Goal: Task Accomplishment & Management: Complete application form

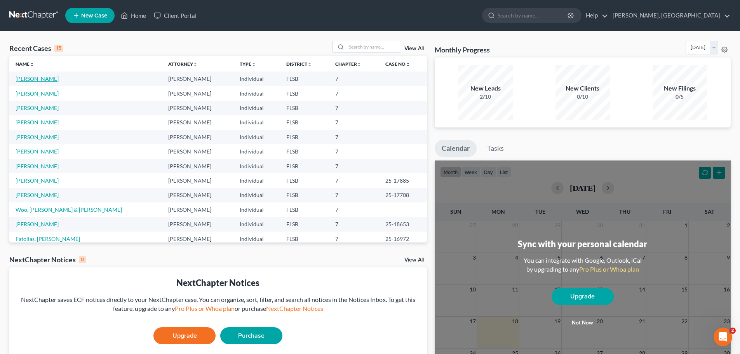
click at [37, 80] on link "[PERSON_NAME]" at bounding box center [37, 78] width 43 height 7
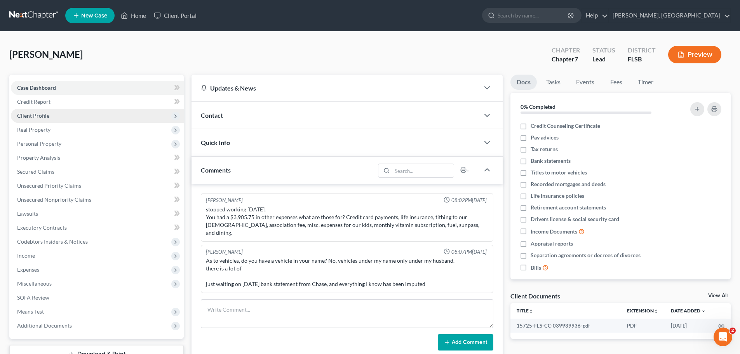
click at [37, 111] on span "Client Profile" at bounding box center [97, 116] width 173 height 14
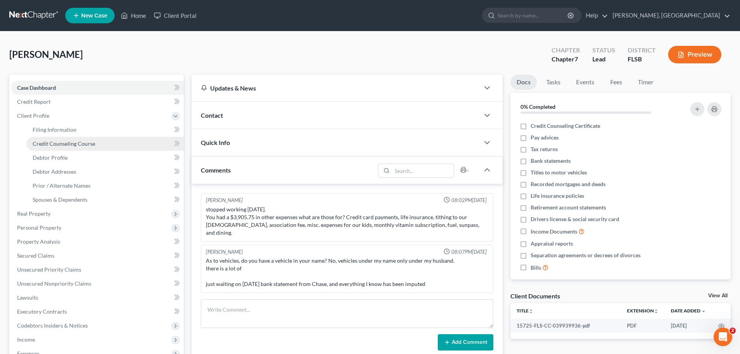
click at [49, 145] on span "Credit Counseling Course" at bounding box center [64, 143] width 63 height 7
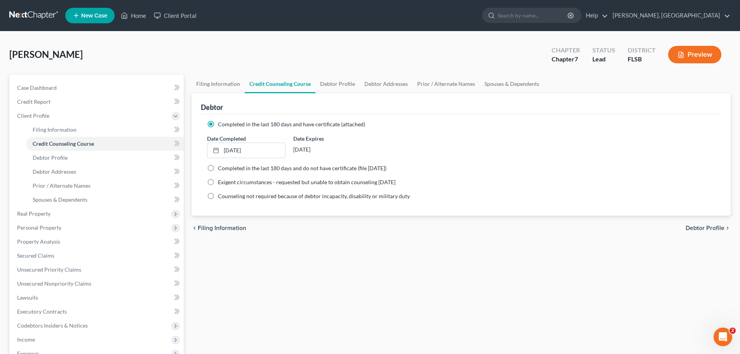
click at [697, 228] on span "Debtor Profile" at bounding box center [705, 228] width 39 height 6
select select "1"
select select "4"
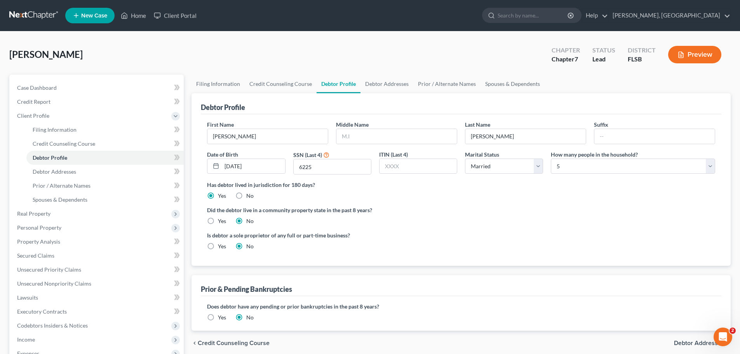
click at [697, 228] on ng-include "First Name [PERSON_NAME] Middle Name Last Name [PERSON_NAME] Date of Birth [DEM…" at bounding box center [461, 188] width 508 height 136
click at [702, 340] on span "Debtor Addresses" at bounding box center [699, 343] width 50 height 6
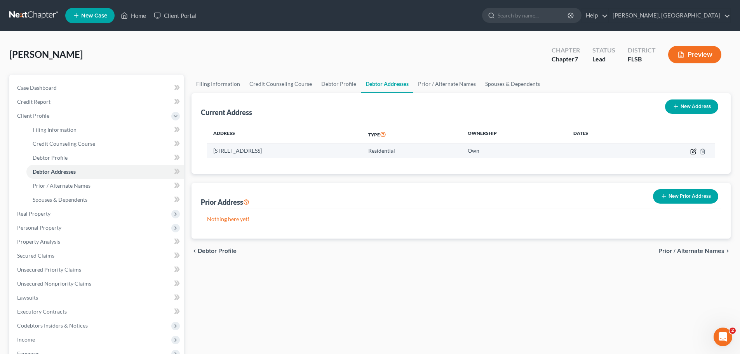
click at [691, 151] on icon "button" at bounding box center [693, 151] width 6 height 6
select select "9"
select select "0"
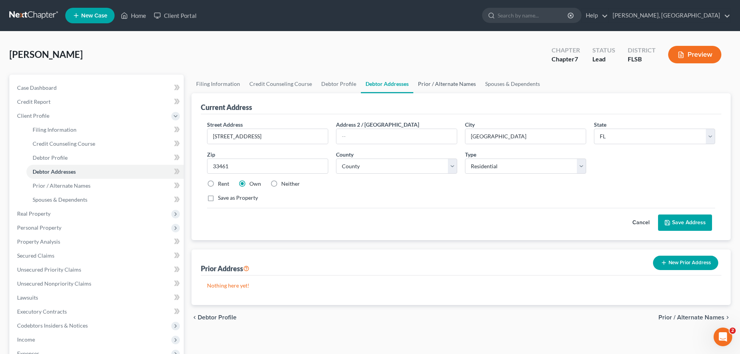
click at [446, 84] on link "Prior / Alternate Names" at bounding box center [446, 84] width 67 height 19
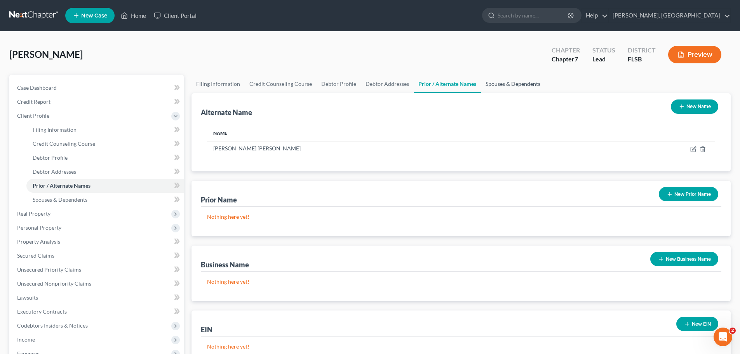
click at [506, 81] on link "Spouses & Dependents" at bounding box center [513, 84] width 64 height 19
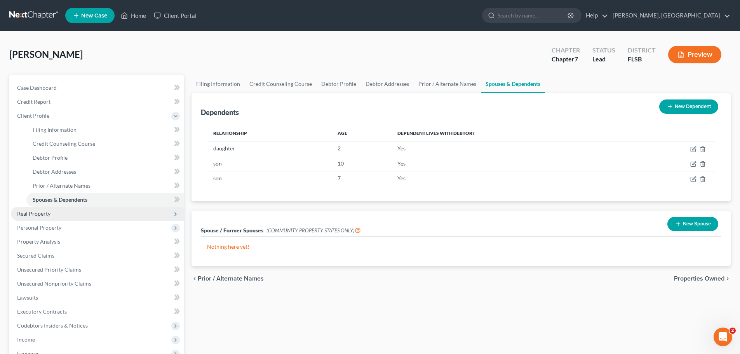
click at [34, 212] on span "Real Property" at bounding box center [33, 213] width 33 height 7
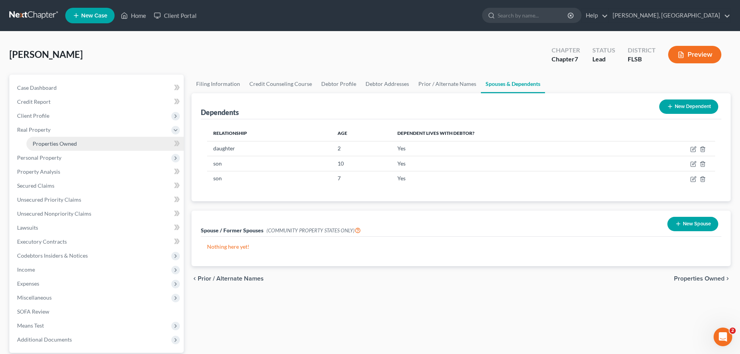
click at [52, 142] on span "Properties Owned" at bounding box center [55, 143] width 44 height 7
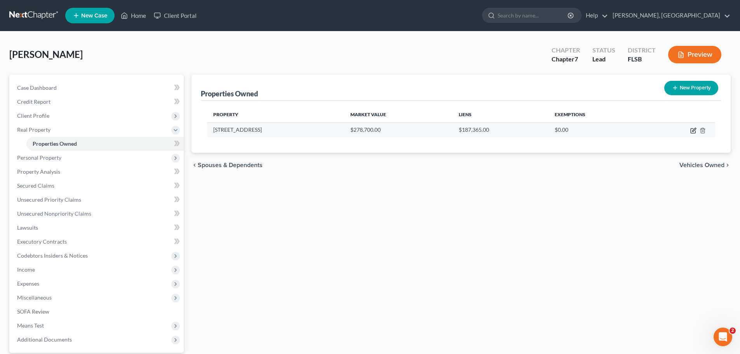
click at [692, 133] on icon "button" at bounding box center [693, 131] width 5 height 5
select select "9"
select select "49"
select select "3"
select select "0"
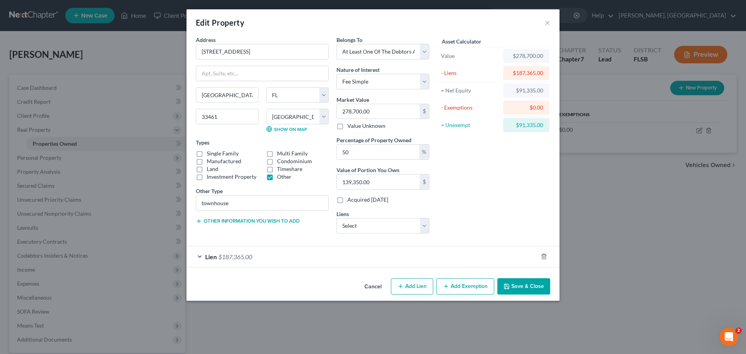
click at [470, 287] on button "Add Exemption" at bounding box center [465, 286] width 58 height 16
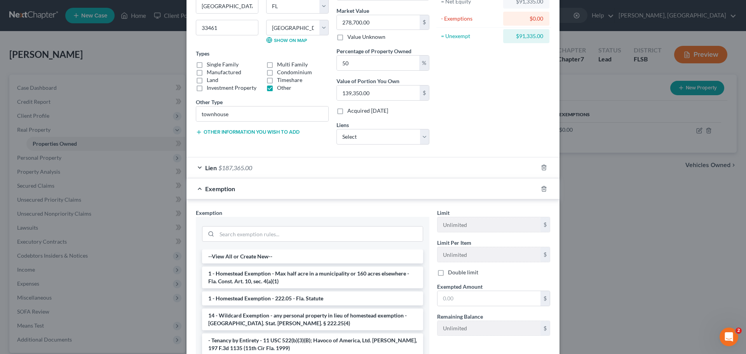
scroll to position [91, 0]
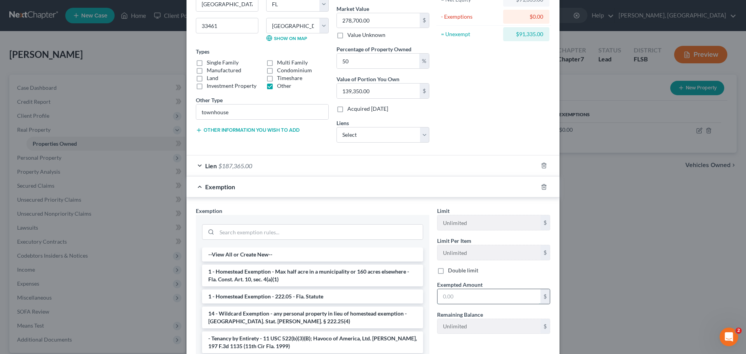
click at [494, 292] on input "text" at bounding box center [488, 296] width 103 height 15
type input "91,335"
click at [284, 273] on li "1 - Homestead Exemption - Max half acre in a municipality or 160 acres elsewher…" at bounding box center [312, 275] width 221 height 22
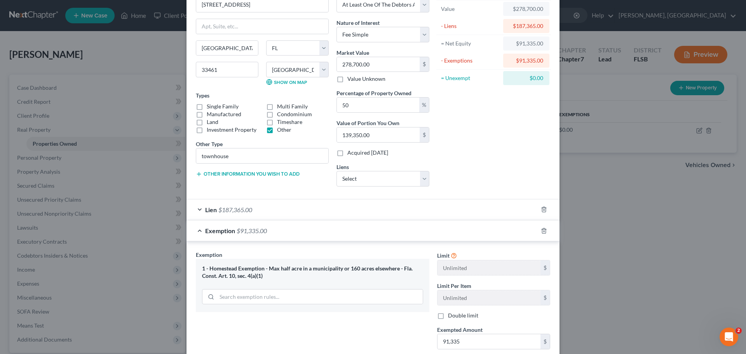
scroll to position [0, 0]
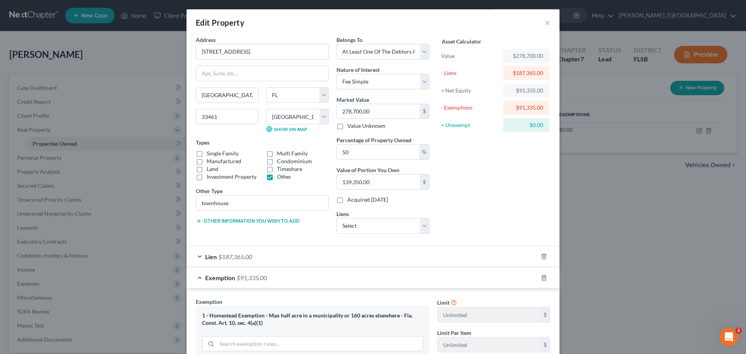
click at [277, 161] on label "Condominium" at bounding box center [294, 161] width 35 height 8
click at [280, 161] on input "Condominium" at bounding box center [282, 159] width 5 height 5
click at [277, 162] on label "Condominium" at bounding box center [294, 161] width 35 height 8
click at [280, 162] on input "Condominium" at bounding box center [282, 159] width 5 height 5
checkbox input "false"
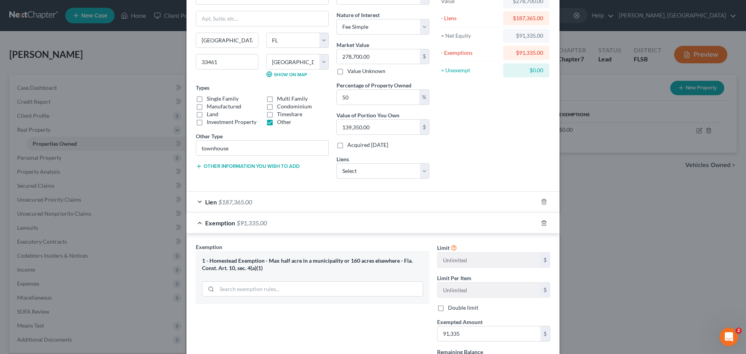
scroll to position [56, 0]
drag, startPoint x: 376, startPoint y: 95, endPoint x: 280, endPoint y: 94, distance: 95.9
click at [280, 94] on div "Address * [GEOGRAPHIC_DATA] [GEOGRAPHIC_DATA] [US_STATE][GEOGRAPHIC_DATA] [GEOG…" at bounding box center [312, 82] width 241 height 204
type input "1"
type input "2,787.00"
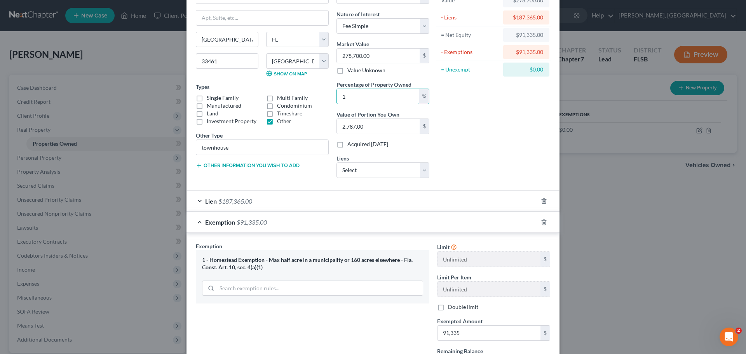
type input "10"
type input "27,870.00"
type input "100"
type input "278,700.00"
type input "100"
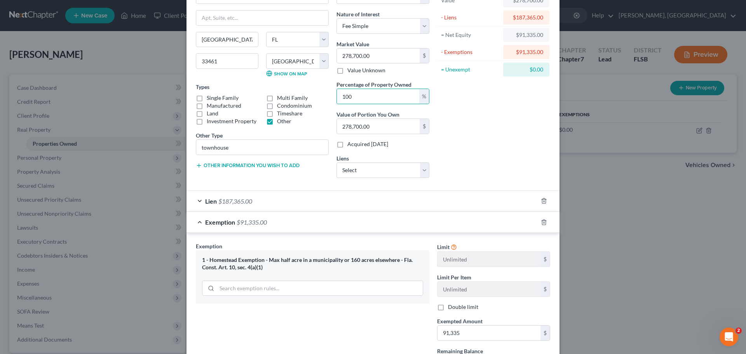
click at [465, 148] on div "Asset Calculator Value $278,700.00 - Liens $187,365.00 = Net Equity $91,335.00 …" at bounding box center [493, 82] width 121 height 204
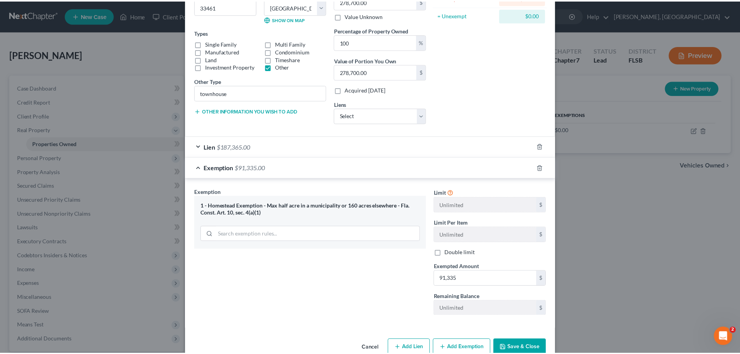
scroll to position [127, 0]
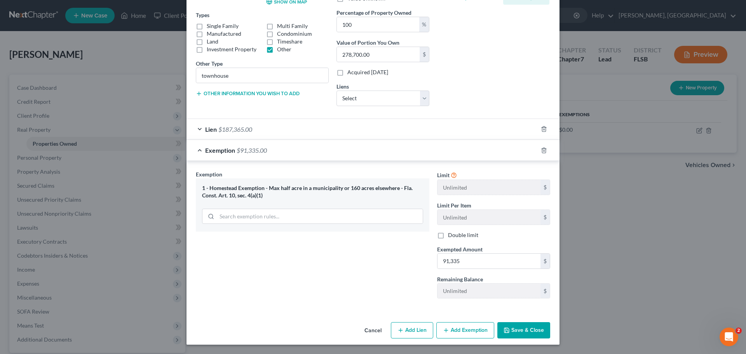
click at [528, 327] on button "Save & Close" at bounding box center [523, 330] width 53 height 16
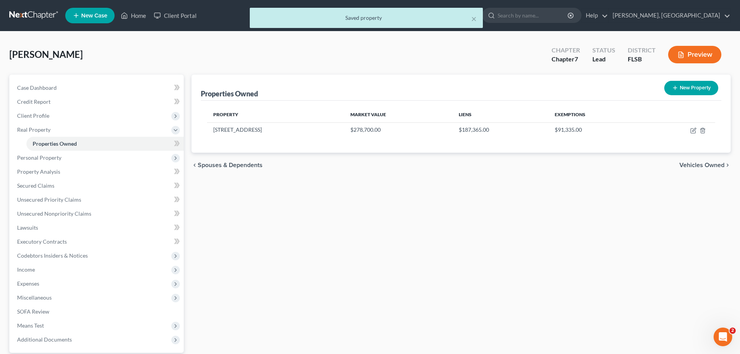
click at [705, 165] on span "Vehicles Owned" at bounding box center [701, 165] width 45 height 6
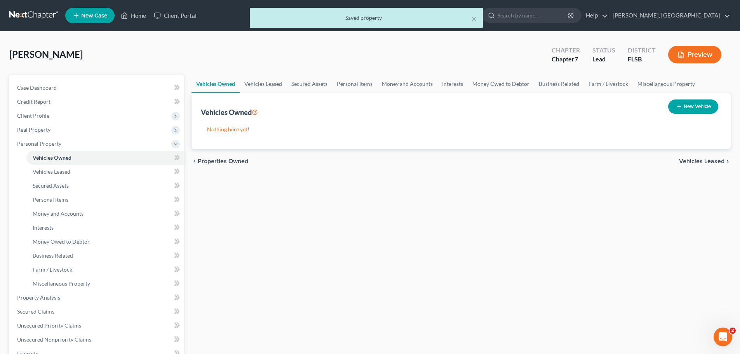
click at [713, 161] on span "Vehicles Leased" at bounding box center [701, 161] width 45 height 6
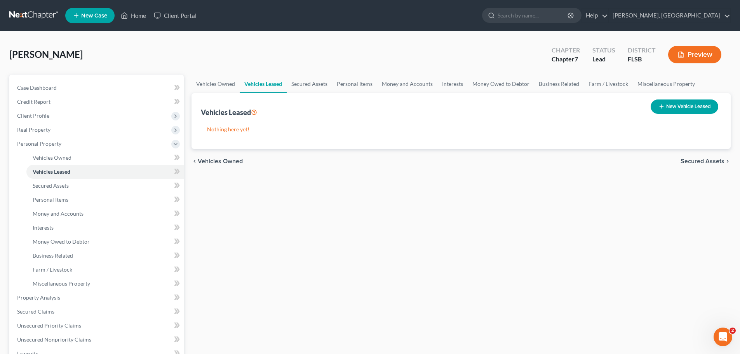
click at [713, 161] on span "Secured Assets" at bounding box center [702, 161] width 44 height 6
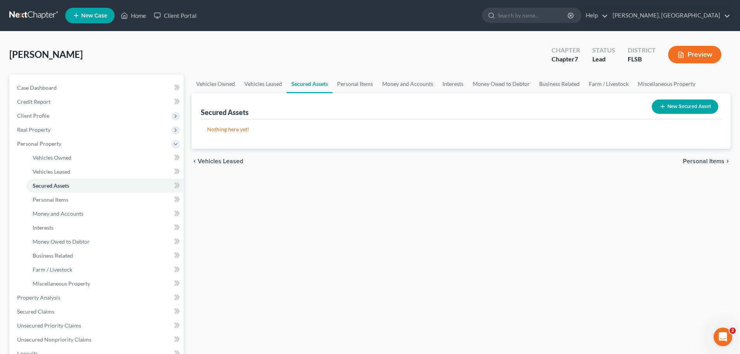
click at [713, 161] on span "Personal Items" at bounding box center [704, 161] width 42 height 6
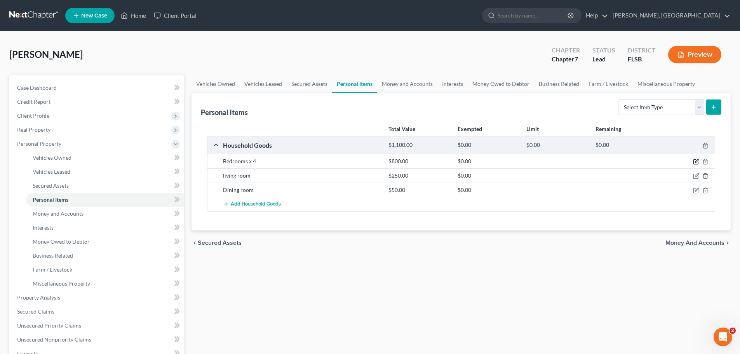
click at [694, 163] on icon "button" at bounding box center [696, 161] width 6 height 6
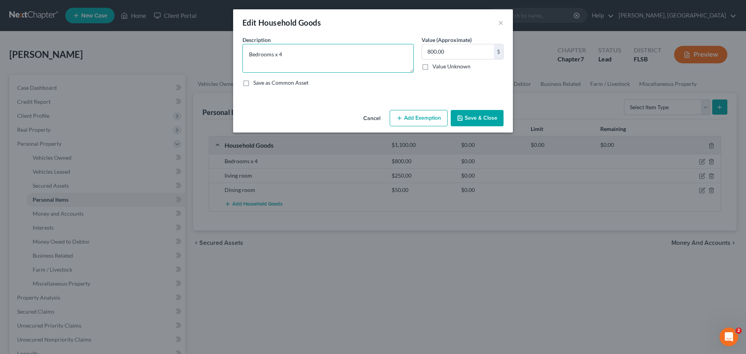
drag, startPoint x: 306, startPoint y: 56, endPoint x: 181, endPoint y: 39, distance: 126.9
click at [181, 39] on div "Edit Household Goods × An exemption set must first be selected from the Filing …" at bounding box center [373, 177] width 746 height 354
type textarea "Bedrooom set"
type input "350"
click at [429, 116] on button "Add Exemption" at bounding box center [419, 118] width 58 height 16
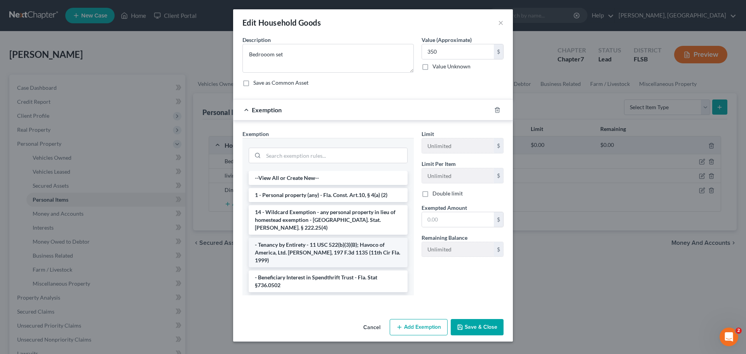
click at [316, 244] on li "- Tenancy by Entirety - 11 USC 522(b)(3)(B); Havoco of America, Ltd. [PERSON_NA…" at bounding box center [328, 253] width 159 height 30
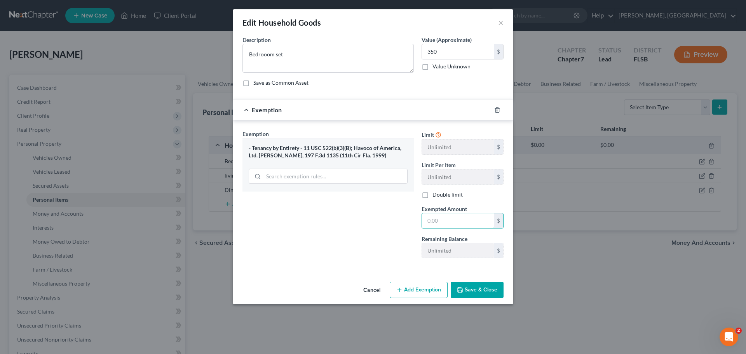
drag, startPoint x: 449, startPoint y: 217, endPoint x: 333, endPoint y: 218, distance: 115.7
click at [333, 218] on div "Exemption Set must be selected for CA. Exemption * - Tenancy by Entirety - 11 U…" at bounding box center [372, 197] width 269 height 135
type input "350"
click at [348, 251] on div "Exemption Set must be selected for CA. Exemption * - Tenancy by Entirety - 11 U…" at bounding box center [327, 197] width 179 height 134
click at [476, 287] on button "Save & Close" at bounding box center [477, 290] width 53 height 16
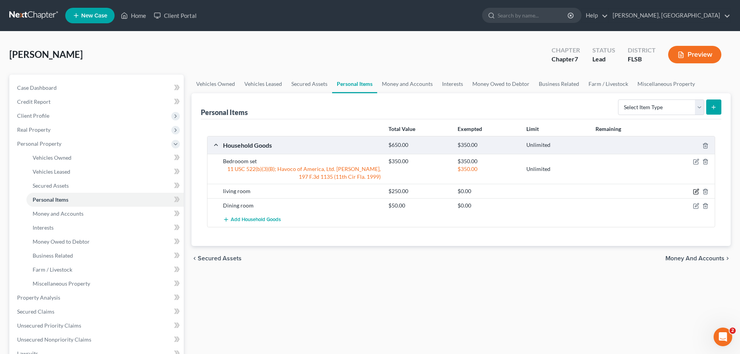
click at [696, 191] on icon "button" at bounding box center [696, 191] width 6 height 6
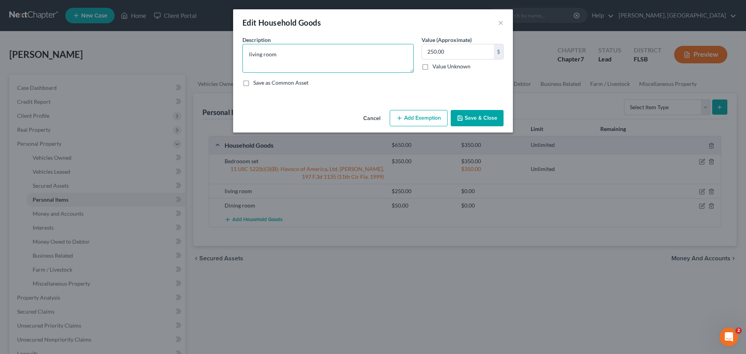
click at [327, 47] on textarea "living room" at bounding box center [327, 58] width 171 height 29
type textarea "living room set"
click at [425, 117] on button "Add Exemption" at bounding box center [419, 118] width 58 height 16
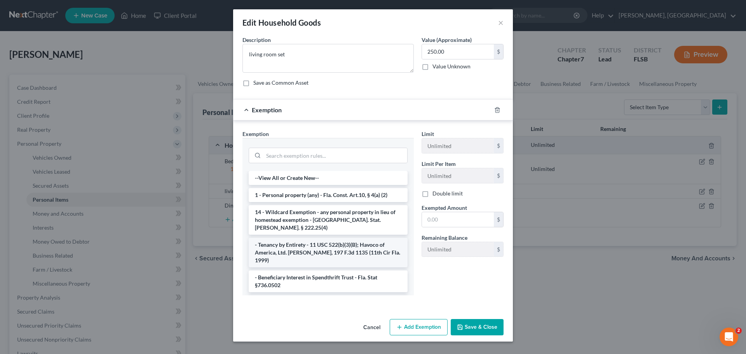
click at [299, 240] on li "- Tenancy by Entirety - 11 USC 522(b)(3)(B); Havoco of America, Ltd. [PERSON_NA…" at bounding box center [328, 253] width 159 height 30
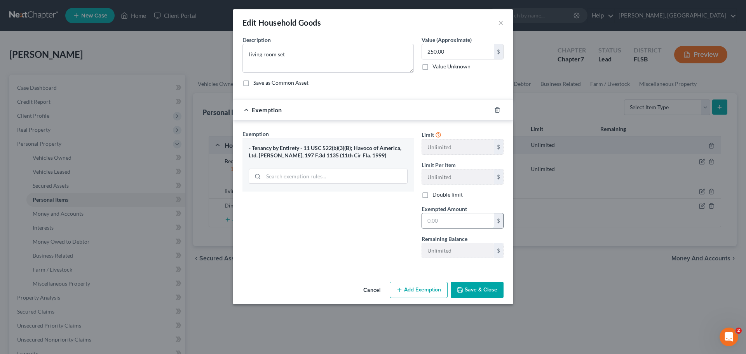
click at [449, 215] on input "text" at bounding box center [458, 220] width 72 height 15
type input "250"
click at [486, 294] on button "Save & Close" at bounding box center [477, 290] width 53 height 16
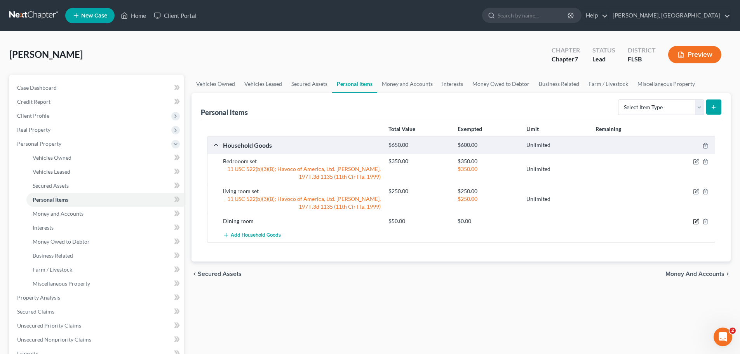
click at [696, 221] on icon "button" at bounding box center [696, 221] width 6 height 6
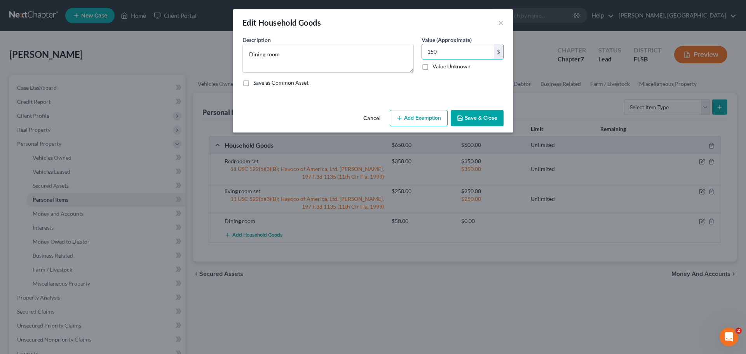
type input "150"
click at [417, 120] on button "Add Exemption" at bounding box center [419, 118] width 58 height 16
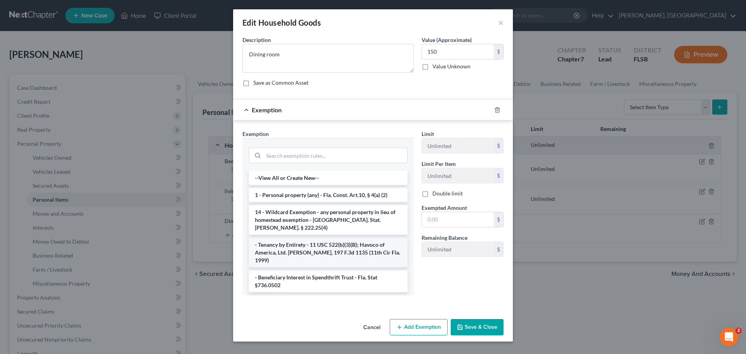
click at [311, 242] on li "- Tenancy by Entirety - 11 USC 522(b)(3)(B); Havoco of America, Ltd. [PERSON_NA…" at bounding box center [328, 253] width 159 height 30
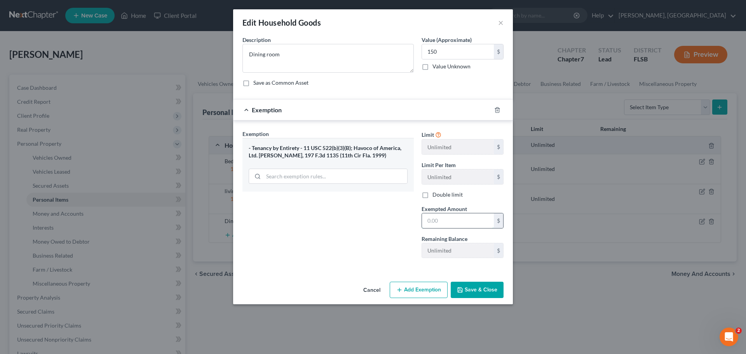
click at [459, 221] on input "text" at bounding box center [458, 220] width 72 height 15
type input "150"
click at [372, 243] on div "Exemption Set must be selected for CA. Exemption * - Tenancy by Entirety - 11 U…" at bounding box center [327, 197] width 179 height 134
click at [480, 289] on button "Save & Close" at bounding box center [477, 290] width 53 height 16
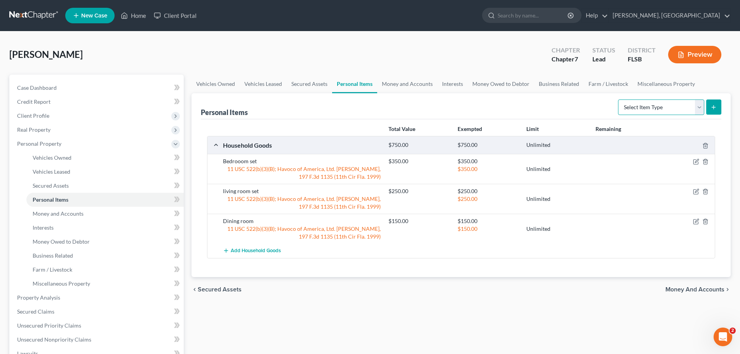
click at [697, 107] on select "Select Item Type Clothing Collectibles Of Value Electronics Firearms Household …" at bounding box center [661, 107] width 86 height 16
select select "electronics"
click at [619, 99] on select "Select Item Type Clothing Collectibles Of Value Electronics Firearms Household …" at bounding box center [661, 107] width 86 height 16
click at [717, 102] on button "submit" at bounding box center [713, 106] width 15 height 15
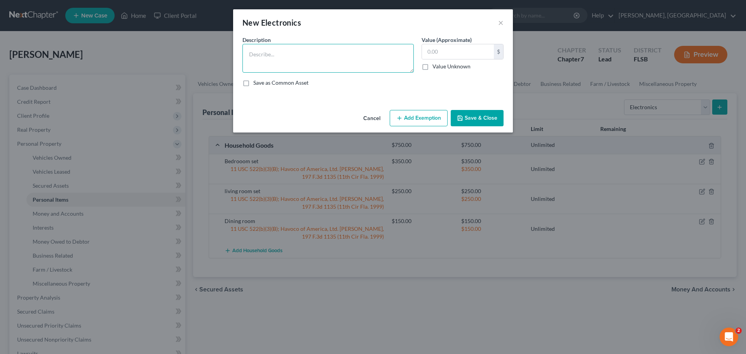
click at [329, 56] on textarea at bounding box center [327, 58] width 171 height 29
type textarea "TV set"
click at [431, 52] on input "text" at bounding box center [458, 51] width 72 height 15
type input "200"
click at [430, 120] on button "Add Exemption" at bounding box center [419, 118] width 58 height 16
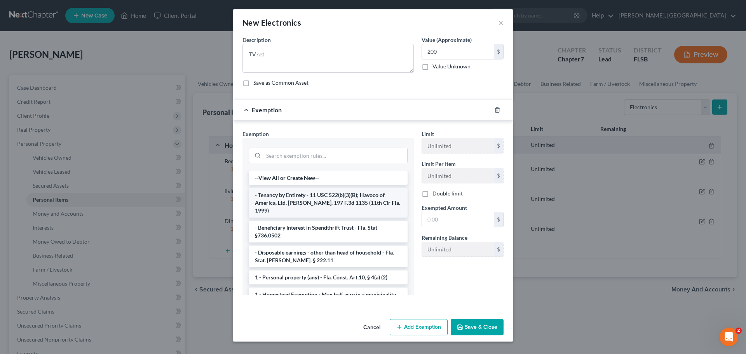
click at [311, 192] on li "- Tenancy by Entirety - 11 USC 522(b)(3)(B); Havoco of America, Ltd. [PERSON_NA…" at bounding box center [328, 203] width 159 height 30
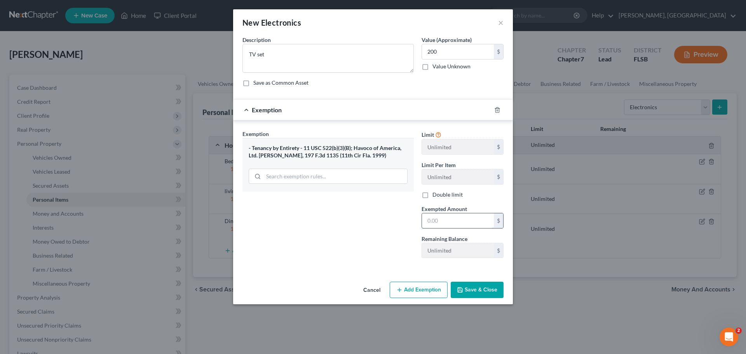
click at [434, 217] on input "text" at bounding box center [458, 220] width 72 height 15
type input "200"
click at [485, 290] on button "Save & Close" at bounding box center [477, 290] width 53 height 16
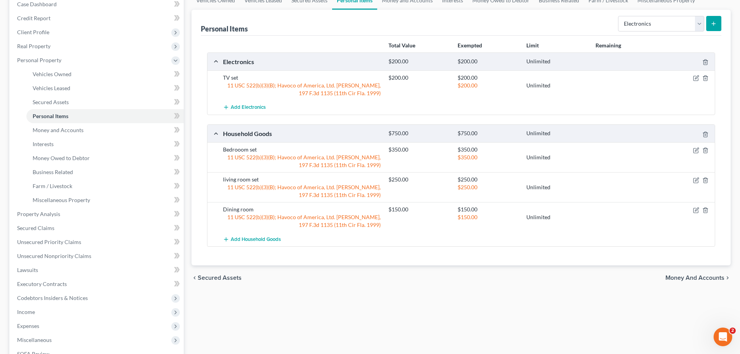
scroll to position [116, 0]
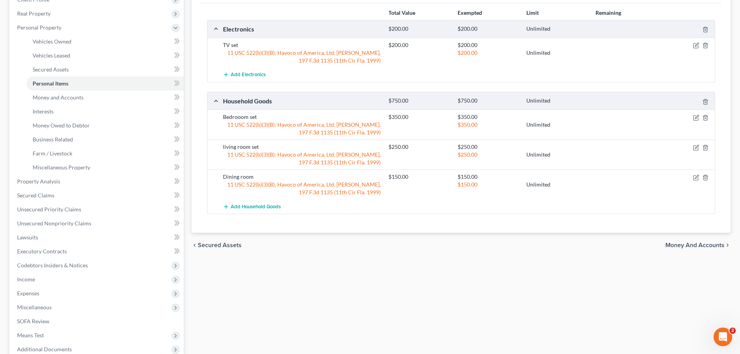
click at [700, 244] on span "Money and Accounts" at bounding box center [694, 245] width 59 height 6
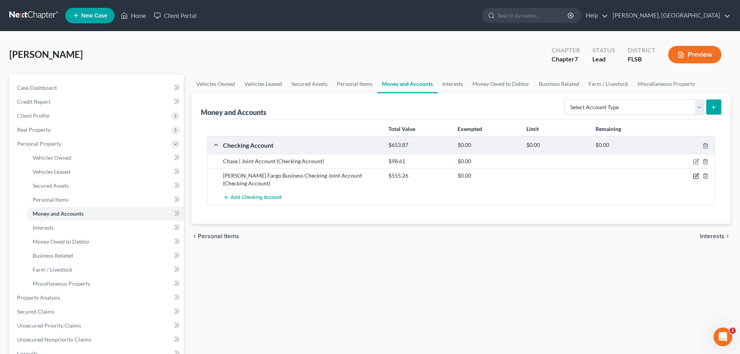
click at [697, 176] on icon "button" at bounding box center [696, 176] width 6 height 6
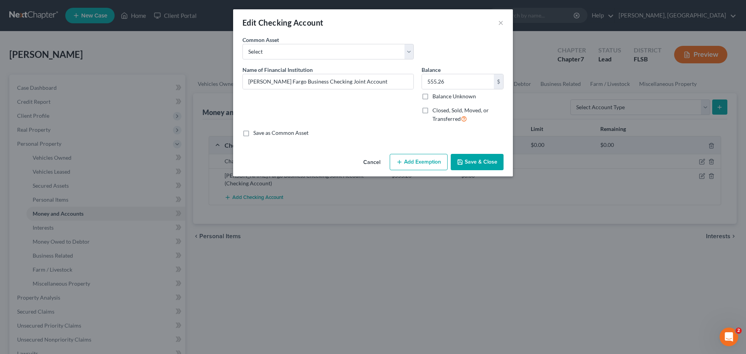
click at [429, 161] on button "Add Exemption" at bounding box center [419, 162] width 58 height 16
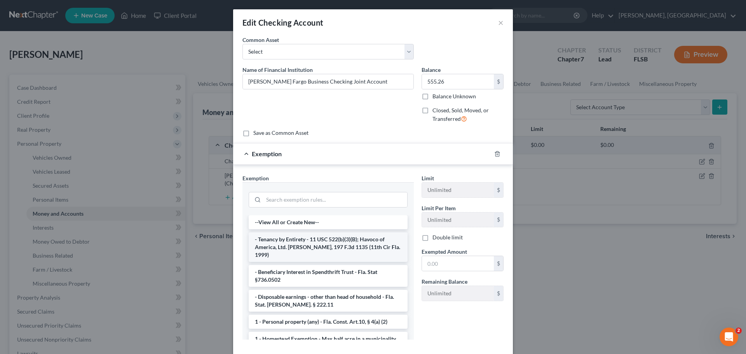
click at [321, 245] on li "- Tenancy by Entirety - 11 USC 522(b)(3)(B); Havoco of America, Ltd. [PERSON_NA…" at bounding box center [328, 247] width 159 height 30
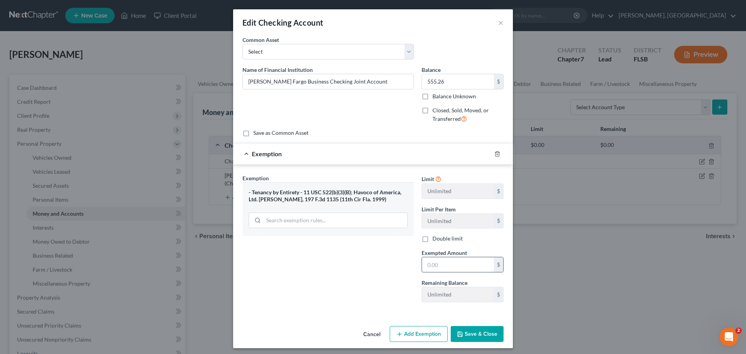
click at [453, 268] on input "text" at bounding box center [458, 264] width 72 height 15
type input "555.26"
click at [479, 329] on button "Save & Close" at bounding box center [477, 334] width 53 height 16
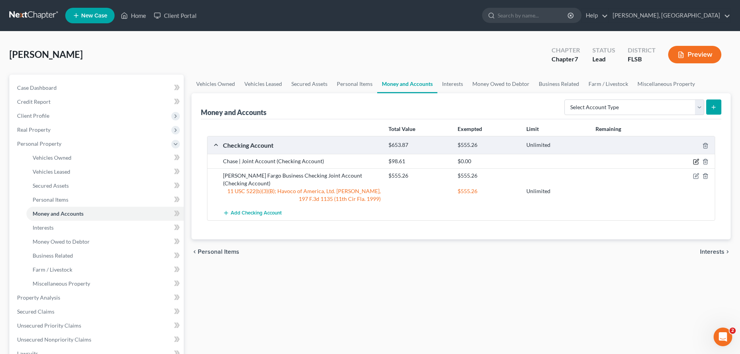
click at [695, 162] on icon "button" at bounding box center [696, 160] width 3 height 3
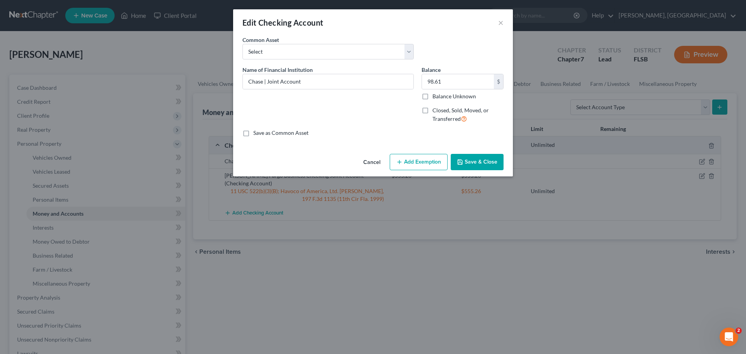
click at [421, 163] on button "Add Exemption" at bounding box center [419, 162] width 58 height 16
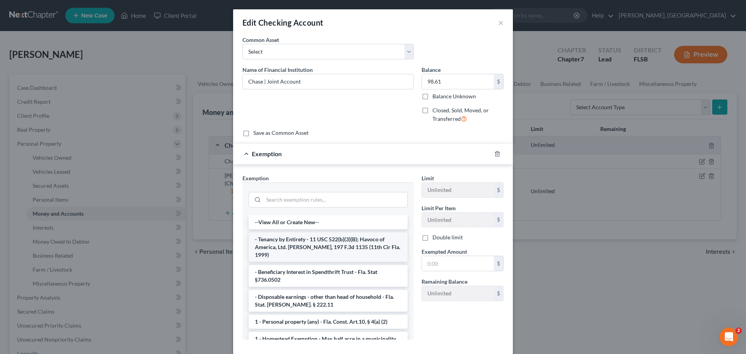
click at [315, 246] on li "- Tenancy by Entirety - 11 USC 522(b)(3)(B); Havoco of America, Ltd. [PERSON_NA…" at bounding box center [328, 247] width 159 height 30
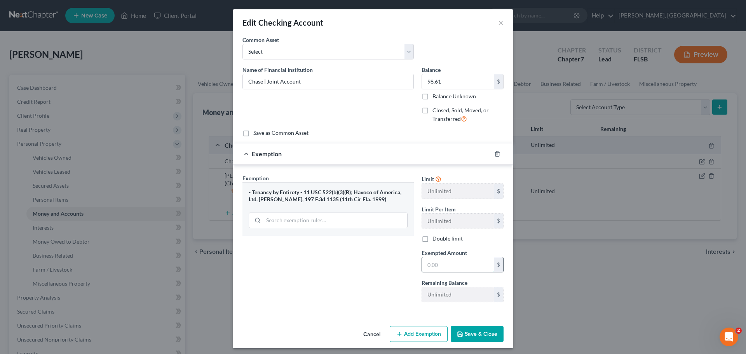
click at [445, 259] on input "text" at bounding box center [458, 264] width 72 height 15
type input "98.61"
click at [472, 338] on button "Save & Close" at bounding box center [477, 334] width 53 height 16
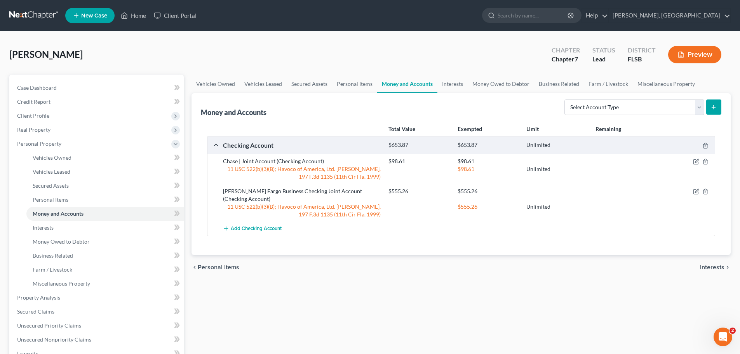
click at [715, 264] on span "Interests" at bounding box center [712, 267] width 24 height 6
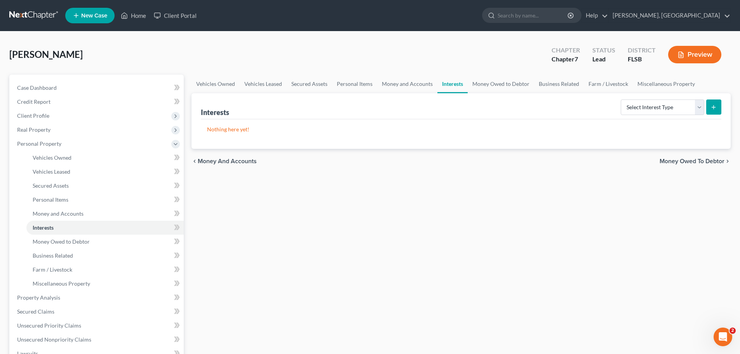
click at [703, 159] on span "Money Owed to Debtor" at bounding box center [691, 161] width 65 height 6
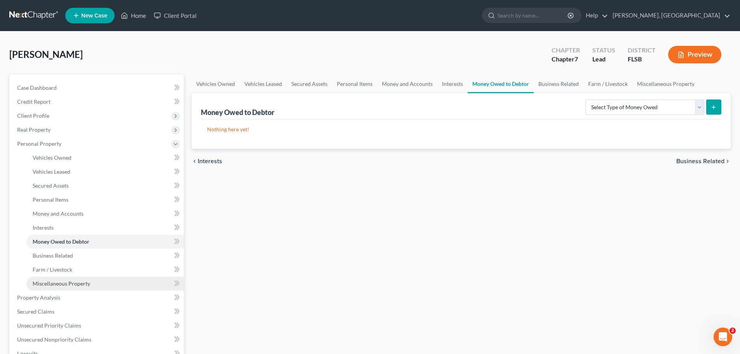
click at [61, 286] on span "Miscellaneous Property" at bounding box center [61, 283] width 57 height 7
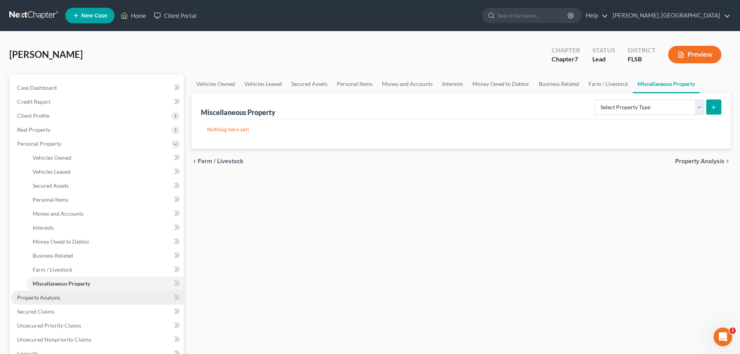
click at [45, 298] on span "Property Analysis" at bounding box center [38, 297] width 43 height 7
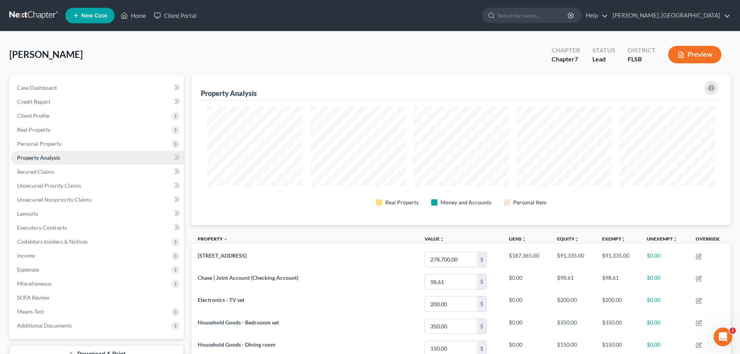
scroll to position [150, 539]
click at [38, 296] on span "SOFA Review" at bounding box center [33, 297] width 32 height 7
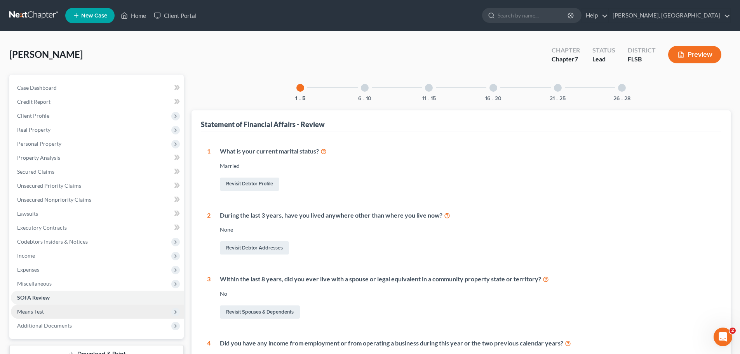
click at [41, 309] on span "Means Test" at bounding box center [30, 311] width 27 height 7
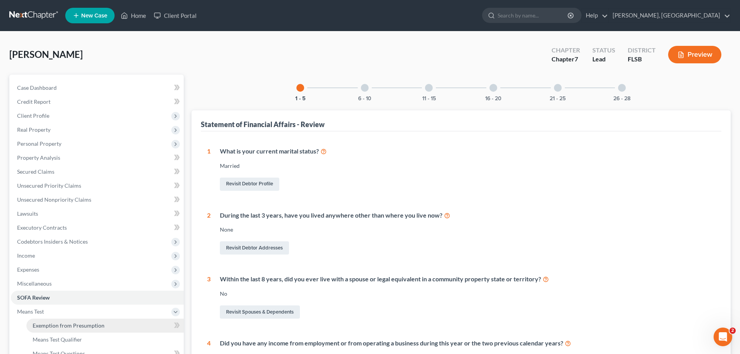
click at [58, 324] on span "Exemption from Presumption" at bounding box center [69, 325] width 72 height 7
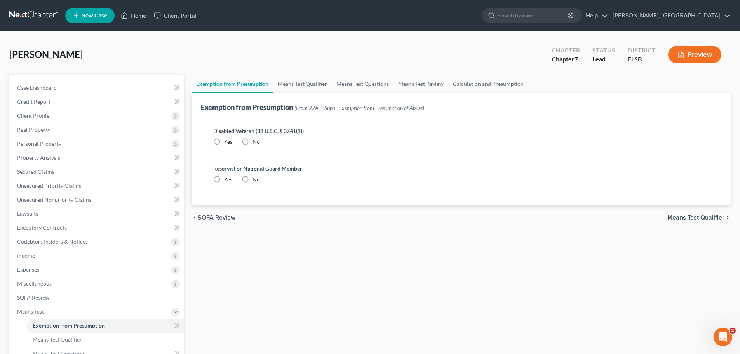
click at [252, 143] on label "No" at bounding box center [255, 142] width 7 height 8
click at [256, 143] on input "No" at bounding box center [258, 140] width 5 height 5
radio input "true"
click at [252, 179] on label "No" at bounding box center [255, 180] width 7 height 8
click at [256, 179] on input "No" at bounding box center [258, 178] width 5 height 5
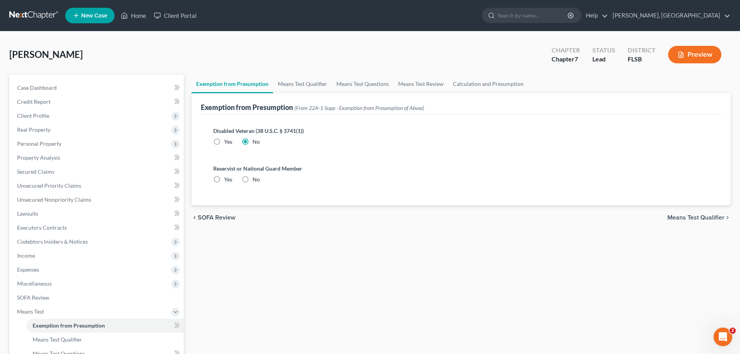
radio input "true"
click at [700, 217] on span "Means Test Qualifier" at bounding box center [695, 217] width 57 height 6
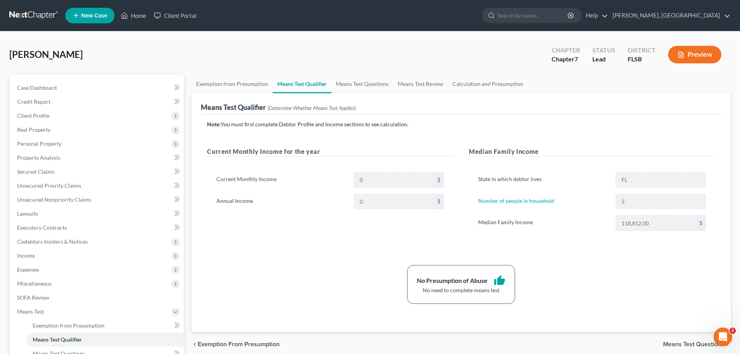
click at [694, 344] on span "Means Test Questions" at bounding box center [693, 344] width 61 height 6
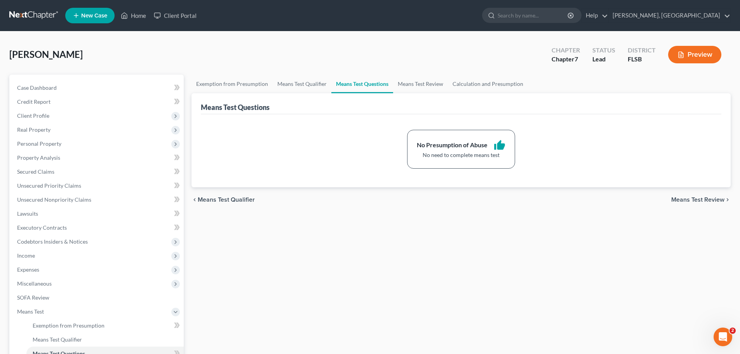
click at [706, 203] on span "Means Test Review" at bounding box center [697, 200] width 53 height 6
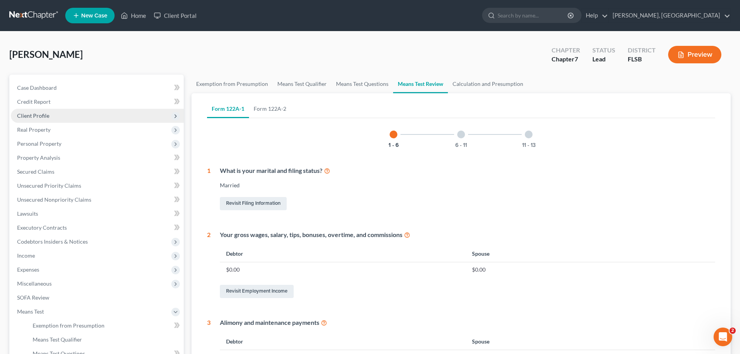
click at [33, 116] on span "Client Profile" at bounding box center [33, 115] width 32 height 7
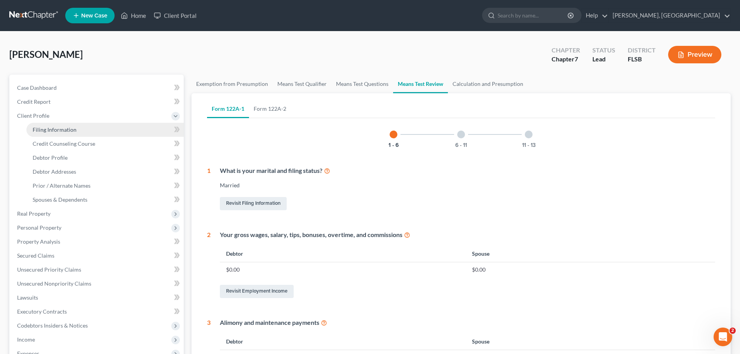
click at [57, 129] on span "Filing Information" at bounding box center [55, 129] width 44 height 7
select select "1"
select select "0"
select select "9"
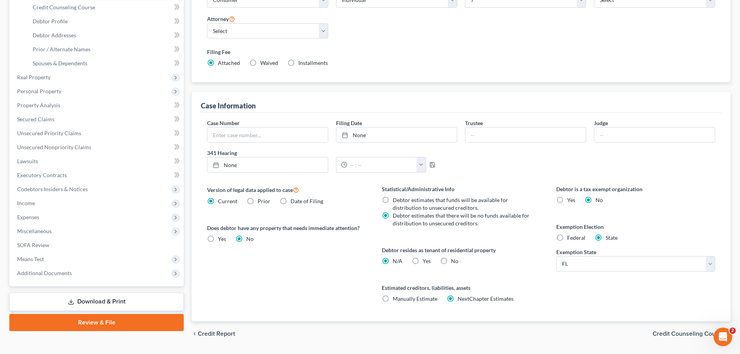
scroll to position [158, 0]
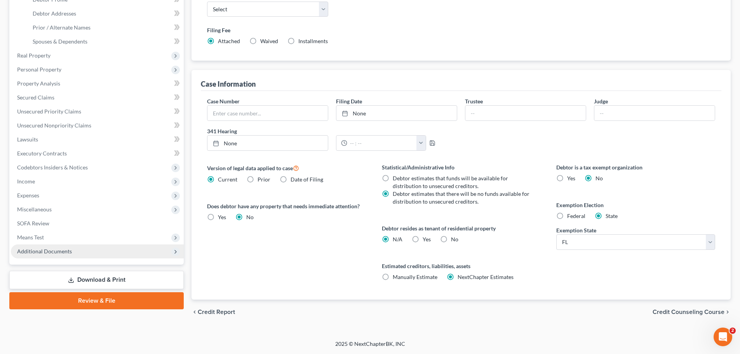
click at [41, 251] on span "Additional Documents" at bounding box center [44, 251] width 55 height 7
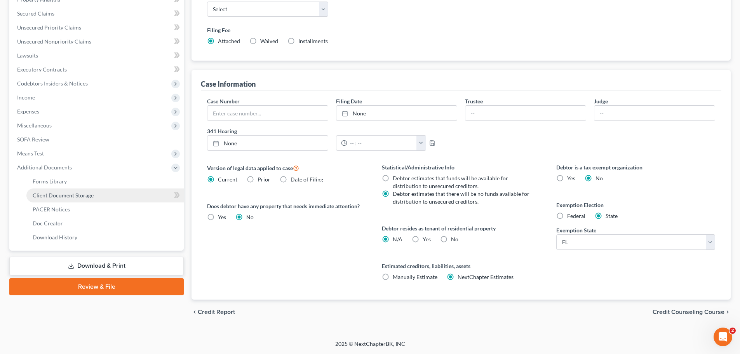
click at [57, 197] on span "Client Document Storage" at bounding box center [63, 195] width 61 height 7
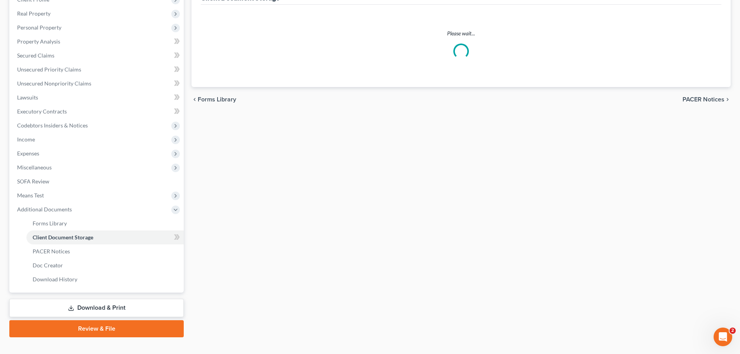
select select "9"
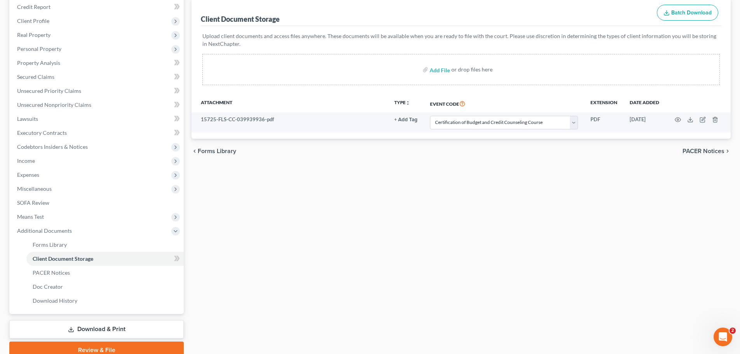
scroll to position [129, 0]
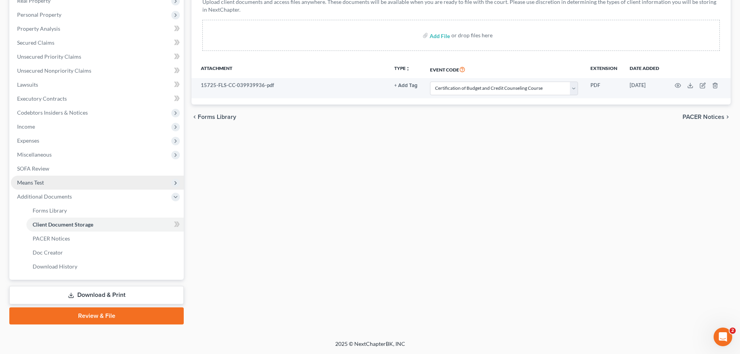
click at [43, 181] on span "Means Test" at bounding box center [30, 182] width 27 height 7
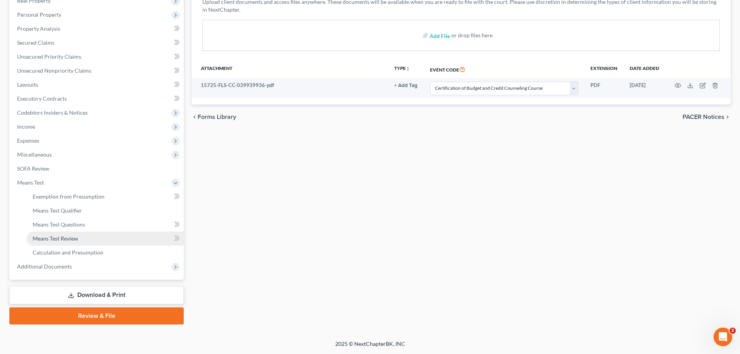
click at [63, 237] on span "Means Test Review" at bounding box center [55, 238] width 45 height 7
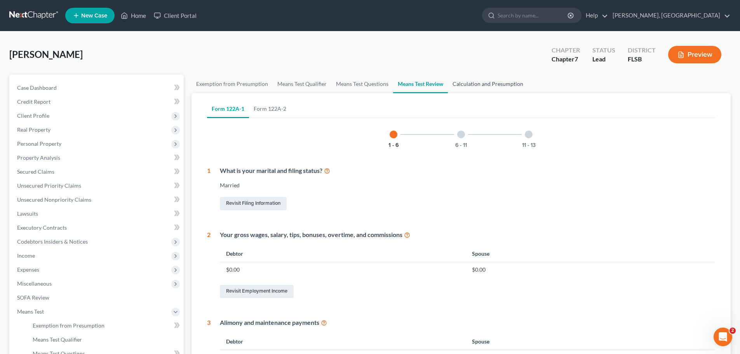
click at [493, 83] on link "Calculation and Presumption" at bounding box center [488, 84] width 80 height 19
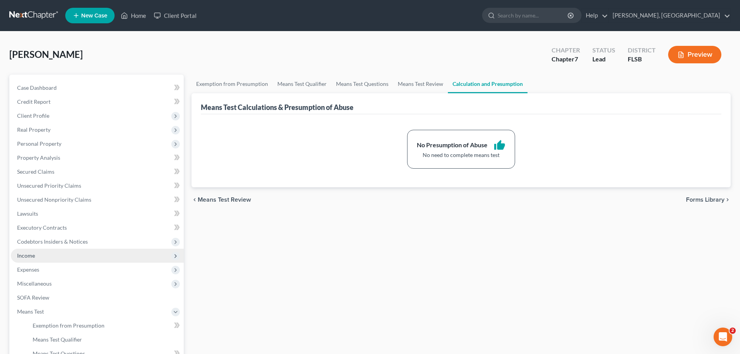
click at [51, 252] on span "Income" at bounding box center [97, 256] width 173 height 14
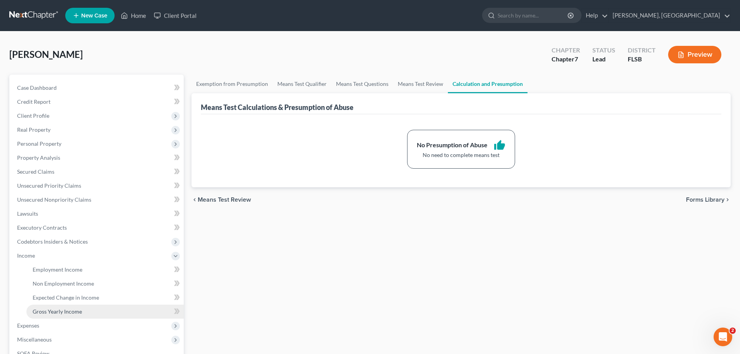
click at [70, 310] on span "Gross Yearly Income" at bounding box center [57, 311] width 49 height 7
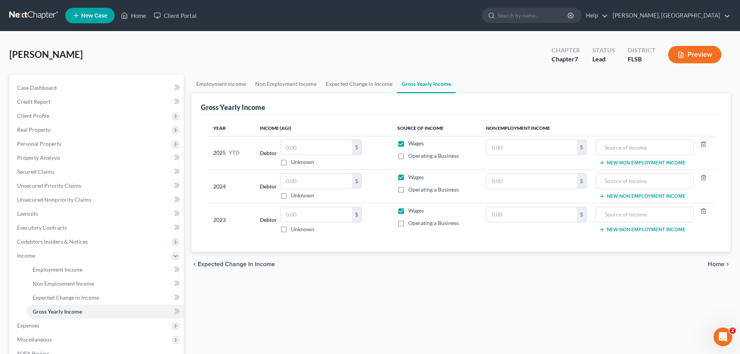
click at [717, 264] on span "Home" at bounding box center [716, 264] width 17 height 6
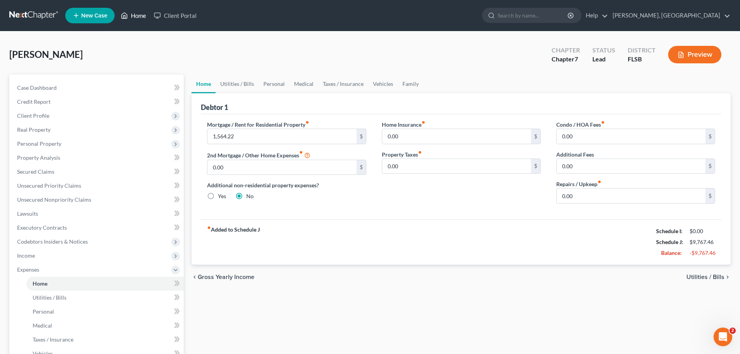
click at [138, 12] on link "Home" at bounding box center [133, 16] width 33 height 14
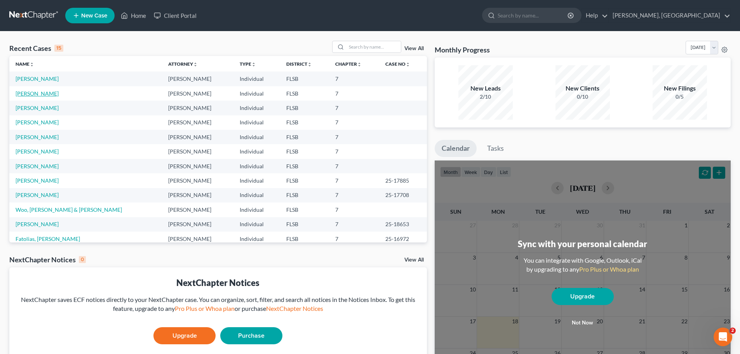
click at [33, 94] on link "[PERSON_NAME]" at bounding box center [37, 93] width 43 height 7
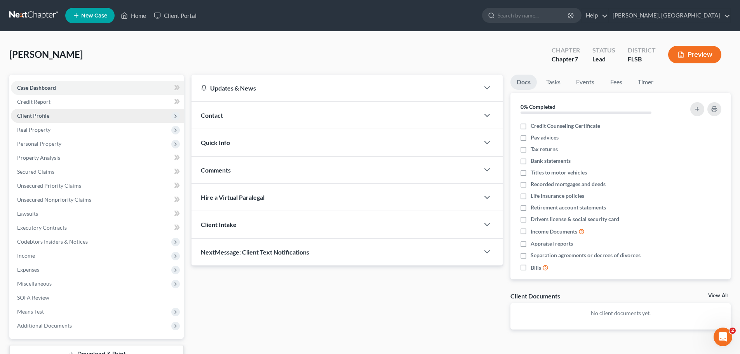
click at [31, 116] on span "Client Profile" at bounding box center [33, 115] width 32 height 7
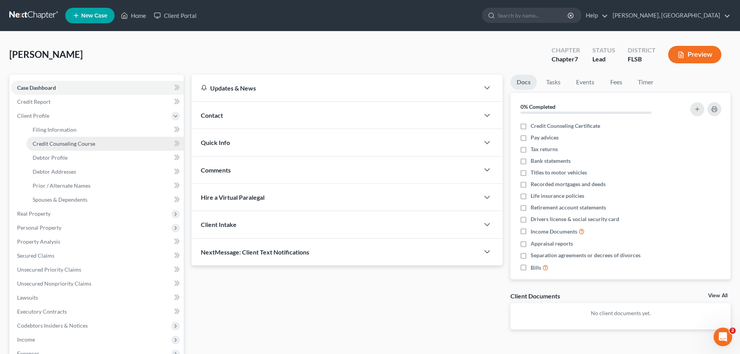
click at [52, 146] on span "Credit Counseling Course" at bounding box center [64, 143] width 63 height 7
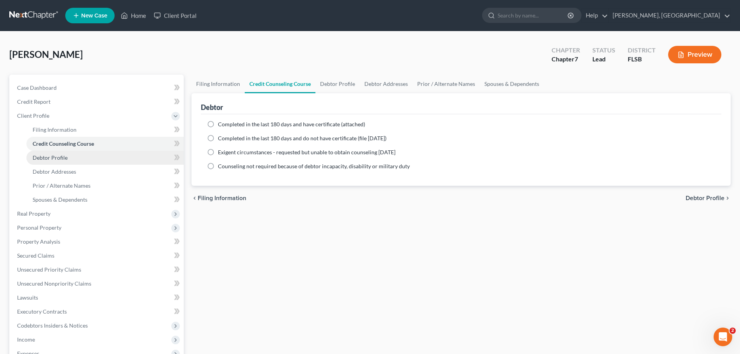
click at [52, 159] on span "Debtor Profile" at bounding box center [50, 157] width 35 height 7
select select "0"
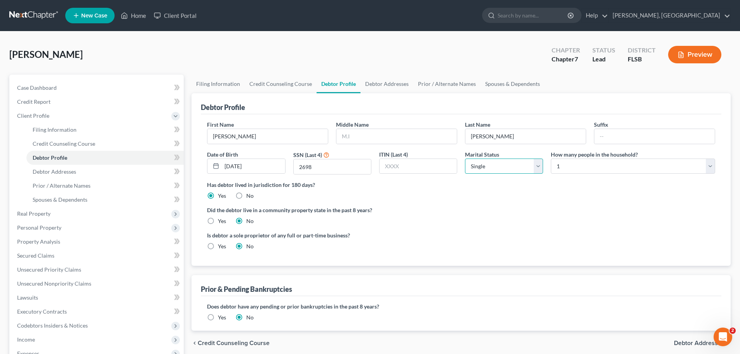
click at [536, 167] on select "Select Single Married Separated Divorced Widowed" at bounding box center [504, 166] width 78 height 16
click at [465, 158] on select "Select Single Married Separated Divorced Widowed" at bounding box center [504, 166] width 78 height 16
click at [537, 167] on select "Select Single Married Separated Divorced Widowed" at bounding box center [504, 166] width 78 height 16
select select "0"
click at [465, 158] on select "Select Single Married Separated Divorced Widowed" at bounding box center [504, 166] width 78 height 16
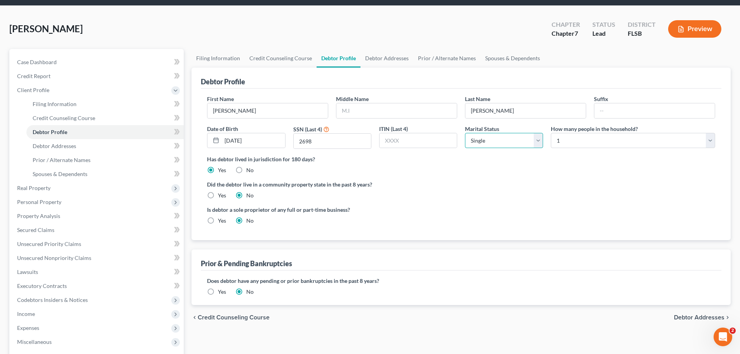
scroll to position [80, 0]
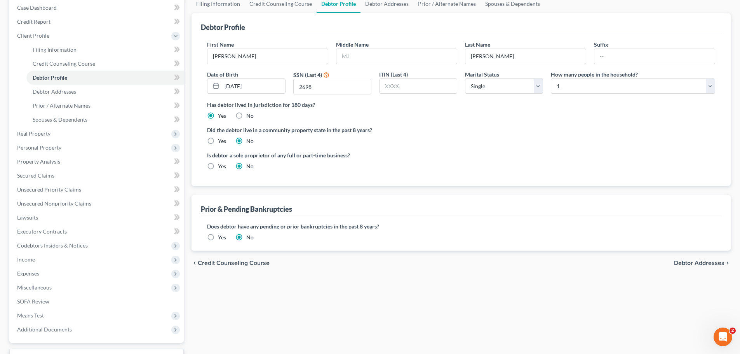
click at [705, 262] on span "Debtor Addresses" at bounding box center [699, 263] width 50 height 6
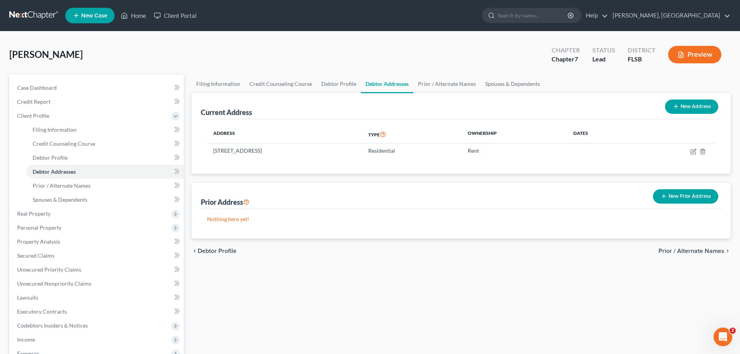
click at [695, 251] on span "Prior / Alternate Names" at bounding box center [691, 251] width 66 height 6
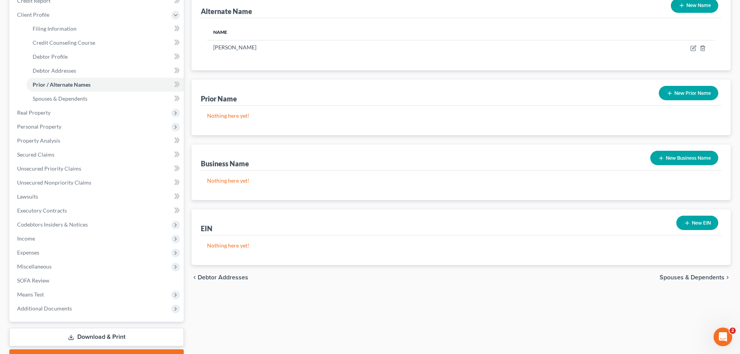
scroll to position [138, 0]
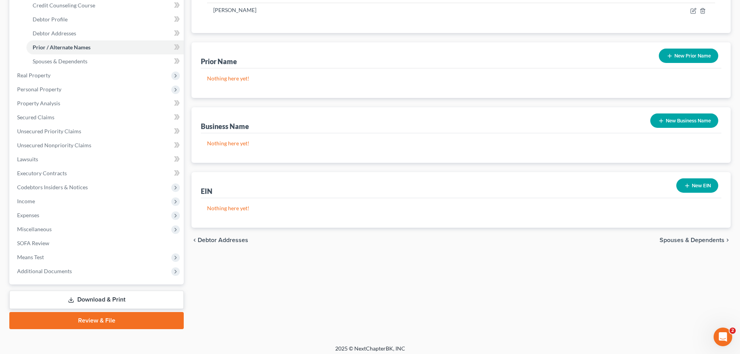
click at [700, 240] on span "Spouses & Dependents" at bounding box center [691, 240] width 65 height 6
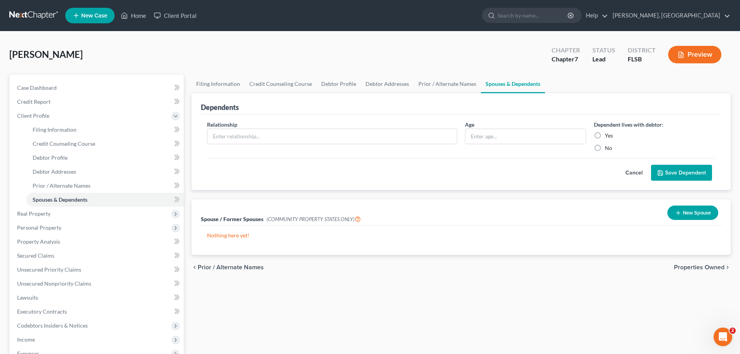
click at [701, 269] on span "Properties Owned" at bounding box center [699, 267] width 50 height 6
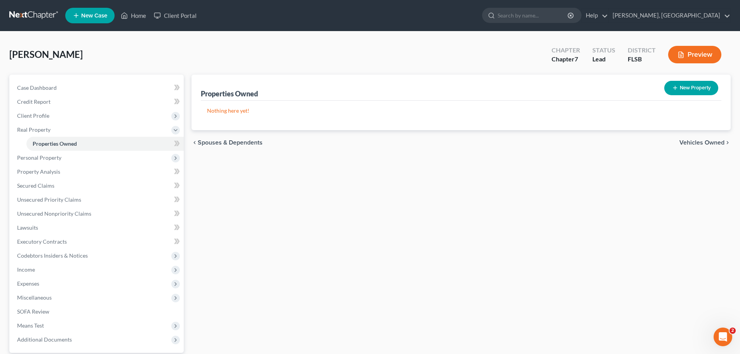
click at [708, 146] on span "Vehicles Owned" at bounding box center [701, 142] width 45 height 6
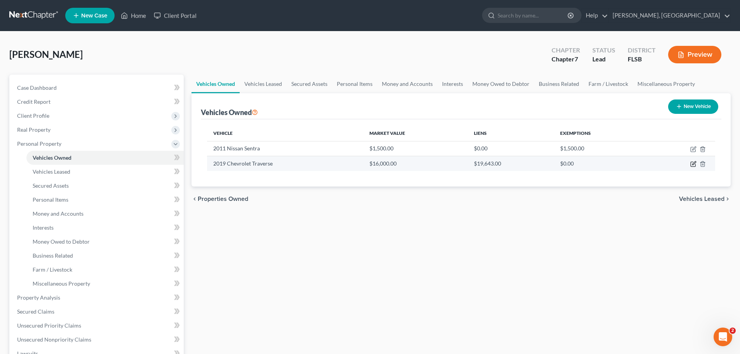
click at [694, 162] on icon "button" at bounding box center [693, 164] width 6 height 6
select select "0"
select select "7"
select select "2"
select select "0"
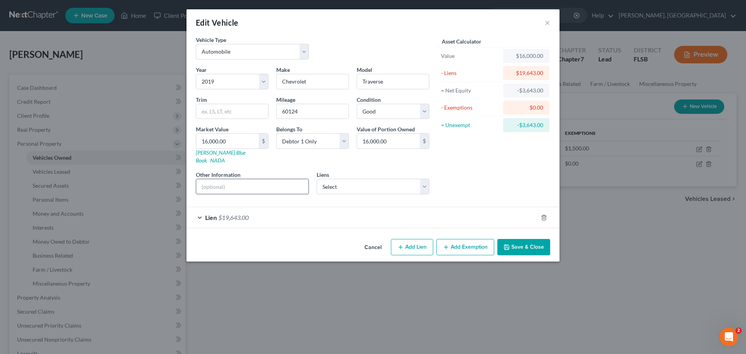
click at [234, 179] on input "text" at bounding box center [252, 186] width 112 height 15
click at [454, 239] on button "Add Exemption" at bounding box center [465, 247] width 58 height 16
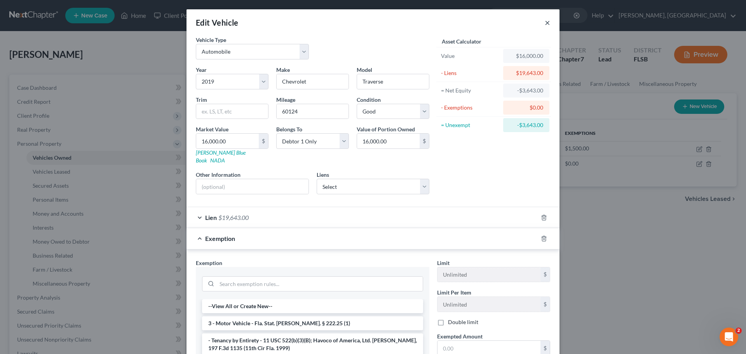
click at [545, 23] on button "×" at bounding box center [547, 22] width 5 height 9
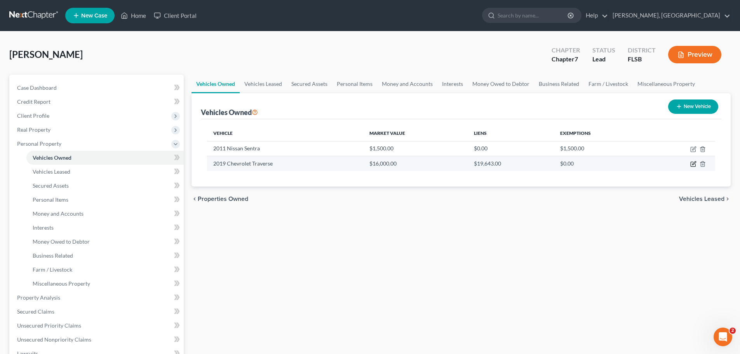
click at [692, 166] on icon "button" at bounding box center [693, 164] width 6 height 6
select select "0"
select select "7"
select select "2"
select select "0"
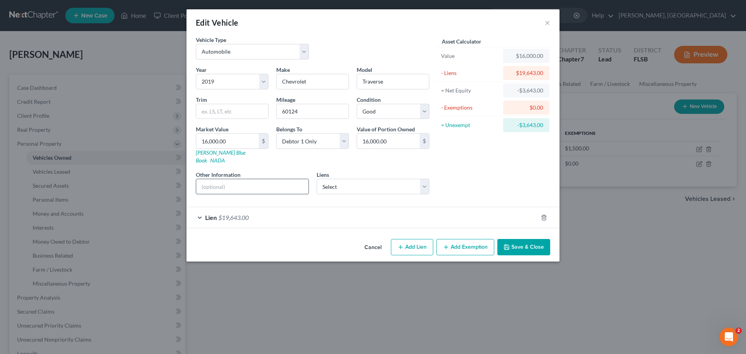
click at [250, 181] on input "text" at bounding box center [252, 186] width 112 height 15
type input "Son's car"
click at [524, 239] on button "Save & Close" at bounding box center [523, 247] width 53 height 16
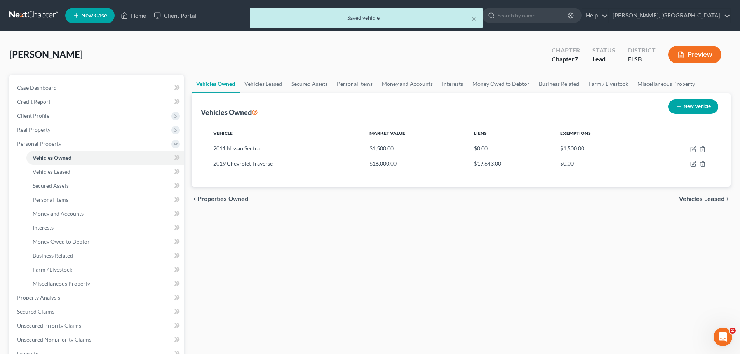
click at [708, 196] on span "Vehicles Leased" at bounding box center [701, 199] width 45 height 6
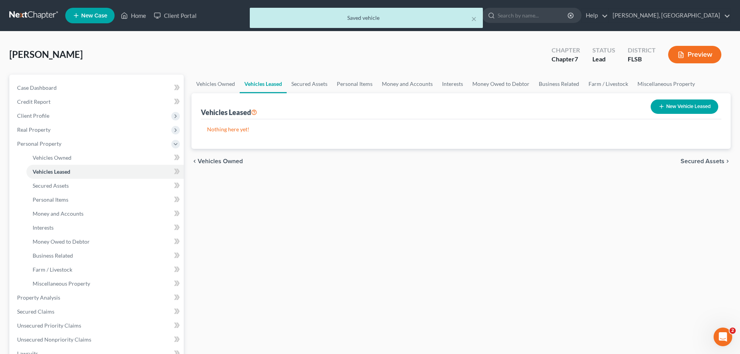
click at [706, 162] on span "Secured Assets" at bounding box center [702, 161] width 44 height 6
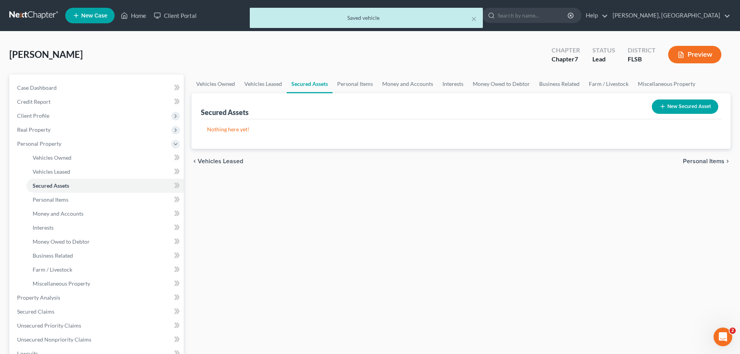
click at [706, 162] on span "Personal Items" at bounding box center [704, 161] width 42 height 6
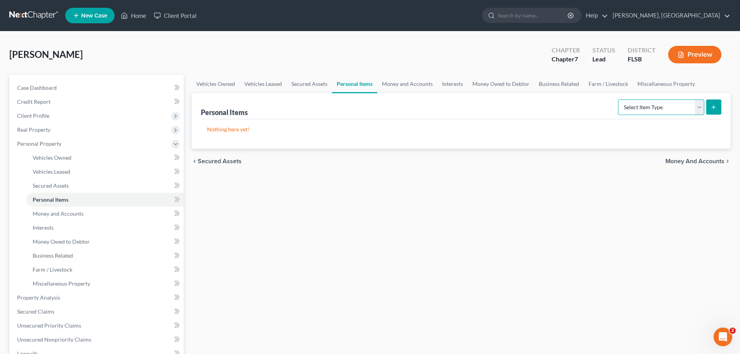
click at [699, 105] on select "Select Item Type Clothing Collectibles Of Value Electronics Firearms Household …" at bounding box center [661, 107] width 86 height 16
select select "clothing"
click at [619, 99] on select "Select Item Type Clothing Collectibles Of Value Electronics Firearms Household …" at bounding box center [661, 107] width 86 height 16
click at [713, 105] on icon "submit" at bounding box center [713, 107] width 6 height 6
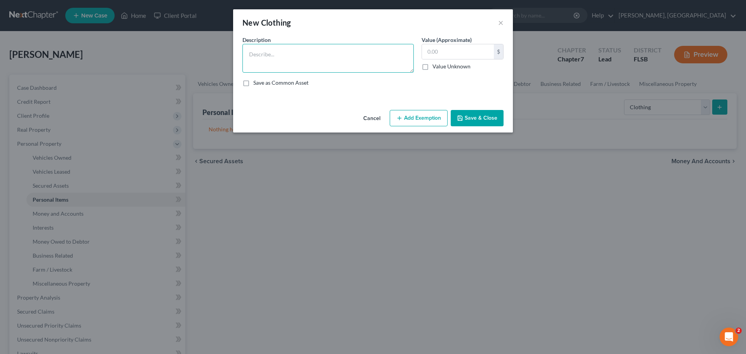
click at [292, 57] on textarea at bounding box center [327, 58] width 171 height 29
type textarea "clothing"
click at [446, 49] on input "text" at bounding box center [458, 51] width 72 height 15
type input "250"
click at [430, 117] on button "Add Exemption" at bounding box center [419, 118] width 58 height 16
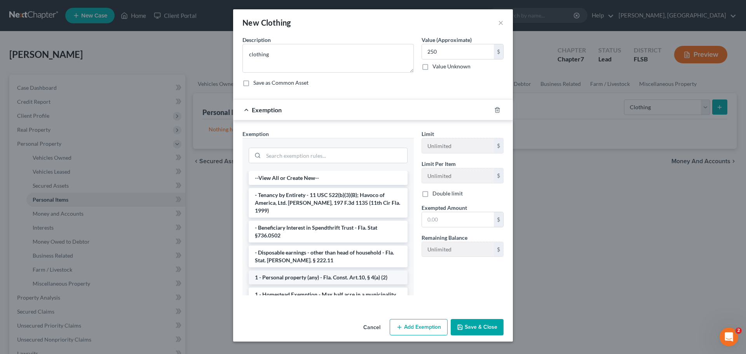
click at [318, 271] on li "1 - Personal property (any) - Fla. Const. Art.10, § 4(a) (2)" at bounding box center [328, 277] width 159 height 14
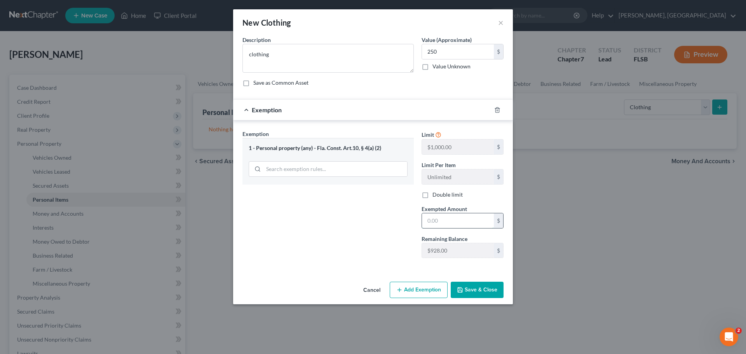
click at [442, 223] on input "text" at bounding box center [458, 220] width 72 height 15
type input "250"
click at [477, 287] on button "Save & Close" at bounding box center [477, 290] width 53 height 16
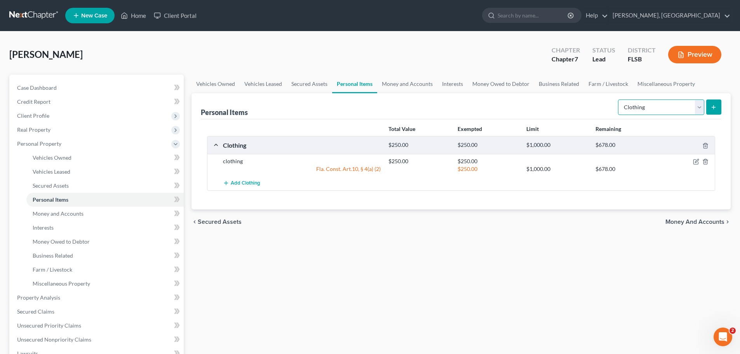
click at [699, 104] on select "Select Item Type Clothing Collectibles Of Value Electronics Firearms Household …" at bounding box center [661, 107] width 86 height 16
click at [714, 257] on div "Vehicles Owned Vehicles Leased Secured Assets Personal Items Money and Accounts…" at bounding box center [461, 299] width 547 height 449
click at [708, 220] on span "Money and Accounts" at bounding box center [694, 222] width 59 height 6
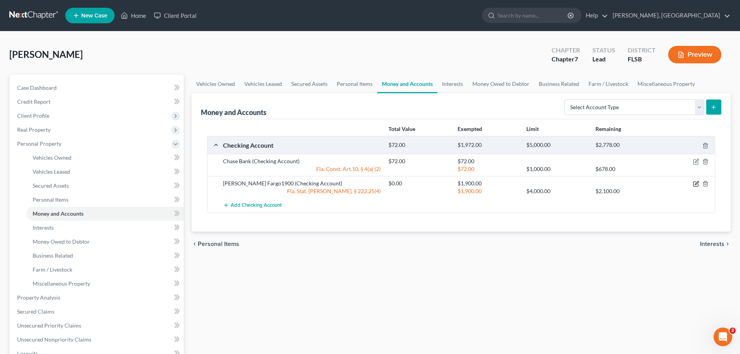
click at [694, 183] on icon "button" at bounding box center [696, 184] width 6 height 6
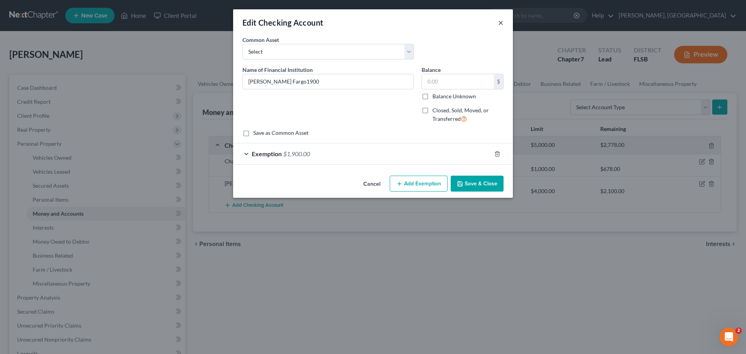
click at [499, 21] on button "×" at bounding box center [500, 22] width 5 height 9
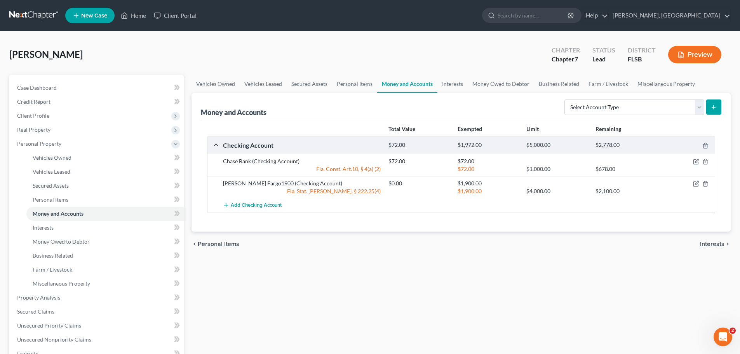
click at [717, 244] on span "Interests" at bounding box center [712, 244] width 24 height 6
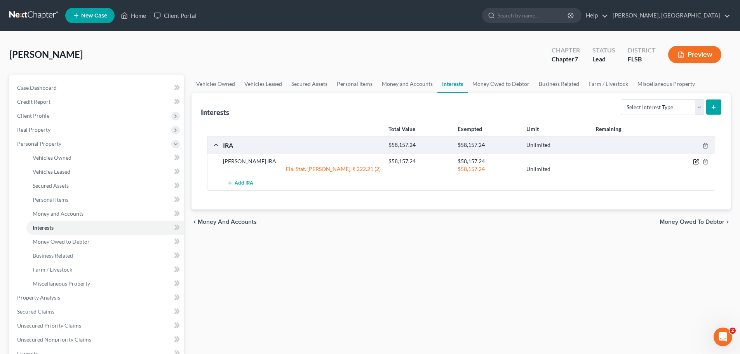
click at [695, 162] on icon "button" at bounding box center [696, 161] width 6 height 6
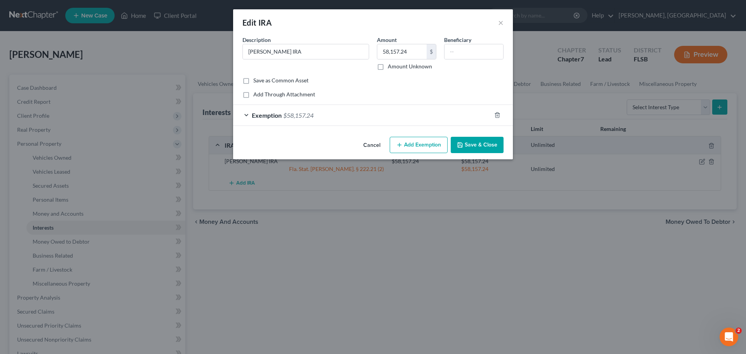
click at [244, 113] on div "Exemption $58,157.24" at bounding box center [362, 115] width 258 height 21
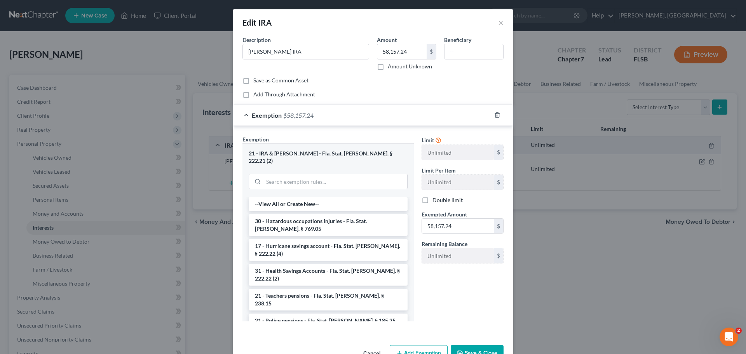
click at [501, 21] on div "Edit IRA ×" at bounding box center [373, 22] width 280 height 26
click at [500, 23] on button "×" at bounding box center [500, 22] width 5 height 9
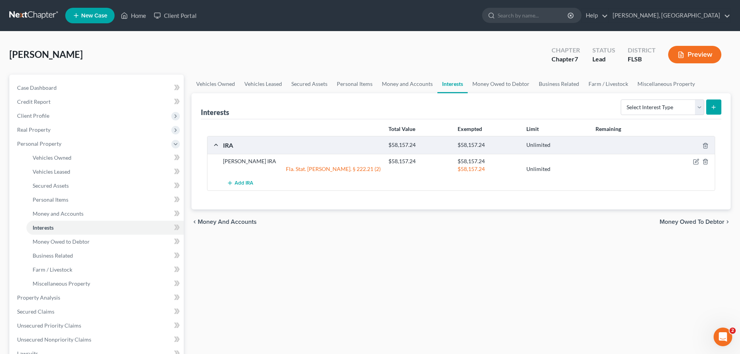
click at [696, 220] on span "Money Owed to Debtor" at bounding box center [691, 222] width 65 height 6
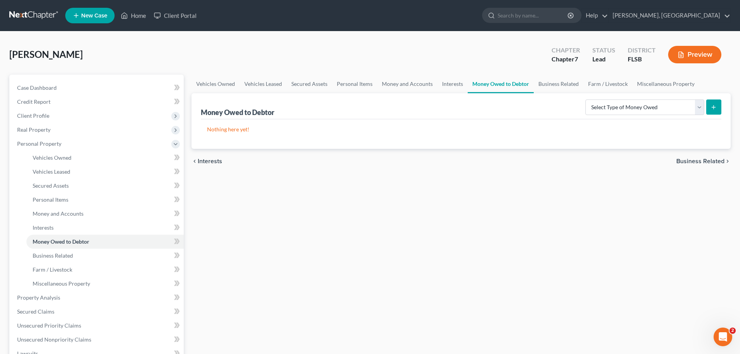
click at [705, 160] on span "Business Related" at bounding box center [700, 161] width 48 height 6
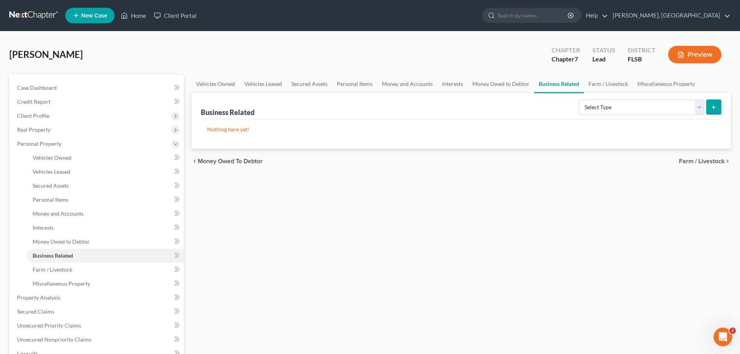
click at [706, 160] on span "Farm / Livestock" at bounding box center [701, 161] width 45 height 6
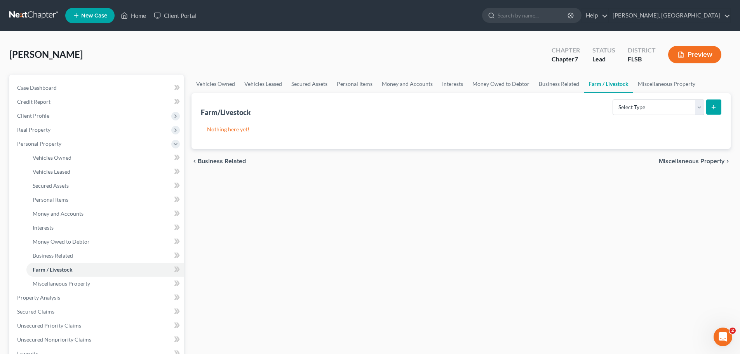
click at [706, 160] on span "Miscellaneous Property" at bounding box center [692, 161] width 66 height 6
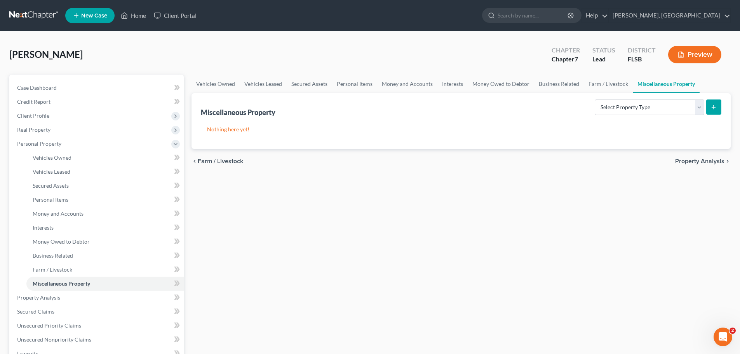
click at [706, 160] on span "Property Analysis" at bounding box center [699, 161] width 49 height 6
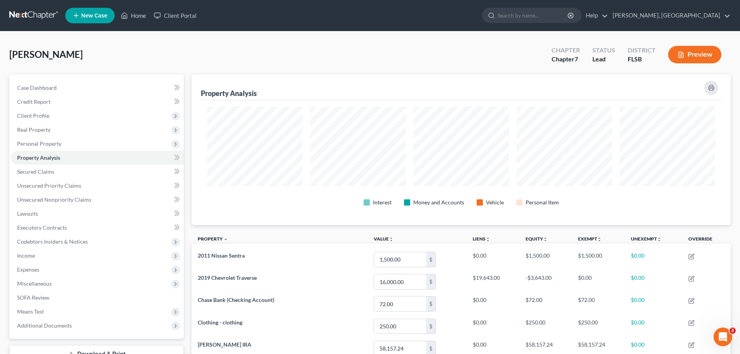
scroll to position [104, 0]
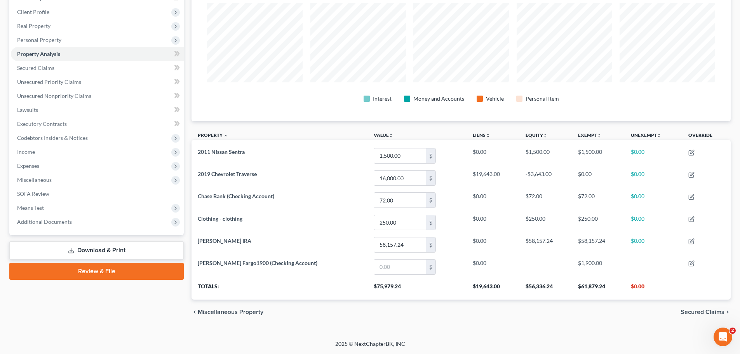
click at [699, 313] on span "Secured Claims" at bounding box center [702, 312] width 44 height 6
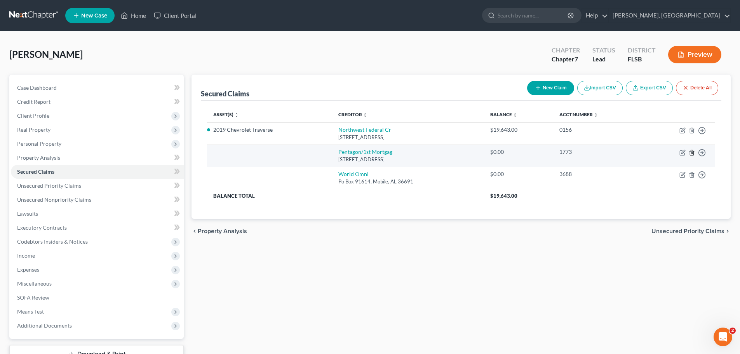
click at [691, 153] on line "button" at bounding box center [691, 153] width 0 height 2
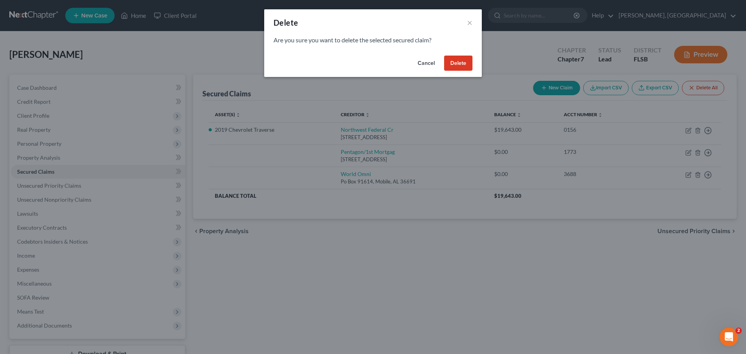
click at [459, 61] on button "Delete" at bounding box center [458, 64] width 28 height 16
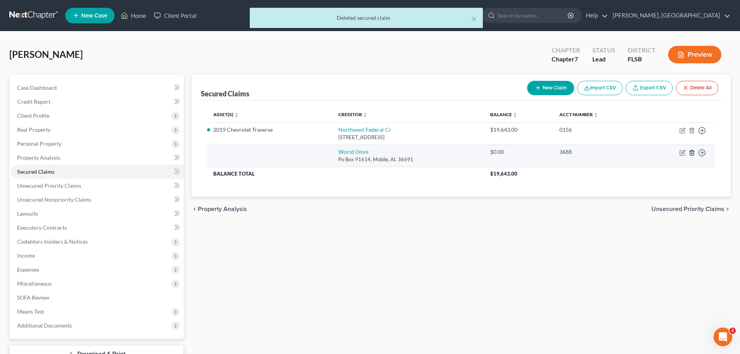
click at [692, 152] on icon "button" at bounding box center [692, 153] width 6 height 6
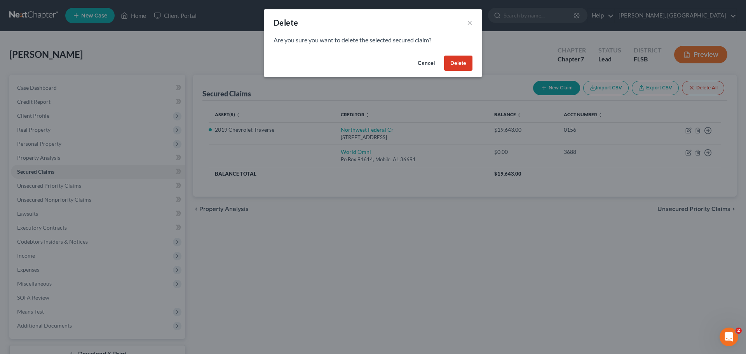
click at [458, 63] on button "Delete" at bounding box center [458, 64] width 28 height 16
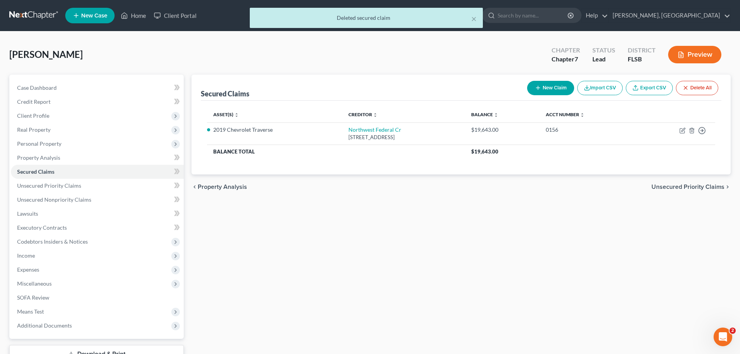
click at [700, 188] on span "Unsecured Priority Claims" at bounding box center [687, 187] width 73 height 6
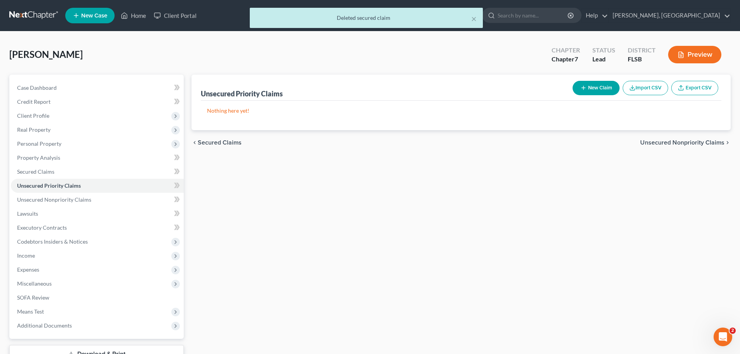
click at [673, 141] on span "Unsecured Nonpriority Claims" at bounding box center [682, 142] width 84 height 6
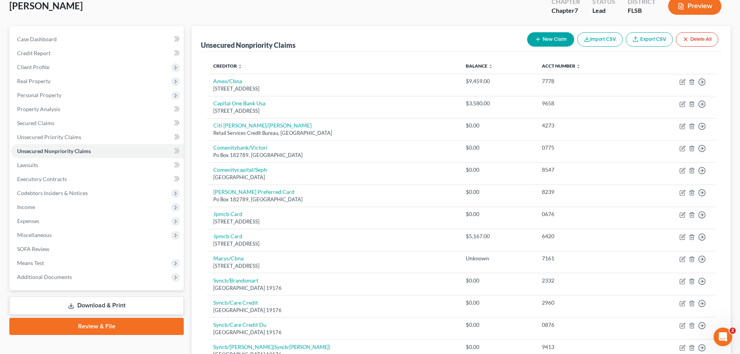
scroll to position [24, 0]
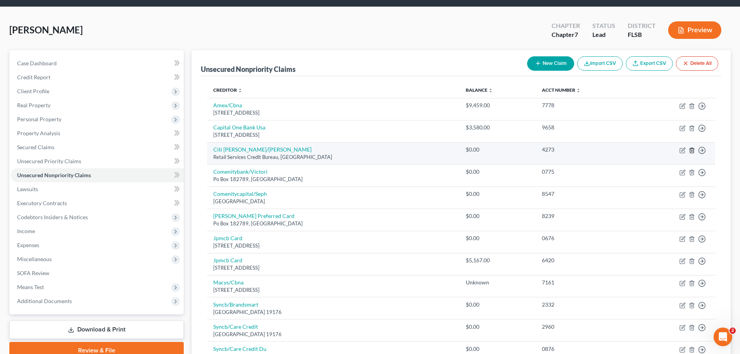
click at [690, 151] on icon "button" at bounding box center [691, 150] width 3 height 5
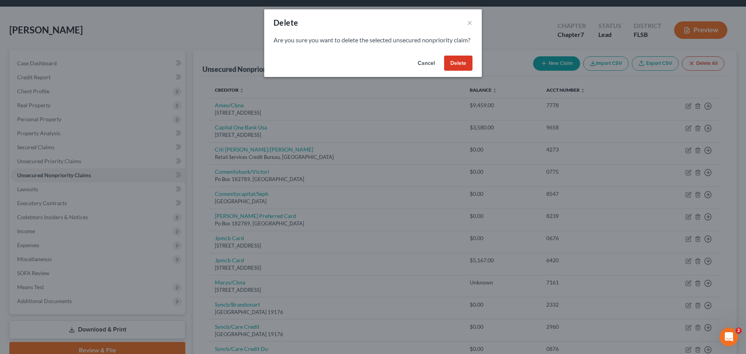
click at [463, 70] on button "Delete" at bounding box center [458, 64] width 28 height 16
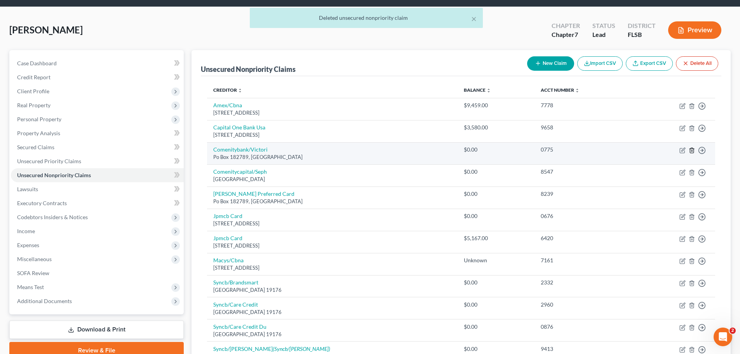
click at [691, 150] on icon "button" at bounding box center [692, 150] width 6 height 6
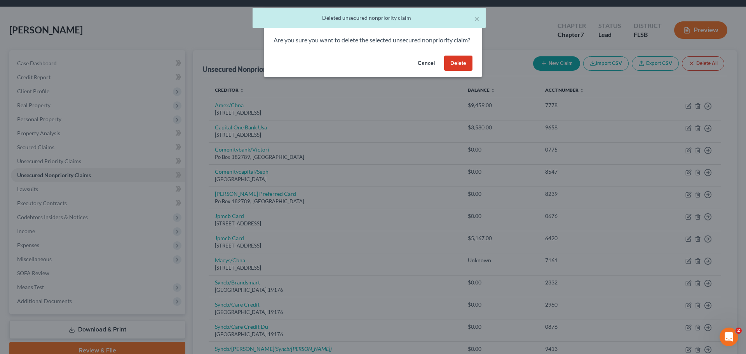
click at [460, 71] on button "Delete" at bounding box center [458, 64] width 28 height 16
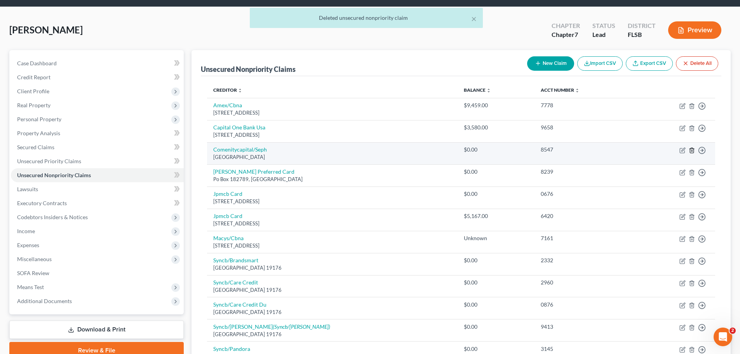
click at [691, 147] on icon "button" at bounding box center [692, 150] width 6 height 6
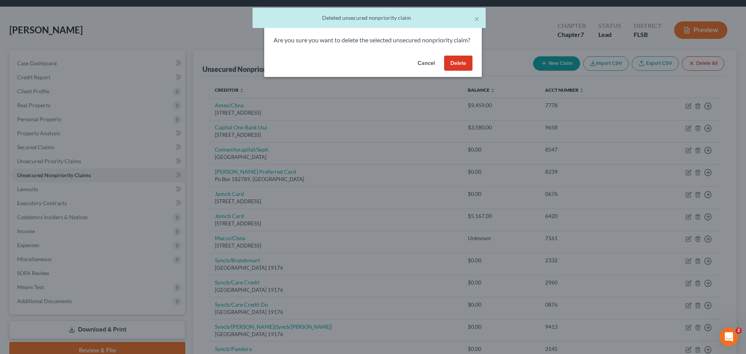
click at [465, 71] on button "Delete" at bounding box center [458, 64] width 28 height 16
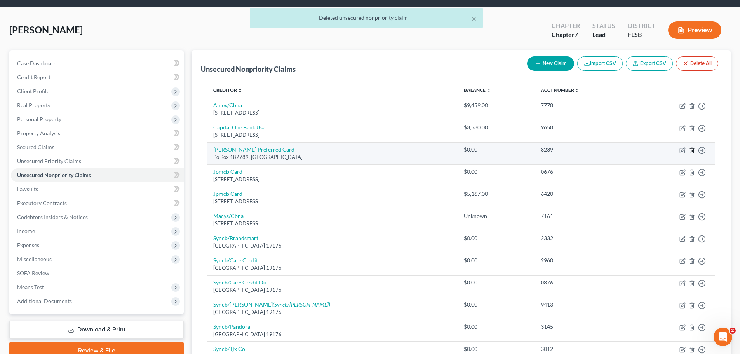
click at [692, 149] on polyline "button" at bounding box center [691, 149] width 5 height 0
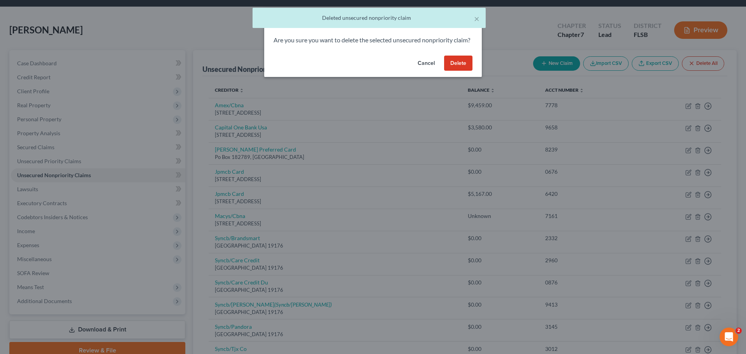
click at [456, 69] on button "Delete" at bounding box center [458, 64] width 28 height 16
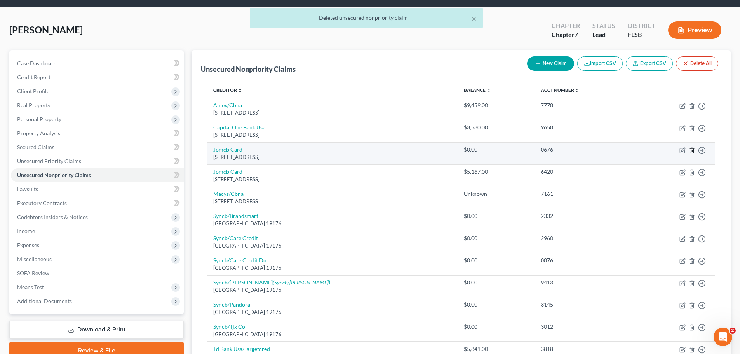
click at [693, 149] on icon "button" at bounding box center [691, 150] width 3 height 5
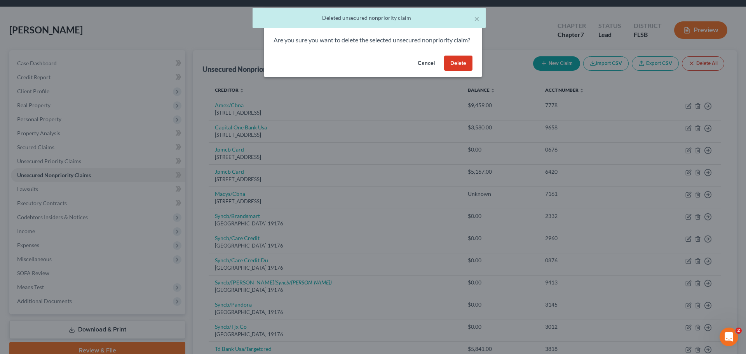
click at [465, 70] on button "Delete" at bounding box center [458, 64] width 28 height 16
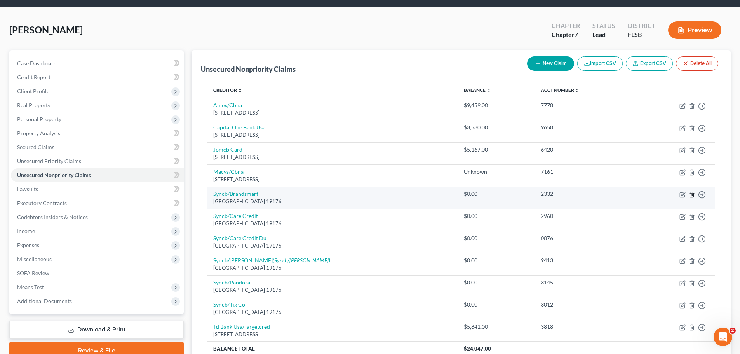
click at [691, 194] on icon "button" at bounding box center [692, 194] width 6 height 6
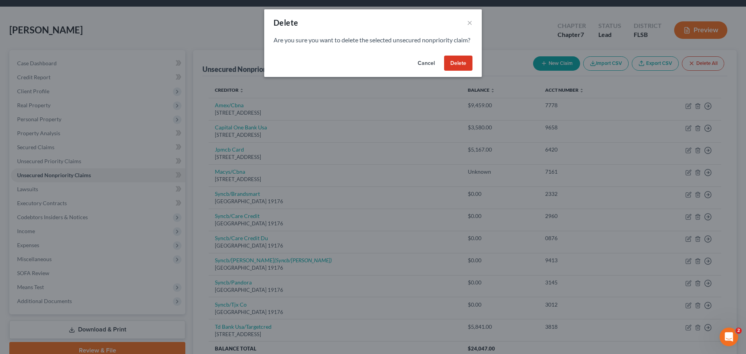
click at [452, 67] on button "Delete" at bounding box center [458, 64] width 28 height 16
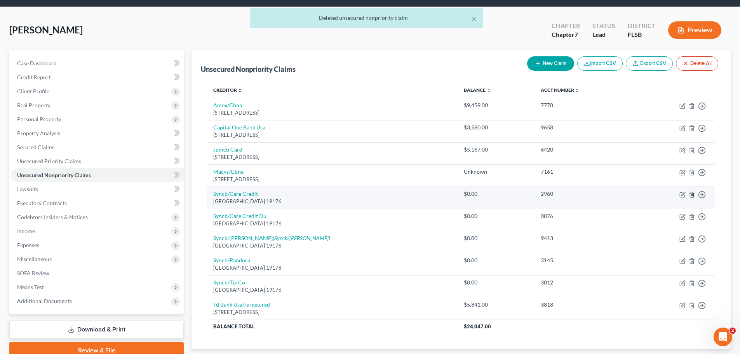
click at [692, 195] on line "button" at bounding box center [692, 195] width 0 height 2
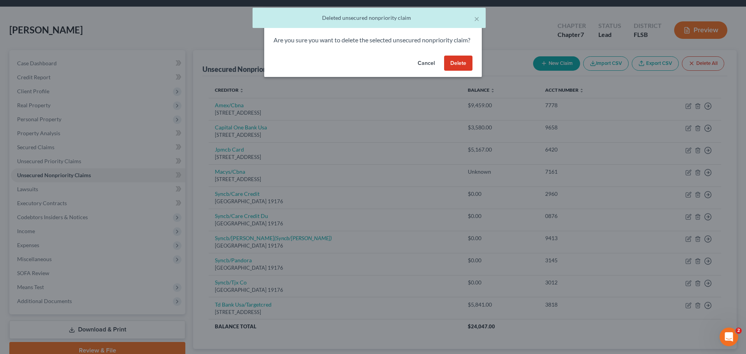
click at [454, 71] on button "Delete" at bounding box center [458, 64] width 28 height 16
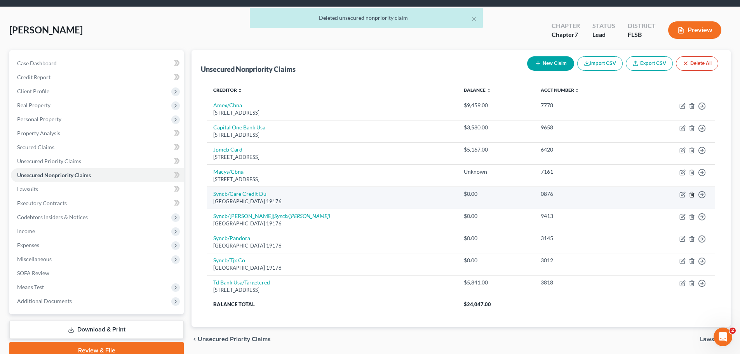
click at [693, 193] on icon "button" at bounding box center [691, 194] width 3 height 5
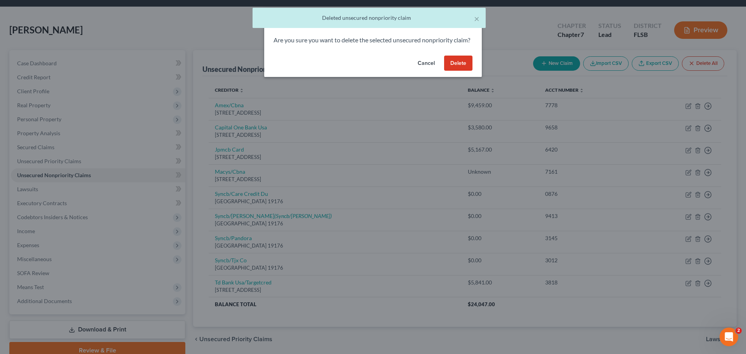
click at [459, 71] on button "Delete" at bounding box center [458, 64] width 28 height 16
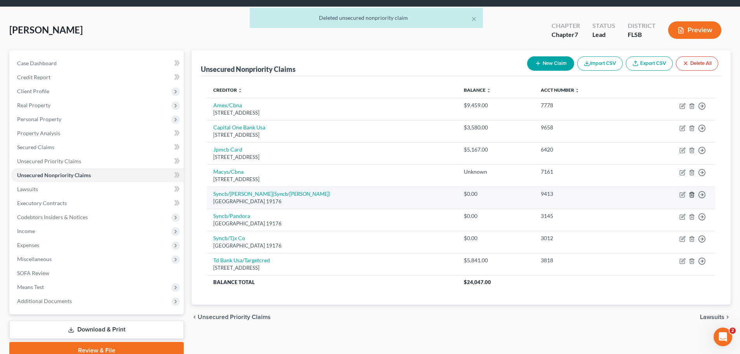
click at [692, 193] on icon "button" at bounding box center [692, 194] width 6 height 6
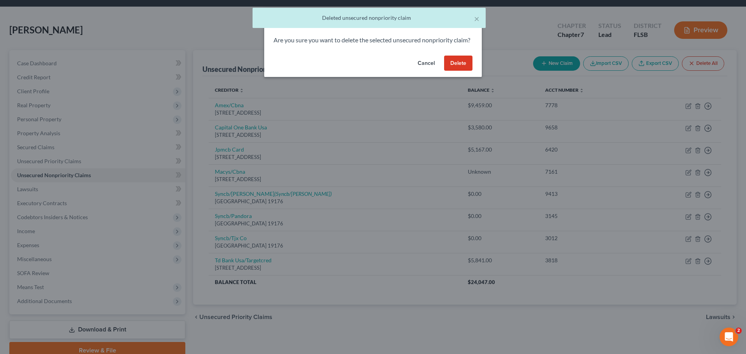
click at [461, 69] on button "Delete" at bounding box center [458, 64] width 28 height 16
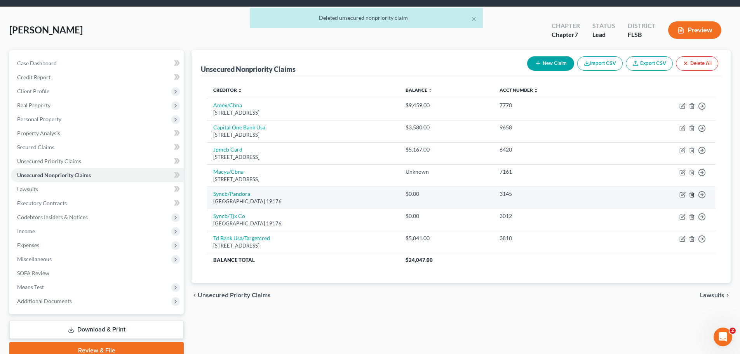
click at [691, 193] on icon "button" at bounding box center [692, 194] width 6 height 6
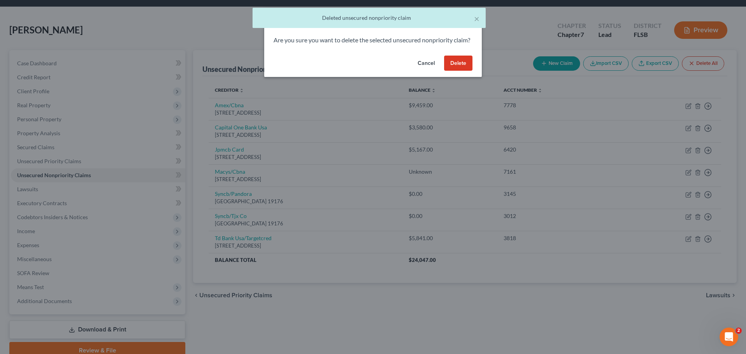
click at [461, 71] on button "Delete" at bounding box center [458, 64] width 28 height 16
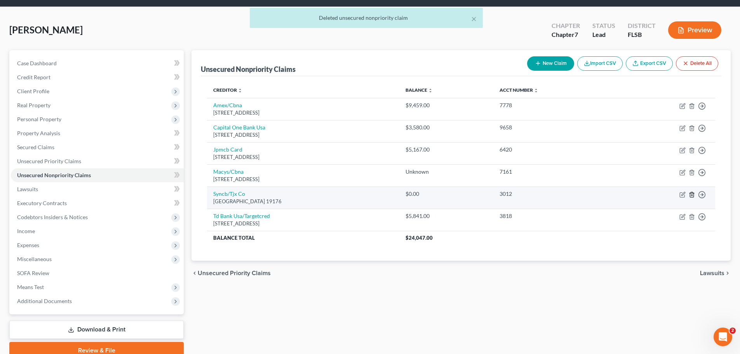
click at [693, 193] on icon "button" at bounding box center [691, 194] width 3 height 5
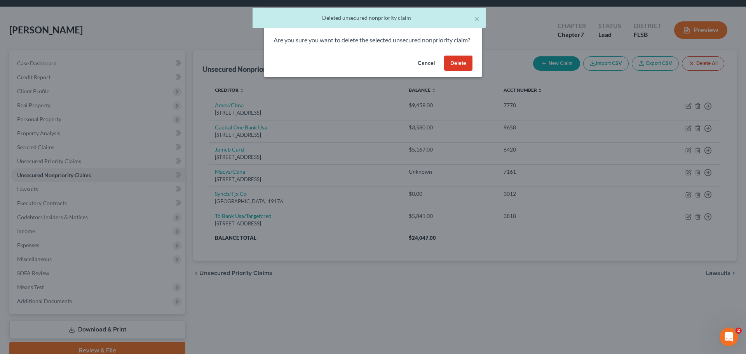
click at [454, 71] on button "Delete" at bounding box center [458, 64] width 28 height 16
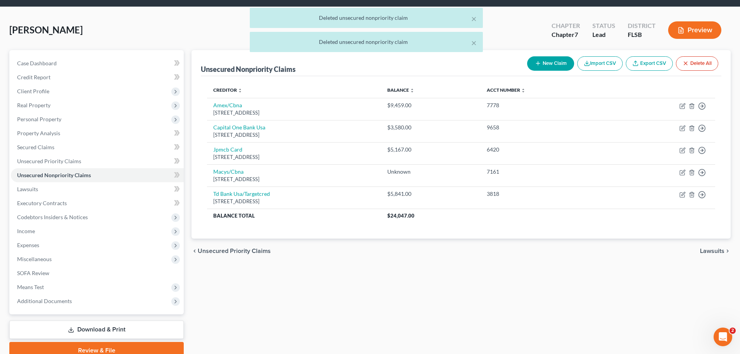
click at [717, 251] on span "Lawsuits" at bounding box center [712, 251] width 24 height 6
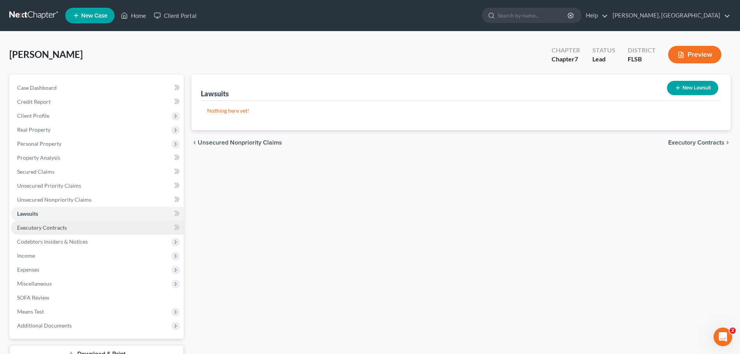
click at [35, 226] on span "Executory Contracts" at bounding box center [42, 227] width 50 height 7
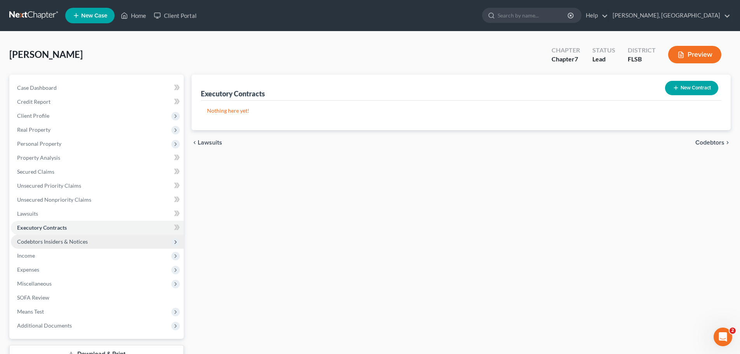
click at [42, 241] on span "Codebtors Insiders & Notices" at bounding box center [52, 241] width 71 height 7
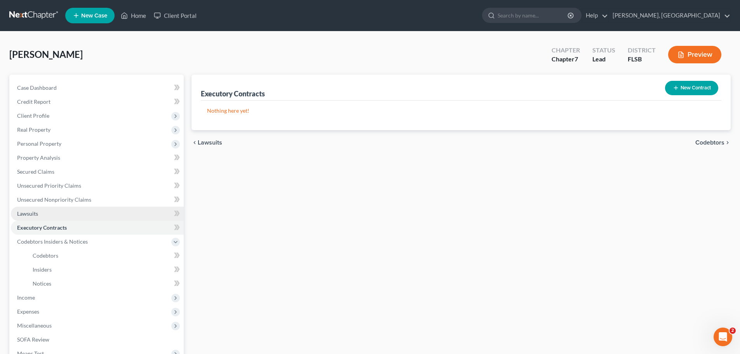
click at [29, 213] on span "Lawsuits" at bounding box center [27, 213] width 21 height 7
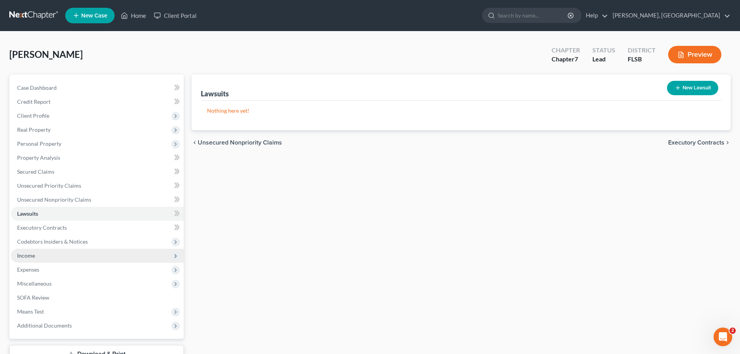
click at [42, 256] on span "Income" at bounding box center [97, 256] width 173 height 14
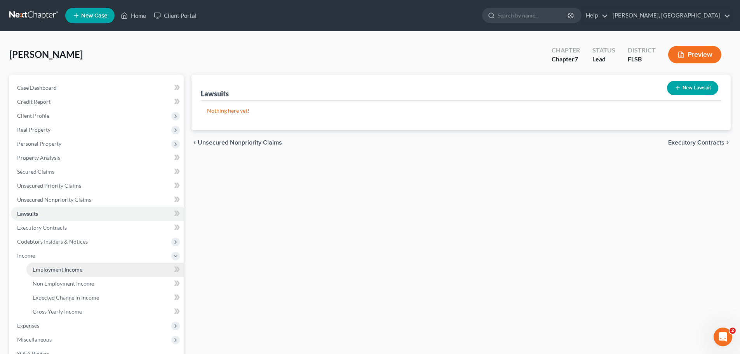
drag, startPoint x: 54, startPoint y: 273, endPoint x: 66, endPoint y: 265, distance: 13.8
click at [54, 273] on link "Employment Income" at bounding box center [104, 270] width 157 height 14
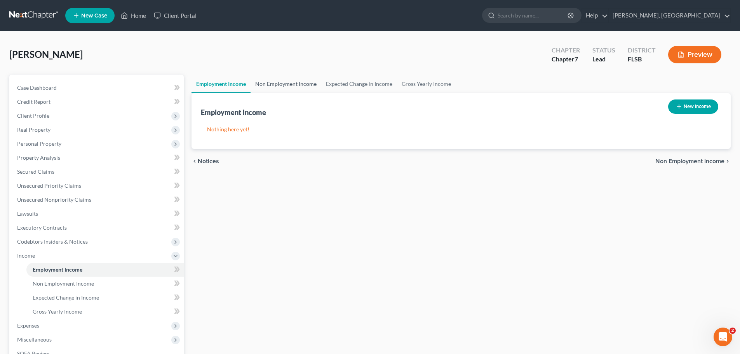
click at [289, 84] on link "Non Employment Income" at bounding box center [286, 84] width 71 height 19
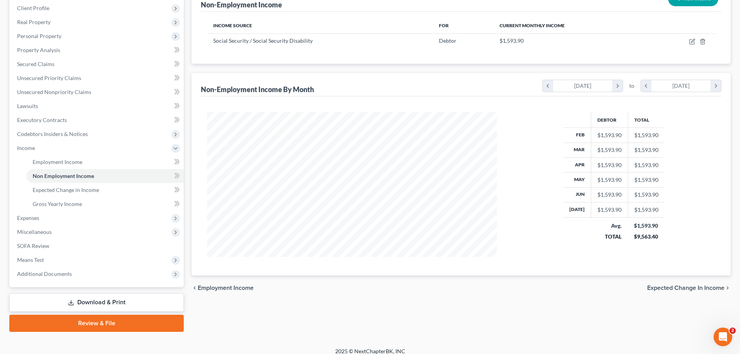
scroll to position [108, 0]
click at [699, 288] on span "Expected Change in Income" at bounding box center [685, 287] width 77 height 6
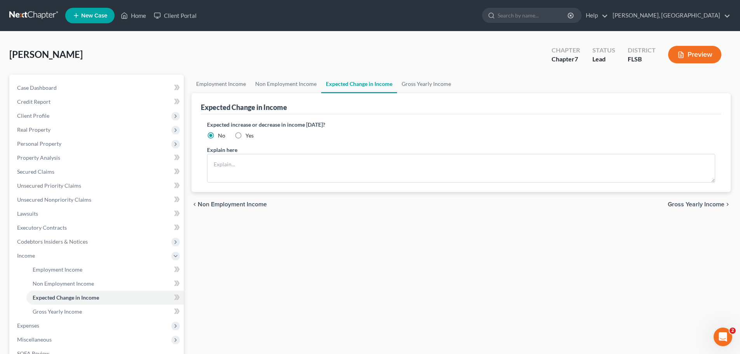
click at [698, 203] on span "Gross Yearly Income" at bounding box center [696, 204] width 57 height 6
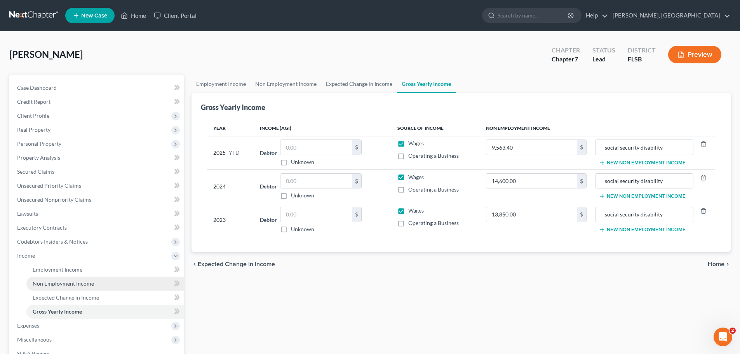
click at [70, 281] on span "Non Employment Income" at bounding box center [63, 283] width 61 height 7
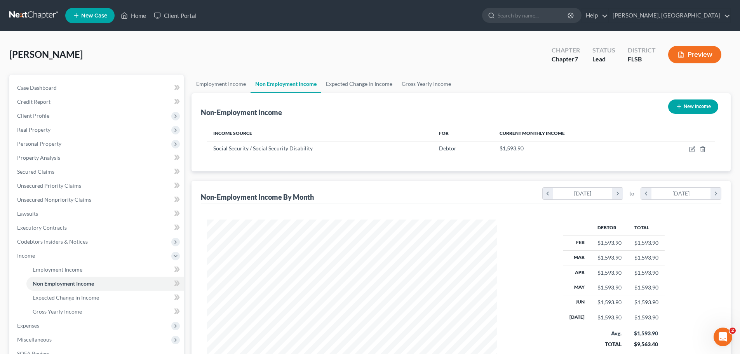
scroll to position [145, 305]
click at [74, 308] on span "Gross Yearly Income" at bounding box center [57, 311] width 49 height 7
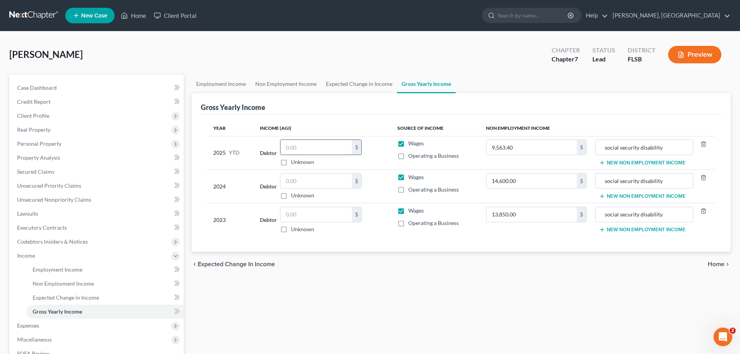
click at [332, 150] on input "text" at bounding box center [315, 147] width 71 height 15
click at [718, 263] on span "Home" at bounding box center [716, 264] width 17 height 6
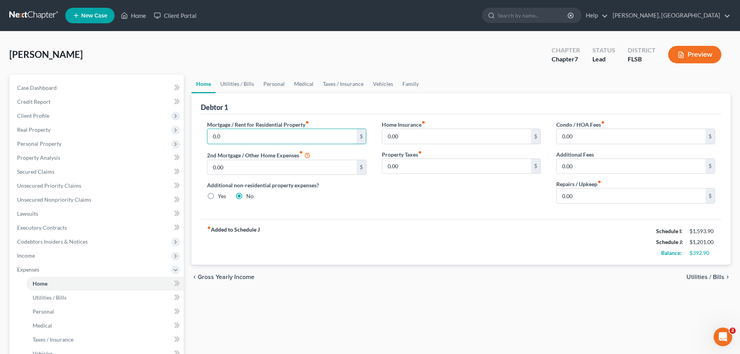
type input "0.0"
click at [705, 274] on span "Utilities / Bills" at bounding box center [705, 277] width 38 height 6
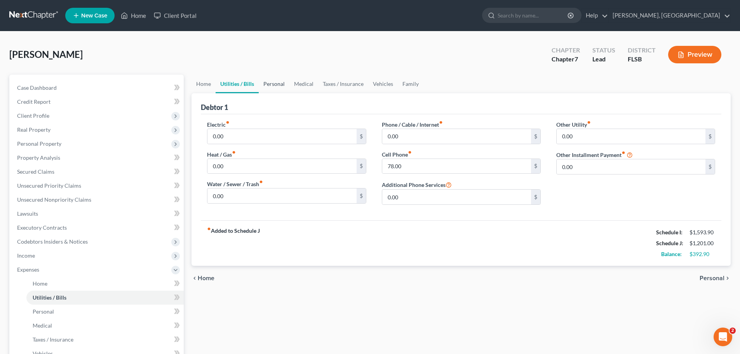
click at [278, 83] on link "Personal" at bounding box center [274, 84] width 31 height 19
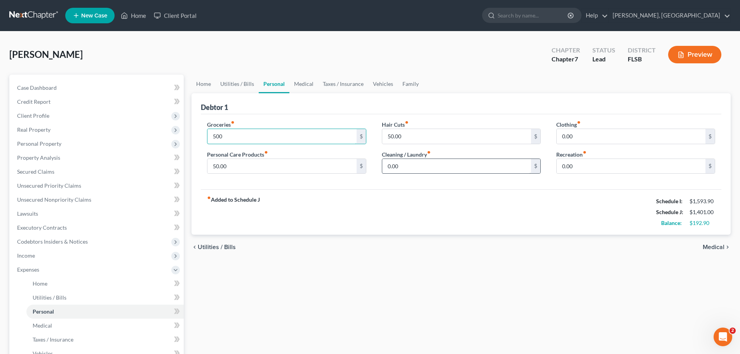
type input "500"
click at [464, 164] on input "0.00" at bounding box center [456, 166] width 149 height 15
type input "25"
click at [583, 163] on input "0.00" at bounding box center [631, 166] width 149 height 15
type input "100"
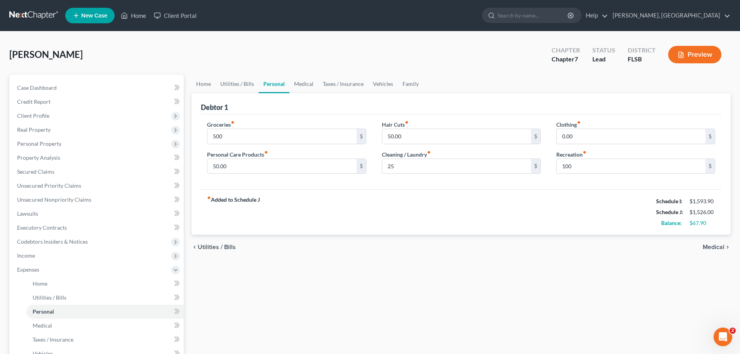
click at [714, 245] on span "Medical" at bounding box center [714, 247] width 22 height 6
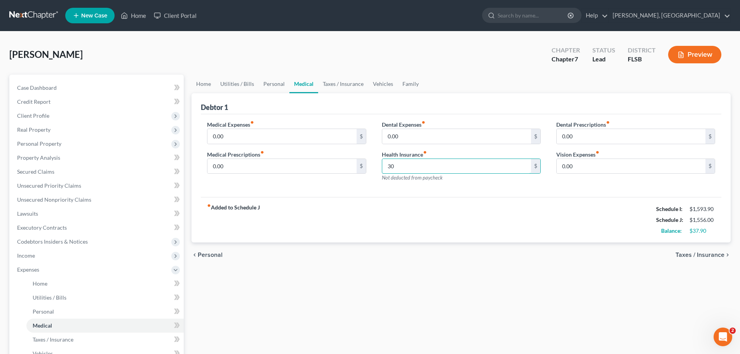
type input "30"
click at [698, 254] on span "Taxes / Insurance" at bounding box center [699, 255] width 49 height 6
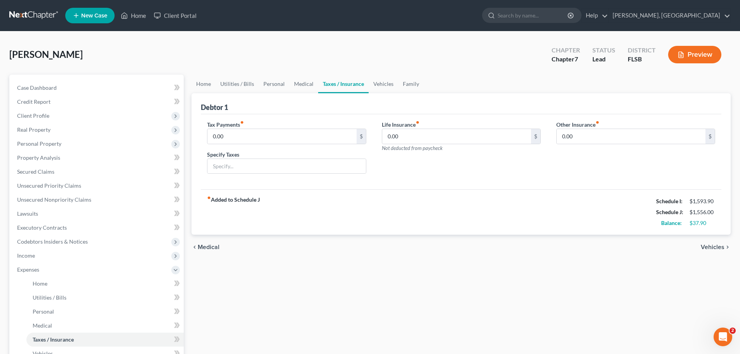
click at [710, 246] on span "Vehicles" at bounding box center [713, 247] width 24 height 6
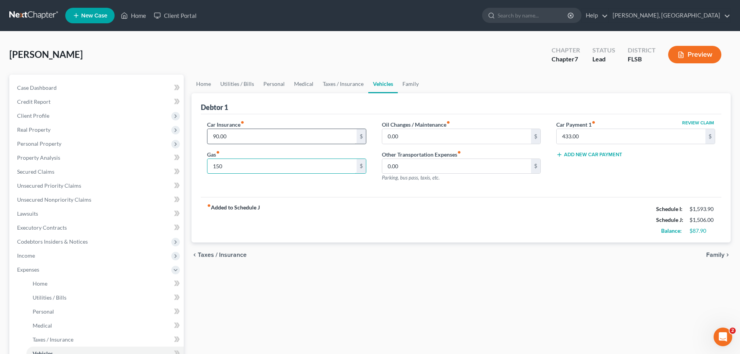
type input "150"
click at [239, 137] on input "90.00" at bounding box center [281, 136] width 149 height 15
type input "0"
type input "90"
click at [713, 255] on span "Family" at bounding box center [715, 255] width 18 height 6
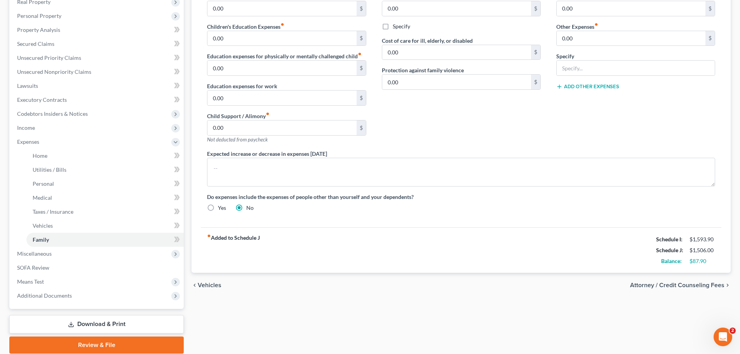
scroll to position [135, 0]
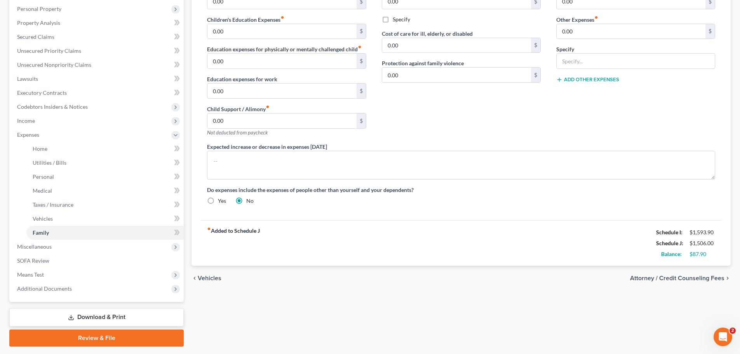
click at [704, 280] on span "Attorney / Credit Counseling Fees" at bounding box center [677, 278] width 94 height 6
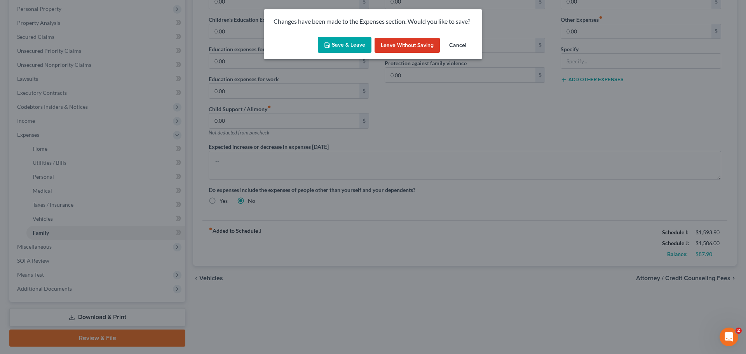
click at [341, 43] on button "Save & Leave" at bounding box center [345, 45] width 54 height 16
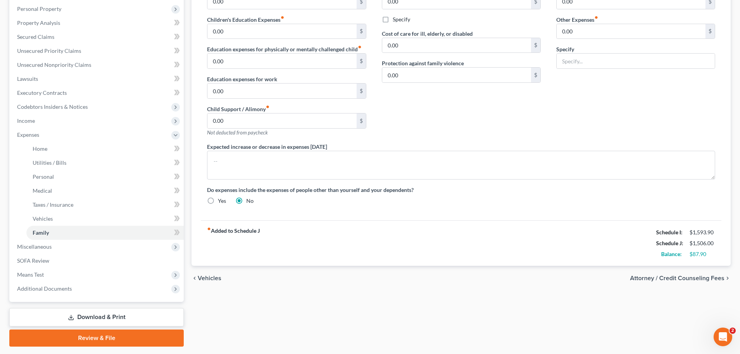
select select "2"
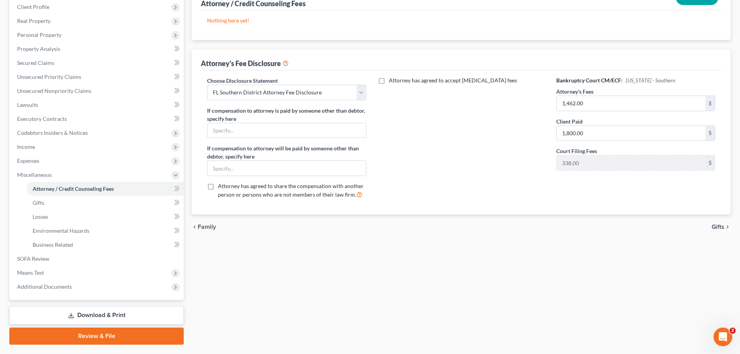
scroll to position [118, 0]
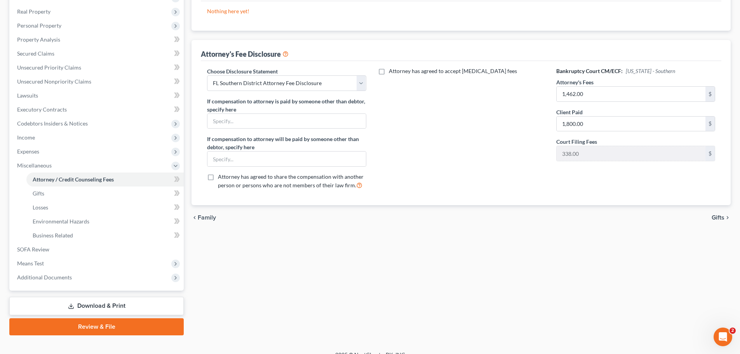
click at [723, 218] on span "Gifts" at bounding box center [718, 217] width 13 height 6
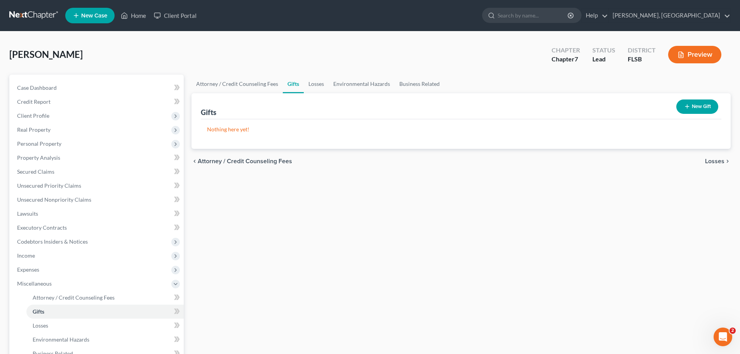
click at [720, 164] on span "Losses" at bounding box center [714, 161] width 19 height 6
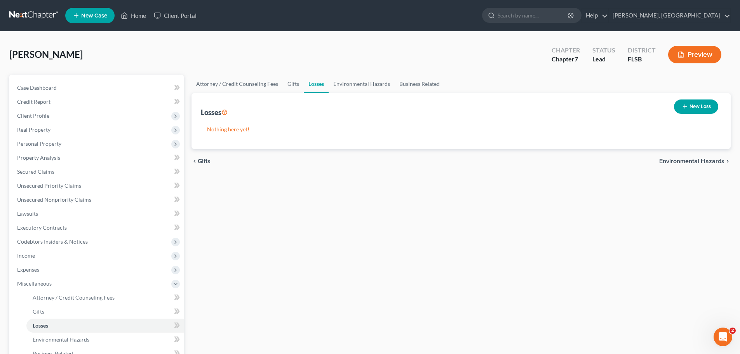
click at [700, 158] on span "Environmental Hazards" at bounding box center [691, 161] width 65 height 6
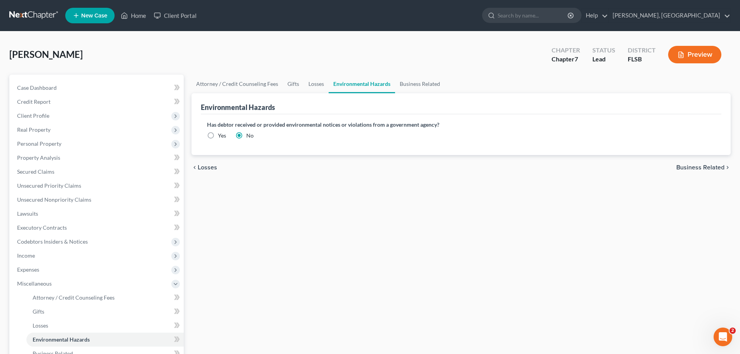
click at [714, 168] on span "Business Related" at bounding box center [700, 167] width 48 height 6
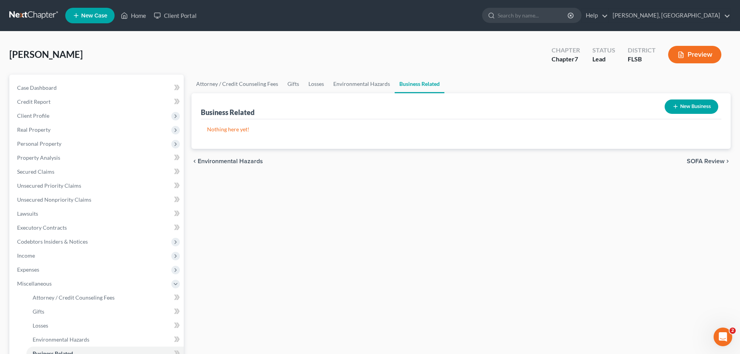
click at [710, 161] on span "SOFA Review" at bounding box center [706, 161] width 38 height 6
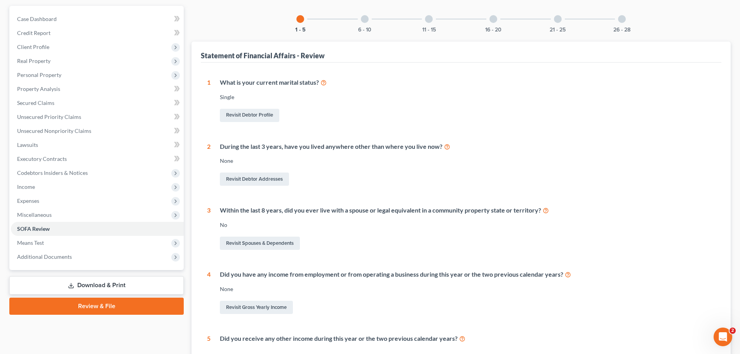
scroll to position [230, 0]
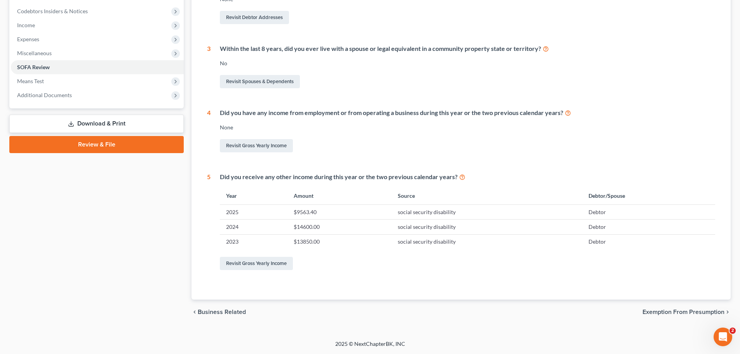
click at [692, 309] on span "Exemption from Presumption" at bounding box center [683, 312] width 82 height 6
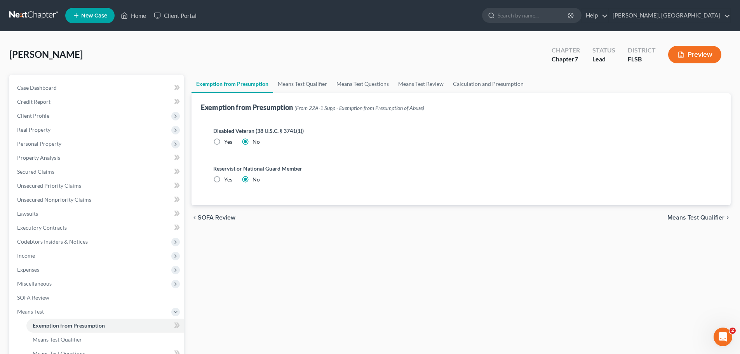
click at [703, 218] on span "Means Test Qualifier" at bounding box center [695, 217] width 57 height 6
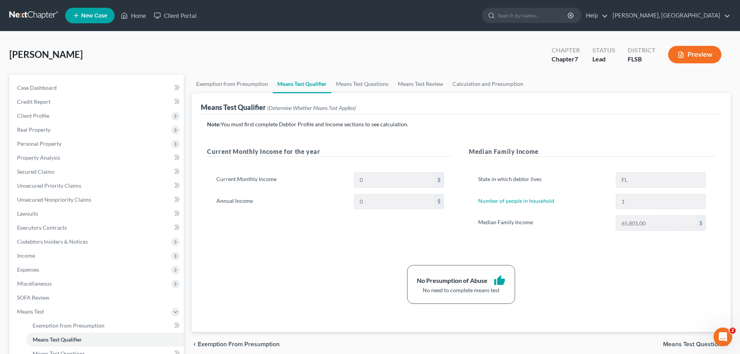
click at [737, 243] on div "[PERSON_NAME] Upgraded Chapter Chapter 7 Status Lead District [GEOGRAPHIC_DATA]…" at bounding box center [370, 249] width 740 height 437
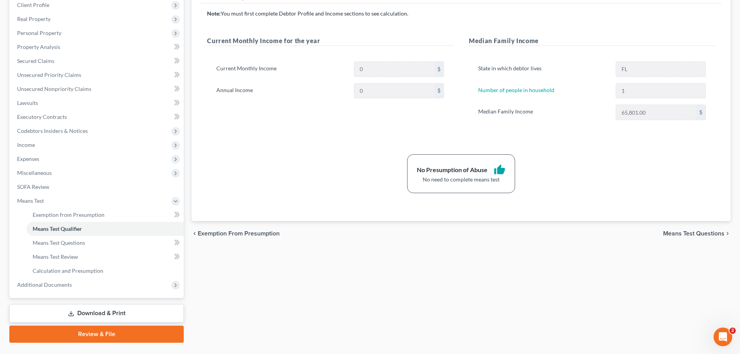
scroll to position [111, 0]
click at [700, 235] on span "Means Test Questions" at bounding box center [693, 233] width 61 height 6
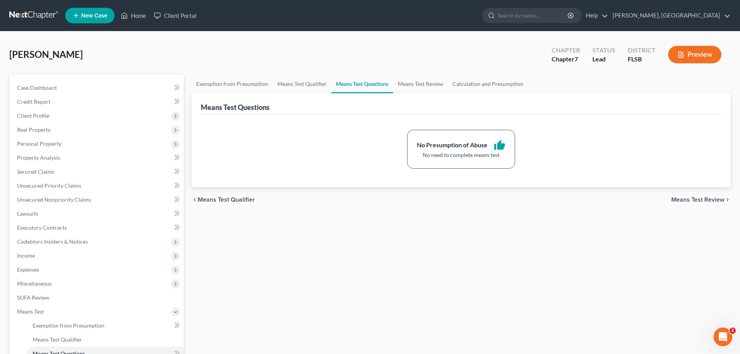
click at [703, 201] on span "Means Test Review" at bounding box center [697, 200] width 53 height 6
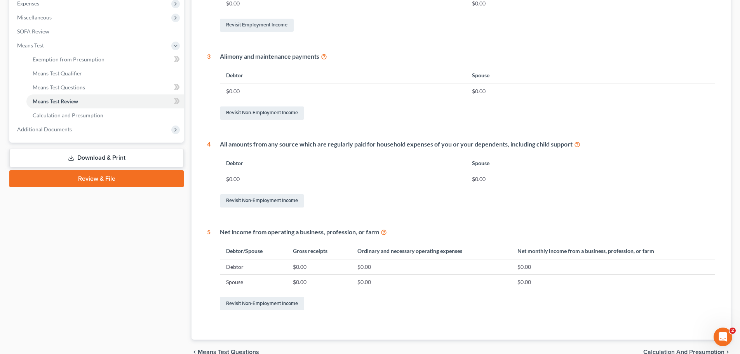
scroll to position [296, 0]
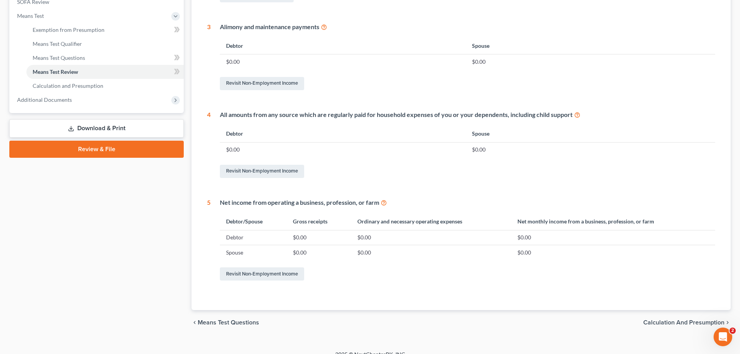
click at [683, 319] on span "Calculation and Presumption" at bounding box center [683, 322] width 81 height 6
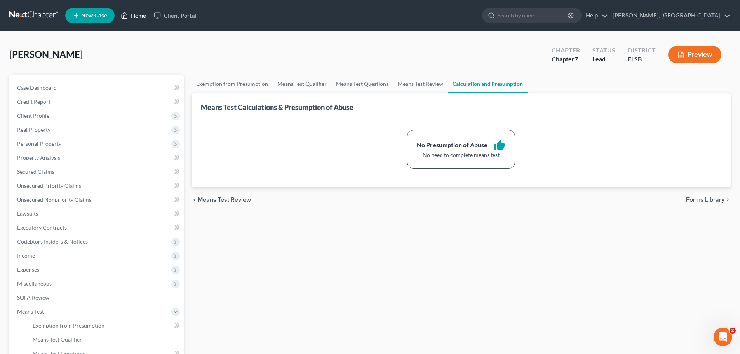
click at [144, 14] on link "Home" at bounding box center [133, 16] width 33 height 14
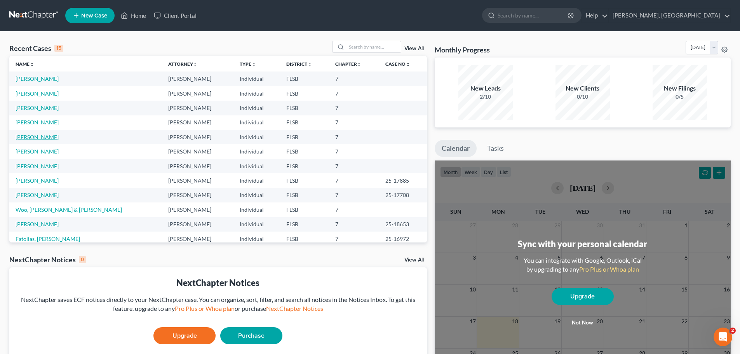
click at [30, 138] on link "[PERSON_NAME]" at bounding box center [37, 137] width 43 height 7
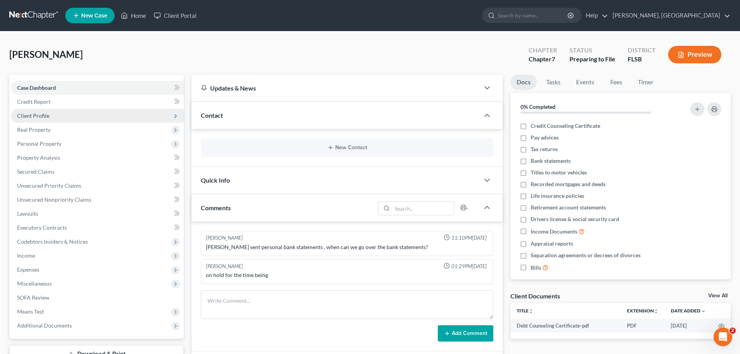
click at [35, 113] on span "Client Profile" at bounding box center [33, 115] width 32 height 7
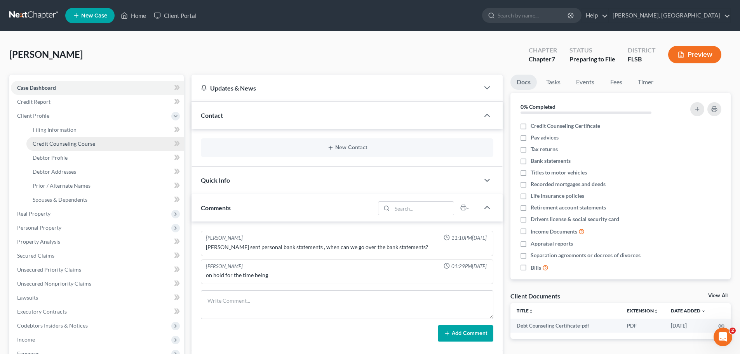
click at [56, 141] on span "Credit Counseling Course" at bounding box center [64, 143] width 63 height 7
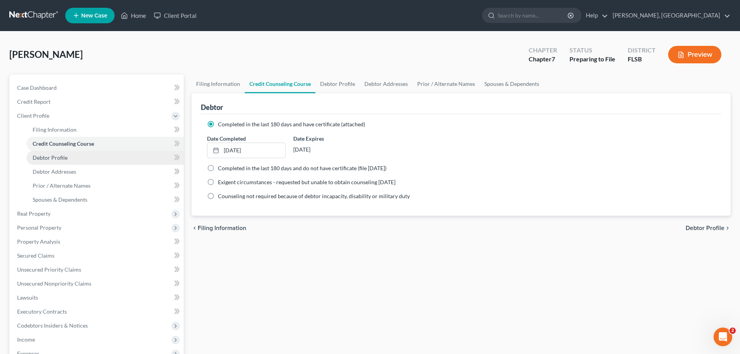
click at [48, 157] on span "Debtor Profile" at bounding box center [50, 157] width 35 height 7
select select "0"
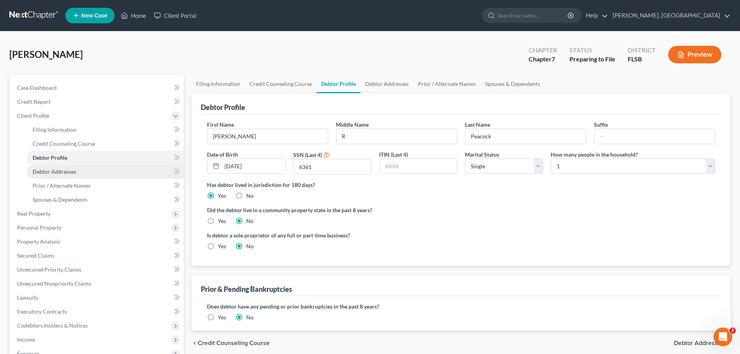
click at [74, 169] on span "Debtor Addresses" at bounding box center [54, 171] width 43 height 7
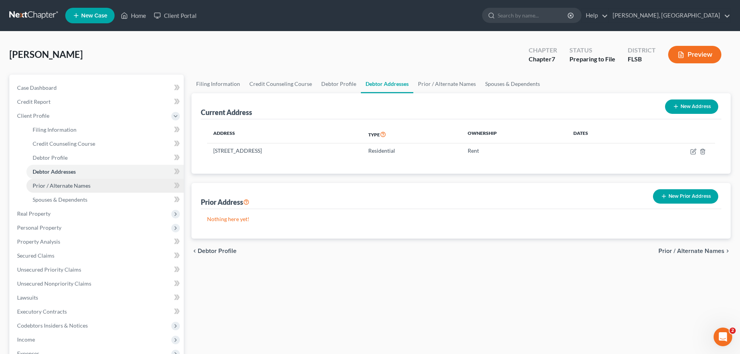
click at [76, 183] on span "Prior / Alternate Names" at bounding box center [62, 185] width 58 height 7
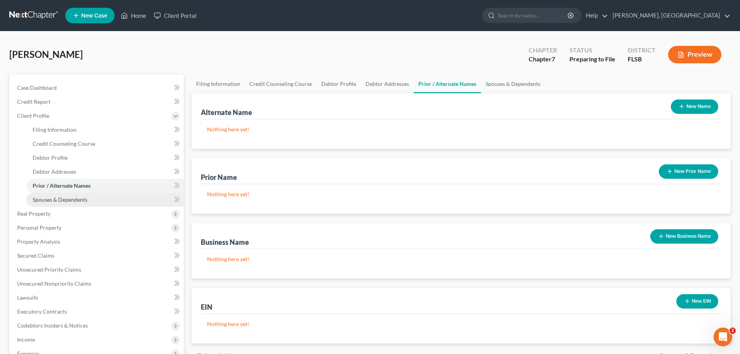
click at [66, 203] on link "Spouses & Dependents" at bounding box center [104, 200] width 157 height 14
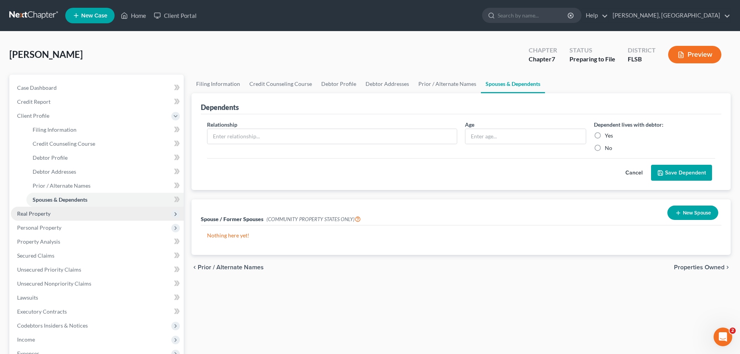
click at [35, 213] on span "Real Property" at bounding box center [33, 213] width 33 height 7
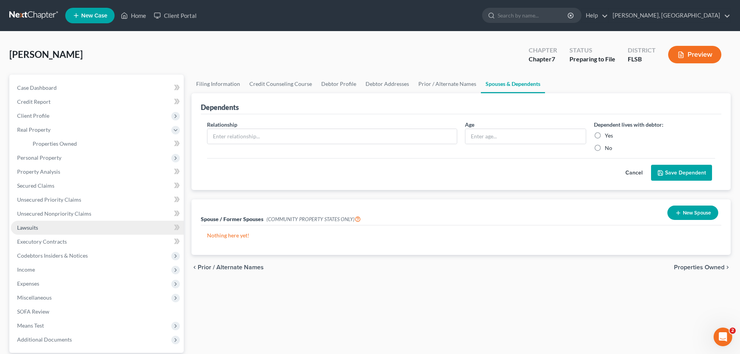
click at [35, 230] on span "Lawsuits" at bounding box center [27, 227] width 21 height 7
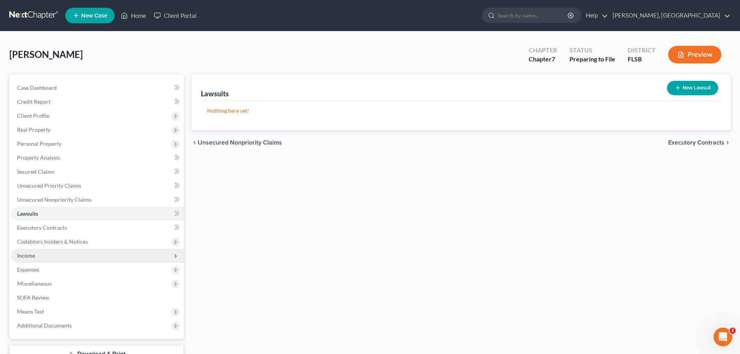
drag, startPoint x: 29, startPoint y: 254, endPoint x: 46, endPoint y: 254, distance: 17.1
click at [29, 254] on span "Income" at bounding box center [26, 255] width 18 height 7
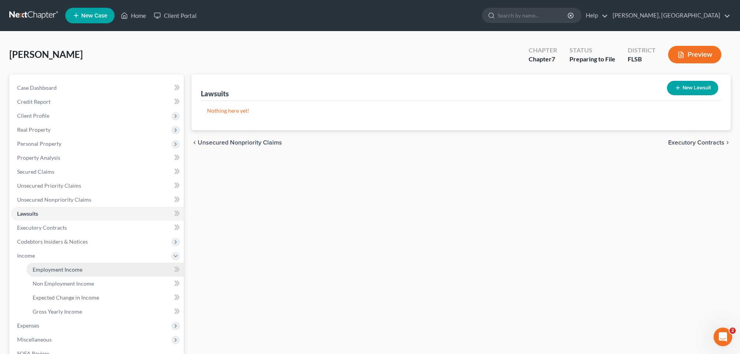
click at [61, 269] on span "Employment Income" at bounding box center [58, 269] width 50 height 7
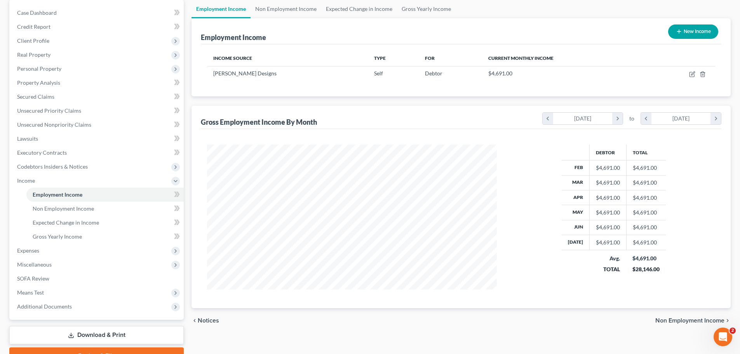
scroll to position [115, 0]
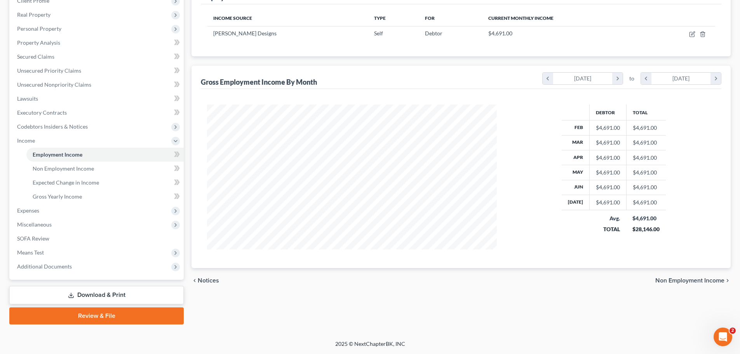
click at [696, 280] on span "Non Employment Income" at bounding box center [689, 280] width 69 height 6
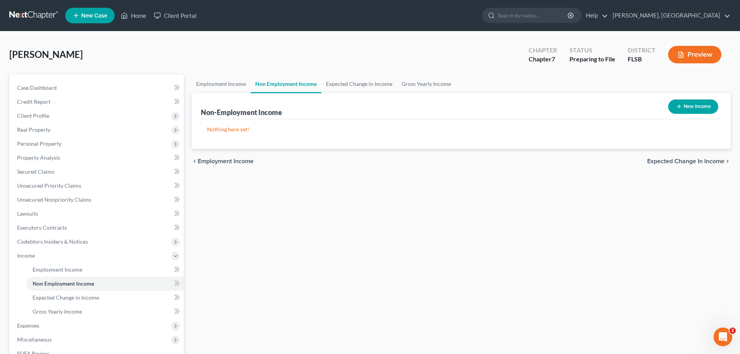
click at [687, 163] on span "Expected Change in Income" at bounding box center [685, 161] width 77 height 6
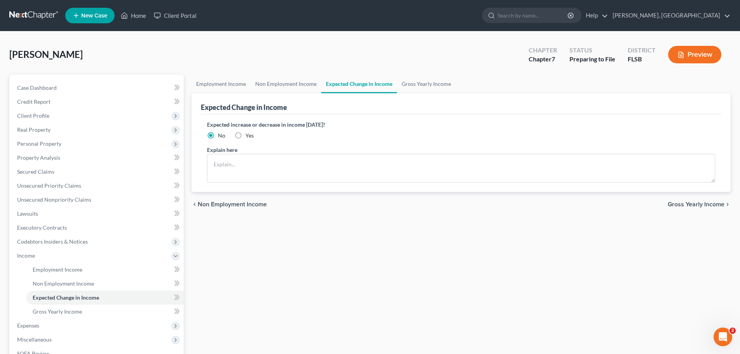
click at [694, 206] on span "Gross Yearly Income" at bounding box center [696, 204] width 57 height 6
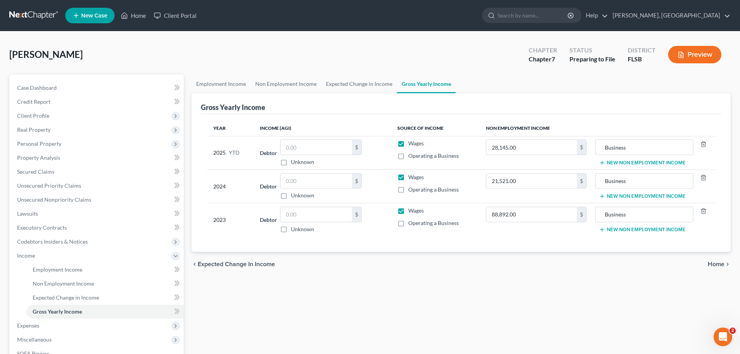
click at [408, 223] on label "Operating a Business" at bounding box center [433, 223] width 50 height 8
click at [411, 223] on input "Operating a Business" at bounding box center [413, 221] width 5 height 5
checkbox input "true"
click at [408, 174] on label "Wages" at bounding box center [416, 177] width 16 height 8
click at [411, 174] on input "Wages" at bounding box center [413, 175] width 5 height 5
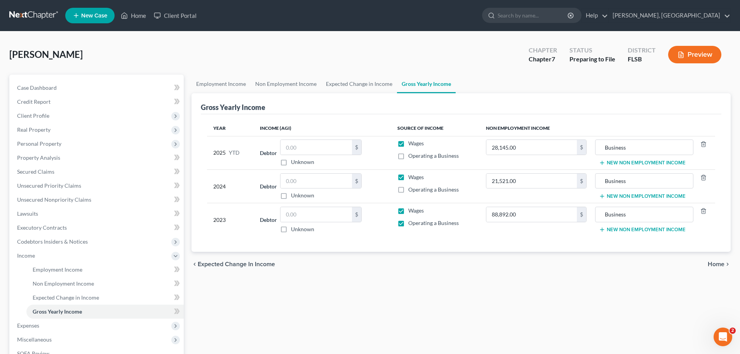
checkbox input "false"
click at [408, 189] on label "Operating a Business" at bounding box center [433, 190] width 50 height 8
click at [411, 189] on input "Operating a Business" at bounding box center [413, 188] width 5 height 5
checkbox input "true"
click at [408, 143] on label "Wages" at bounding box center [416, 143] width 16 height 8
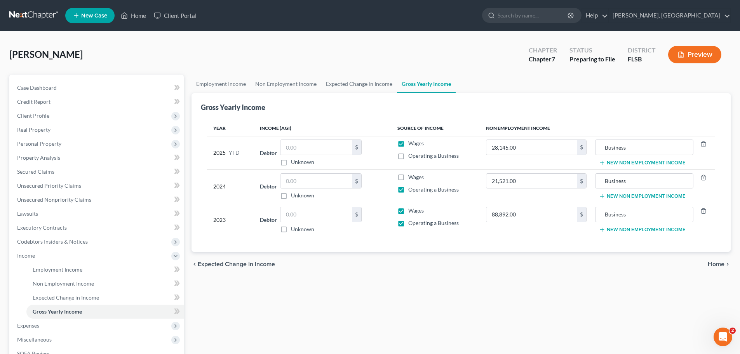
click at [411, 143] on input "Wages" at bounding box center [413, 141] width 5 height 5
checkbox input "false"
click at [408, 157] on label "Operating a Business" at bounding box center [433, 156] width 50 height 8
click at [411, 157] on input "Operating a Business" at bounding box center [413, 154] width 5 height 5
checkbox input "true"
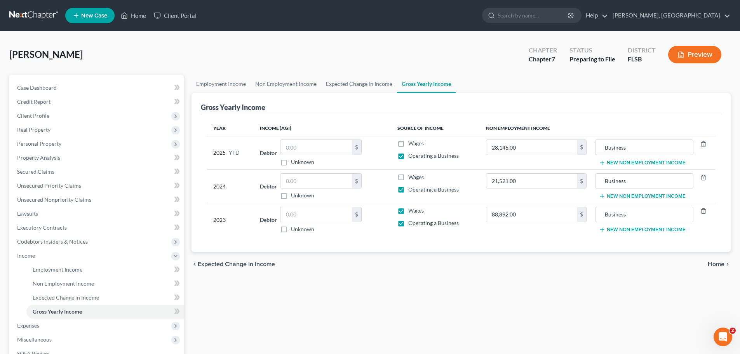
click at [716, 263] on span "Home" at bounding box center [716, 264] width 17 height 6
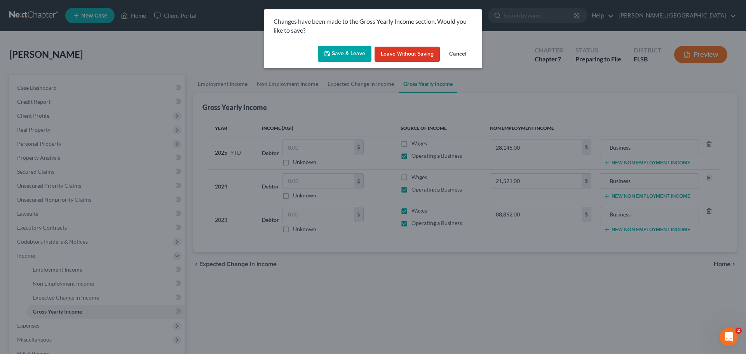
click at [348, 51] on button "Save & Leave" at bounding box center [345, 54] width 54 height 16
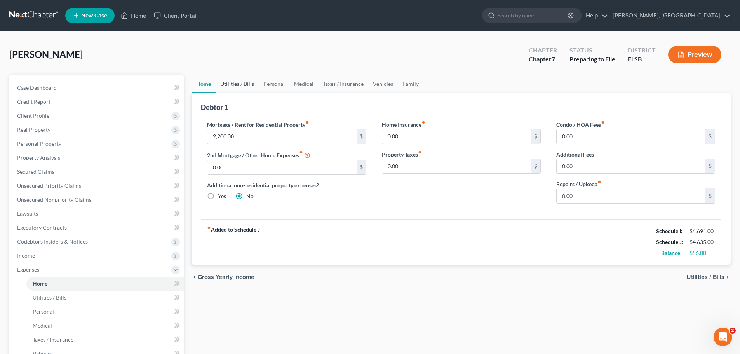
click at [238, 83] on link "Utilities / Bills" at bounding box center [237, 84] width 43 height 19
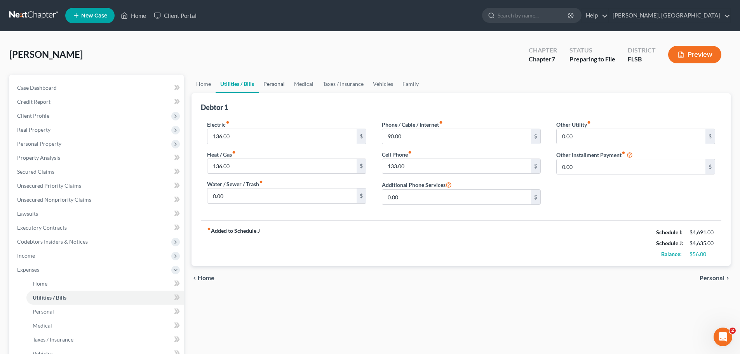
click at [272, 84] on link "Personal" at bounding box center [274, 84] width 31 height 19
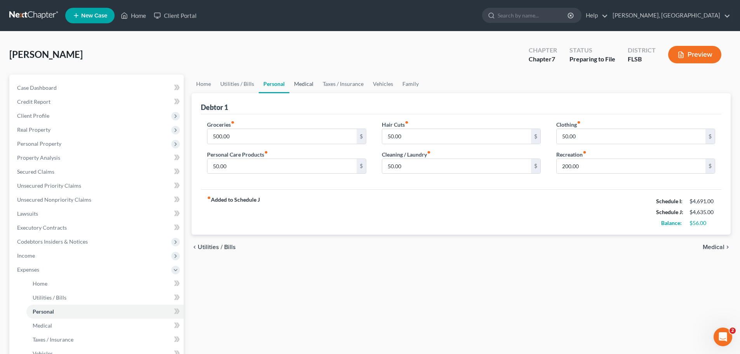
click at [307, 84] on link "Medical" at bounding box center [303, 84] width 29 height 19
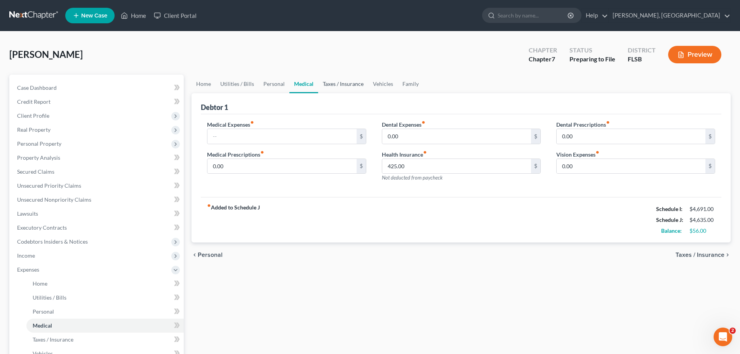
click at [332, 84] on link "Taxes / Insurance" at bounding box center [343, 84] width 50 height 19
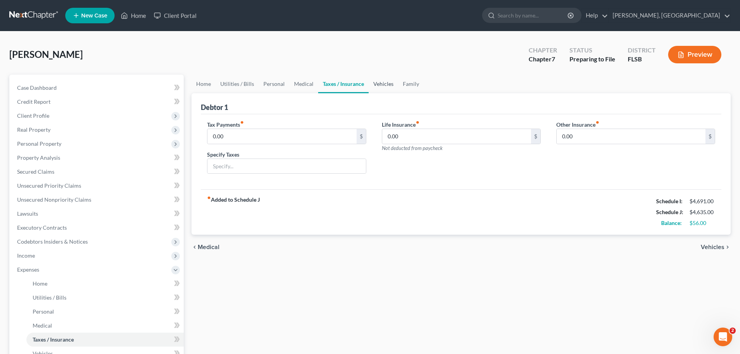
click at [381, 82] on link "Vehicles" at bounding box center [384, 84] width 30 height 19
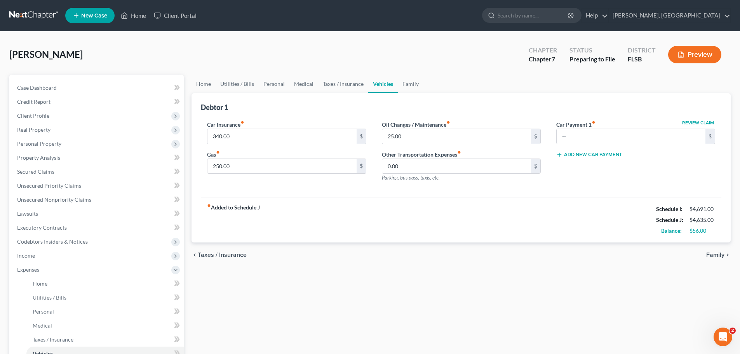
click at [722, 253] on span "Family" at bounding box center [715, 255] width 18 height 6
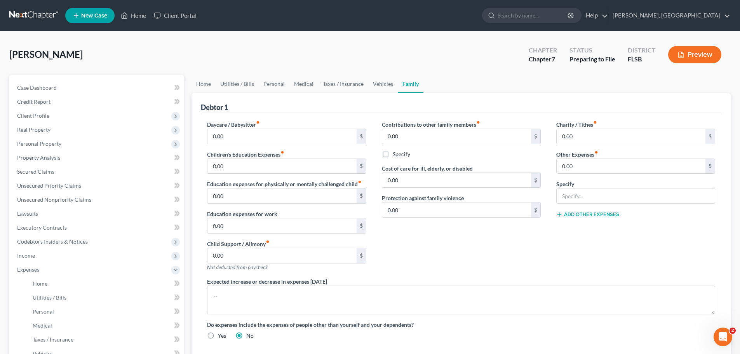
scroll to position [157, 0]
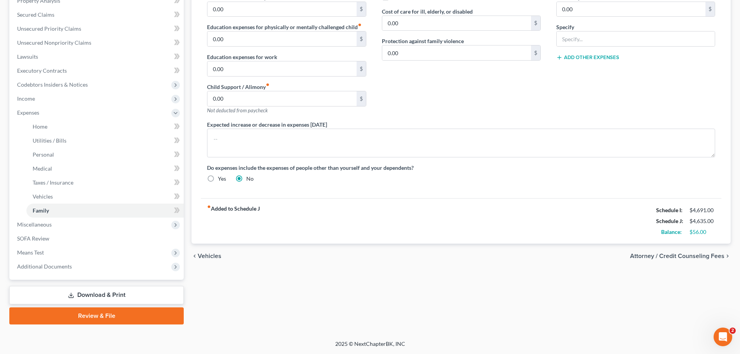
click at [699, 254] on span "Attorney / Credit Counseling Fees" at bounding box center [677, 256] width 94 height 6
select select "2"
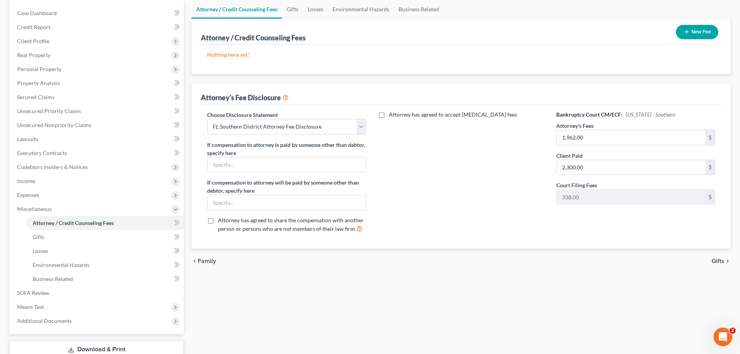
scroll to position [75, 0]
click at [716, 261] on span "Gifts" at bounding box center [718, 260] width 13 height 6
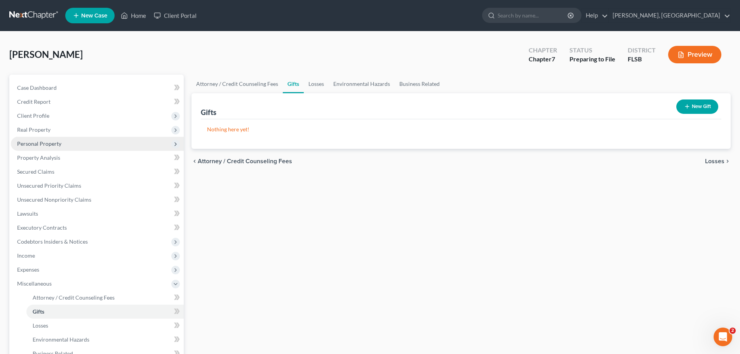
click at [39, 142] on span "Personal Property" at bounding box center [39, 143] width 44 height 7
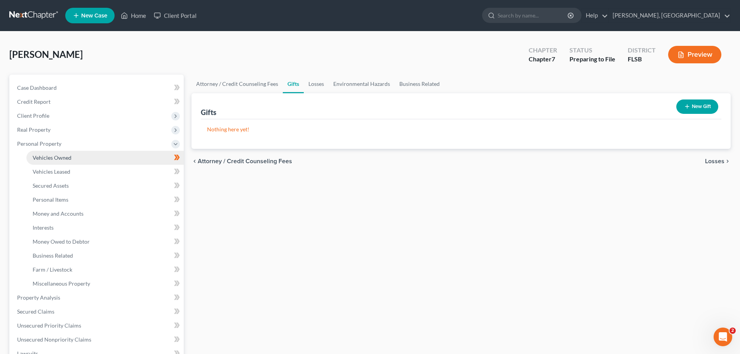
click at [61, 156] on span "Vehicles Owned" at bounding box center [52, 157] width 39 height 7
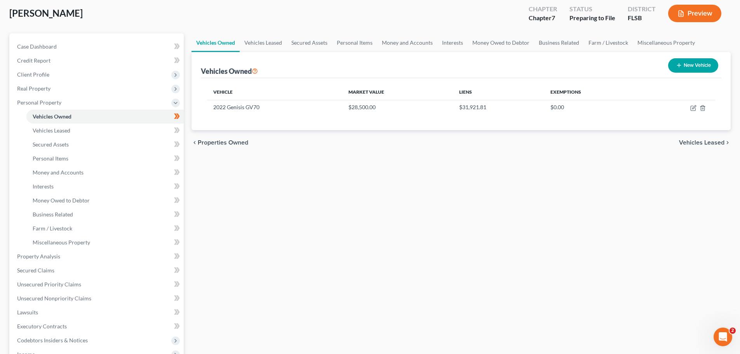
scroll to position [42, 0]
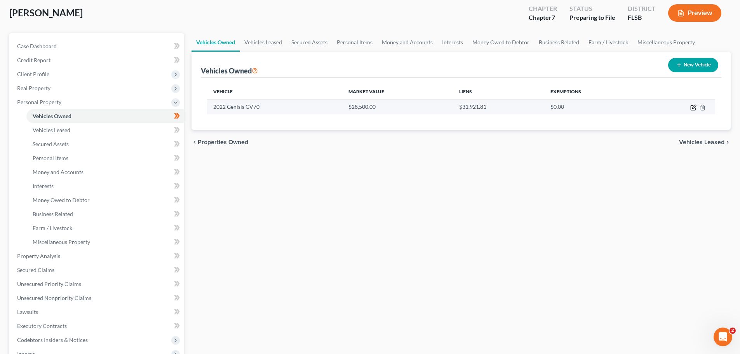
click at [693, 108] on icon "button" at bounding box center [693, 106] width 3 height 3
select select "0"
select select "4"
select select "0"
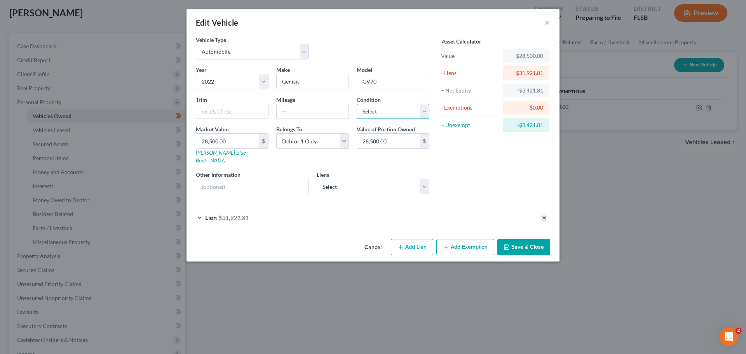
click at [423, 111] on select "Select Excellent Very Good Good Fair Poor" at bounding box center [393, 112] width 73 height 16
select select "2"
click at [357, 104] on select "Select Excellent Very Good Good Fair Poor" at bounding box center [393, 112] width 73 height 16
click at [529, 239] on button "Save & Close" at bounding box center [523, 247] width 53 height 16
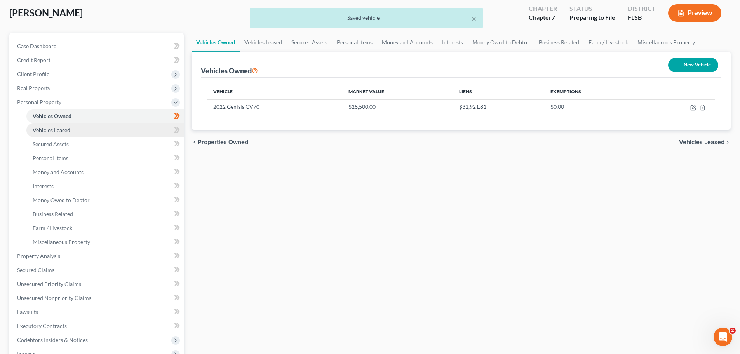
click at [52, 131] on span "Vehicles Leased" at bounding box center [52, 130] width 38 height 7
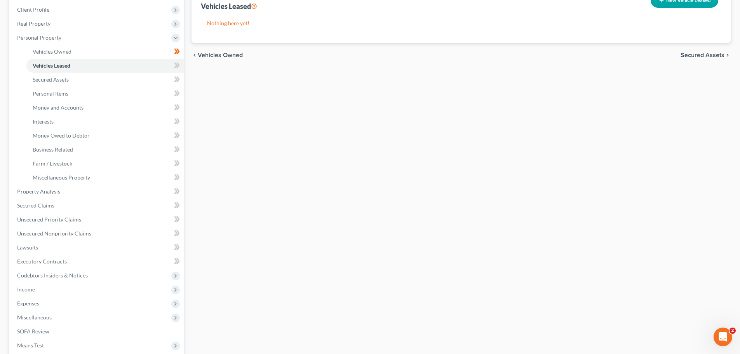
scroll to position [107, 0]
click at [44, 204] on span "Secured Claims" at bounding box center [35, 204] width 37 height 7
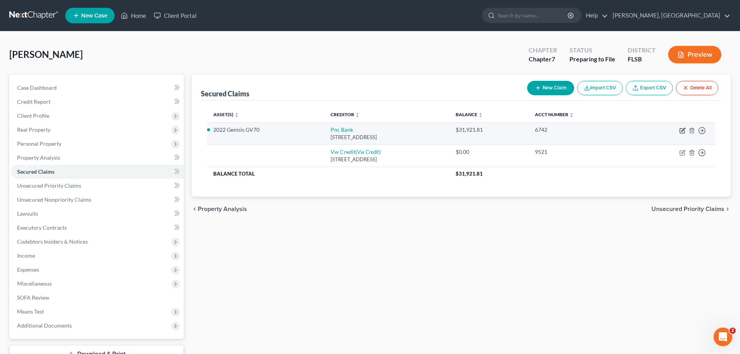
click at [683, 132] on icon "button" at bounding box center [682, 130] width 6 height 6
select select "39"
select select "2"
select select "0"
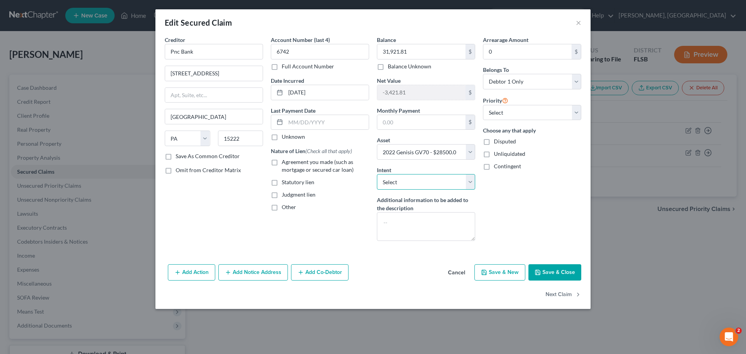
drag, startPoint x: 469, startPoint y: 185, endPoint x: 461, endPoint y: 189, distance: 8.9
click at [469, 185] on select "Select Surrender Redeem Reaffirm Avoid Other" at bounding box center [426, 182] width 98 height 16
select select "2"
click at [377, 174] on select "Select Surrender Redeem Reaffirm Avoid Other" at bounding box center [426, 182] width 98 height 16
click at [561, 270] on button "Save & Close" at bounding box center [554, 272] width 53 height 16
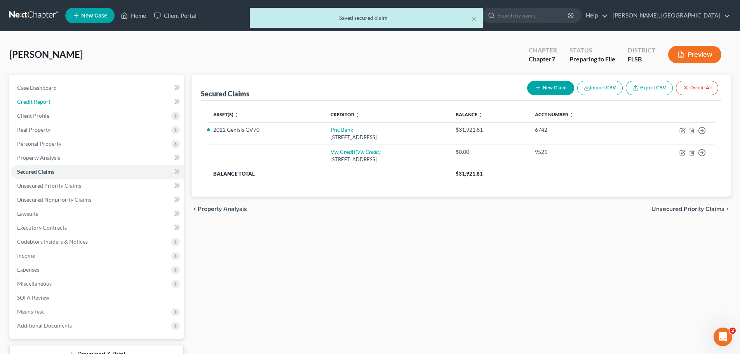
drag, startPoint x: 33, startPoint y: 102, endPoint x: 256, endPoint y: 105, distance: 223.7
click at [33, 102] on span "Credit Report" at bounding box center [33, 101] width 33 height 7
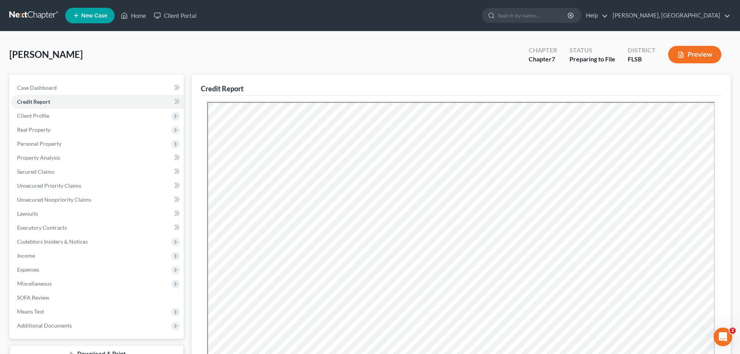
drag, startPoint x: 29, startPoint y: 266, endPoint x: 202, endPoint y: 214, distance: 180.4
click at [29, 266] on span "Expenses" at bounding box center [28, 269] width 22 height 7
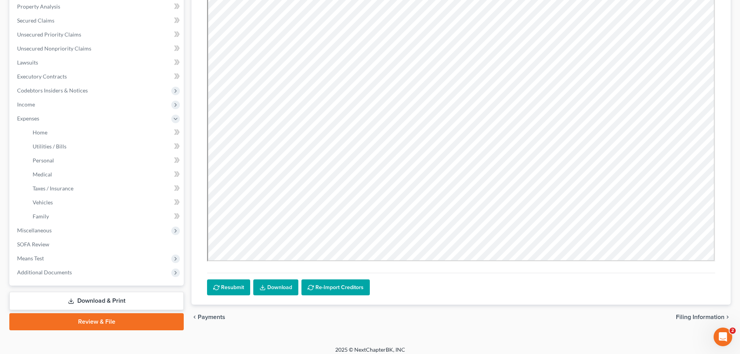
scroll to position [155, 0]
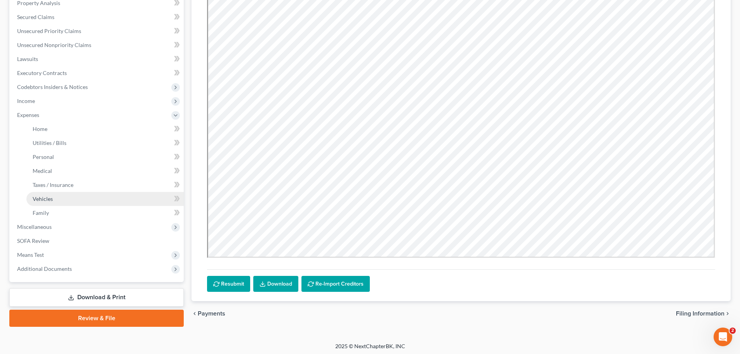
click at [70, 197] on link "Vehicles" at bounding box center [104, 199] width 157 height 14
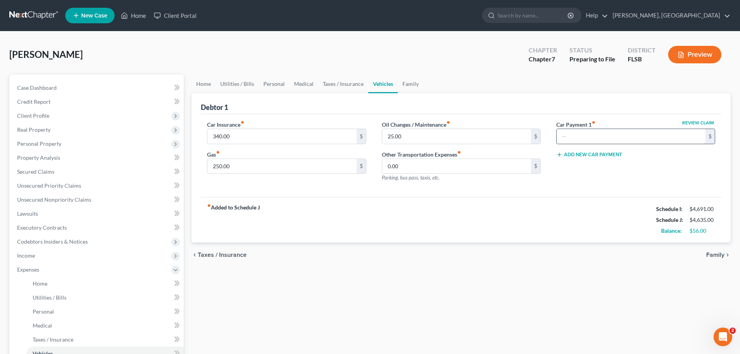
click at [607, 135] on input "text" at bounding box center [631, 136] width 149 height 15
type input "829"
click at [266, 133] on input "340.00" at bounding box center [281, 136] width 149 height 15
type input "240"
click at [337, 202] on div "fiber_manual_record Added to Schedule J Schedule I: $4,691.00 Schedule J: $5,36…" at bounding box center [461, 219] width 520 height 45
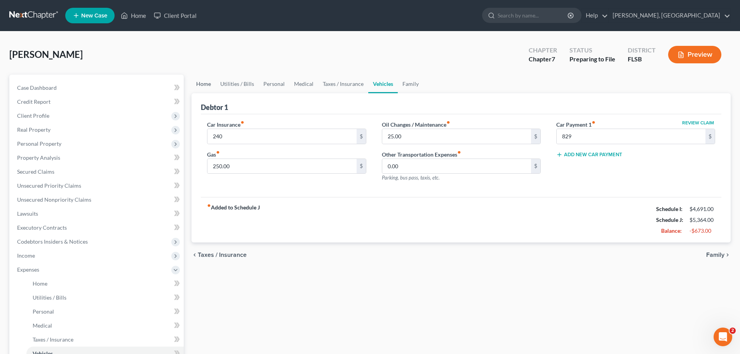
click at [204, 84] on link "Home" at bounding box center [203, 84] width 24 height 19
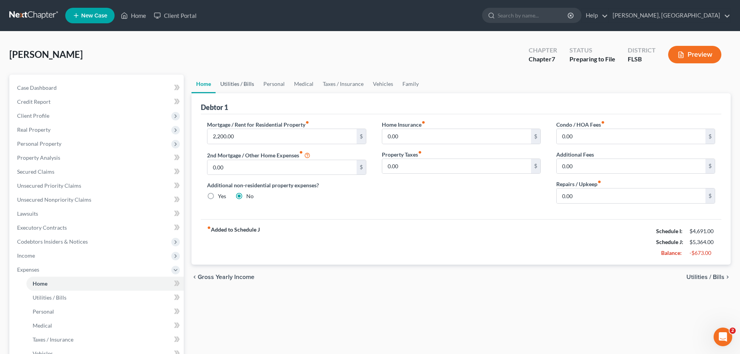
click at [237, 84] on link "Utilities / Bills" at bounding box center [237, 84] width 43 height 19
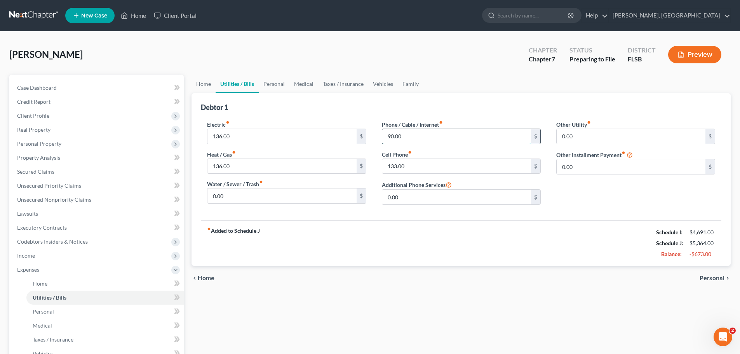
click at [418, 135] on input "90.00" at bounding box center [456, 136] width 149 height 15
click at [226, 169] on input "50" at bounding box center [281, 166] width 149 height 15
type input "5"
click at [275, 84] on link "Personal" at bounding box center [274, 84] width 31 height 19
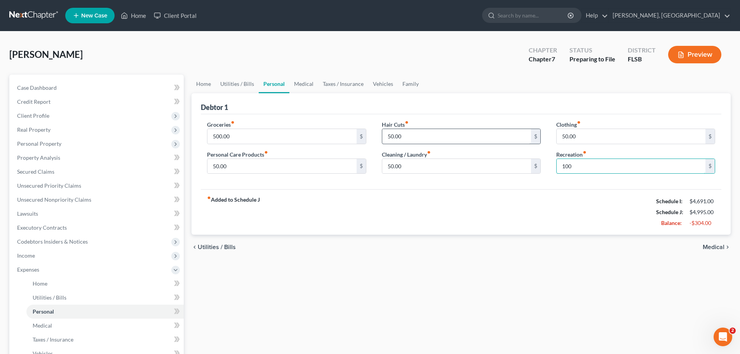
type input "100"
type input "3"
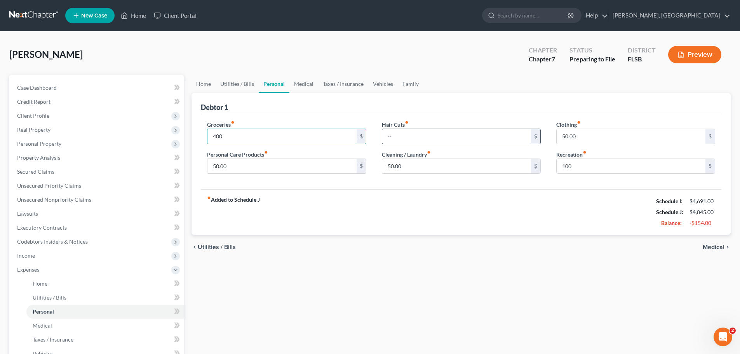
type input "400"
click at [452, 130] on input "text" at bounding box center [456, 136] width 149 height 15
type input "2"
type input "35"
type input "25"
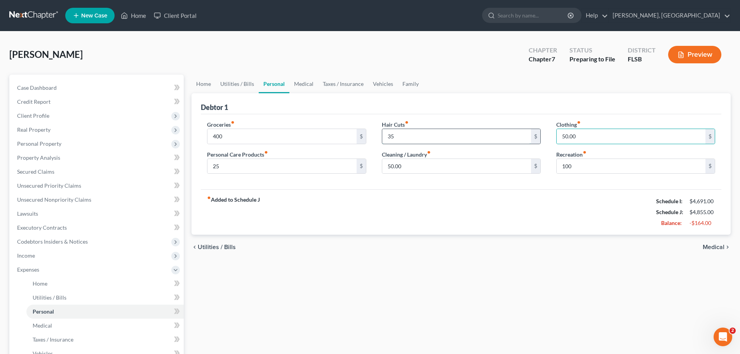
click at [398, 137] on input "35" at bounding box center [456, 136] width 149 height 15
drag, startPoint x: 401, startPoint y: 137, endPoint x: 356, endPoint y: 133, distance: 45.6
click at [356, 133] on div "Groceries fiber_manual_record 400 $ Personal Care Products fiber_manual_record …" at bounding box center [461, 150] width 524 height 60
type input "30"
drag, startPoint x: 595, startPoint y: 215, endPoint x: 703, endPoint y: 260, distance: 117.2
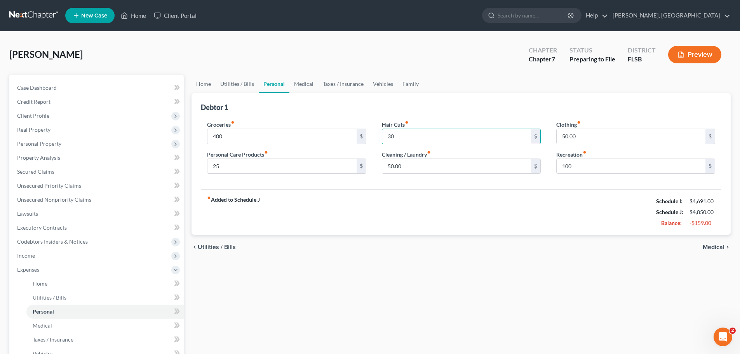
click at [595, 215] on div "fiber_manual_record Added to Schedule J Schedule I: $4,691.00 Schedule J: $4,85…" at bounding box center [461, 211] width 520 height 45
click at [713, 245] on span "Medical" at bounding box center [714, 247] width 22 height 6
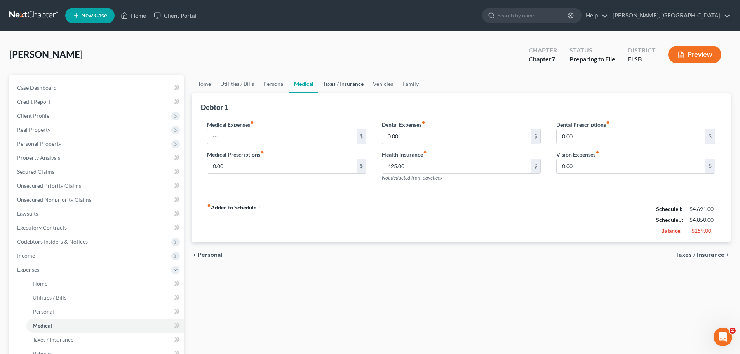
drag, startPoint x: 339, startPoint y: 81, endPoint x: 343, endPoint y: 85, distance: 5.5
click at [339, 81] on link "Taxes / Insurance" at bounding box center [343, 84] width 50 height 19
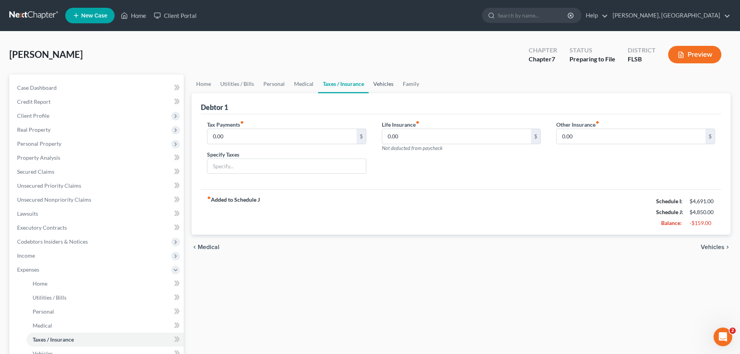
click at [379, 83] on link "Vehicles" at bounding box center [384, 84] width 30 height 19
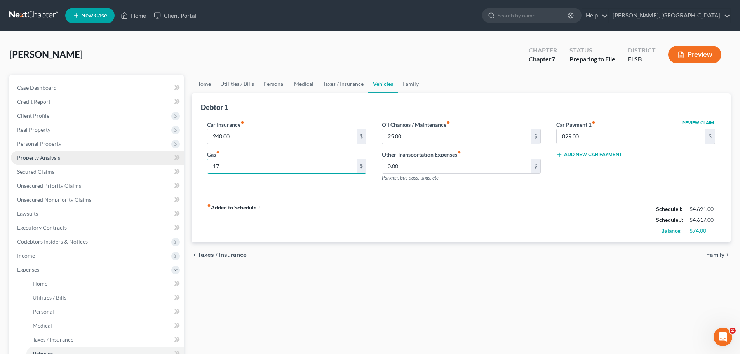
type input "1"
type input "200"
click at [719, 254] on span "Family" at bounding box center [715, 255] width 18 height 6
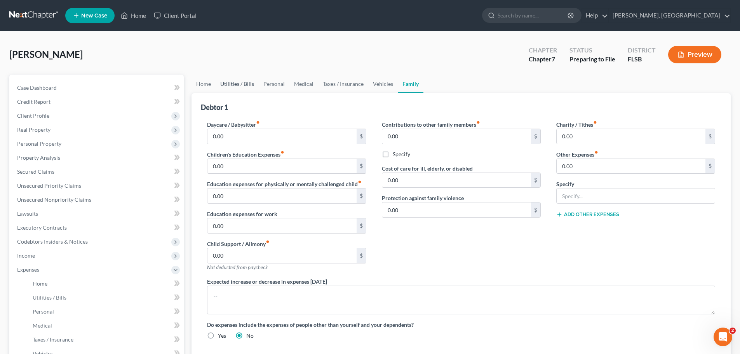
click at [237, 82] on link "Utilities / Bills" at bounding box center [237, 84] width 43 height 19
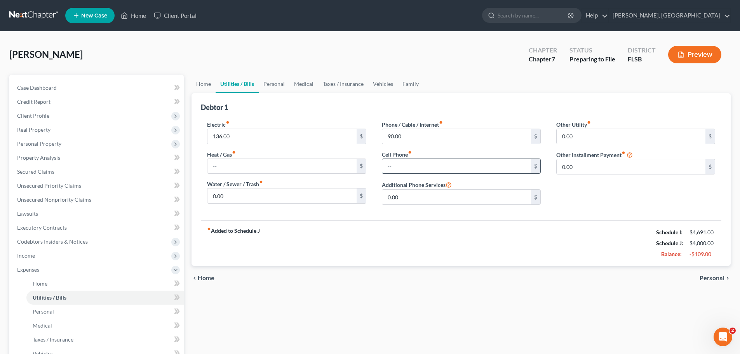
click at [403, 167] on input "text" at bounding box center [456, 166] width 149 height 15
type input "50"
click at [277, 83] on link "Personal" at bounding box center [274, 84] width 31 height 19
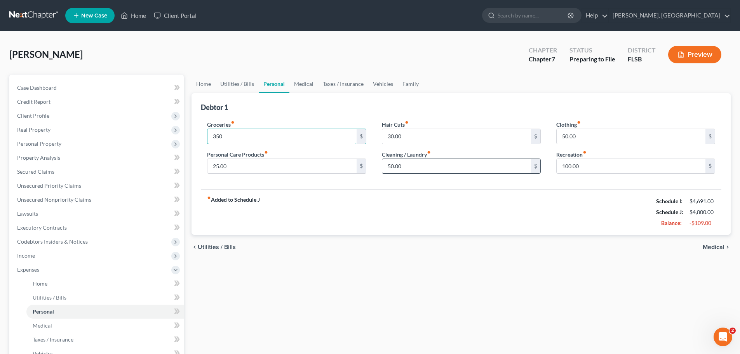
type input "350"
click at [472, 168] on input "50.00" at bounding box center [456, 166] width 149 height 15
type input "25"
click at [611, 169] on input "100.00" at bounding box center [631, 166] width 149 height 15
type input "5"
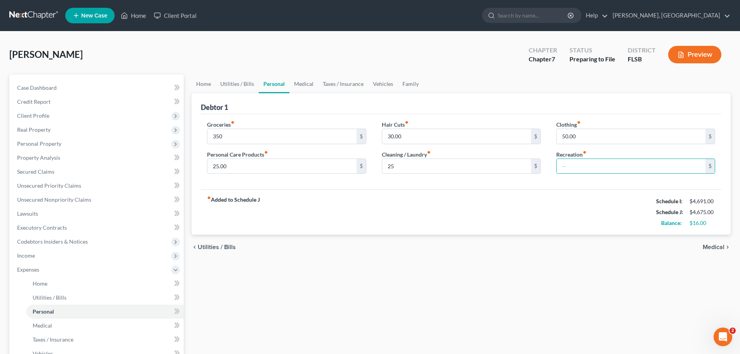
click at [569, 205] on div "fiber_manual_record Added to Schedule J Schedule I: $4,691.00 Schedule J: $4,67…" at bounding box center [461, 211] width 520 height 45
click at [714, 247] on span "Medical" at bounding box center [714, 247] width 22 height 6
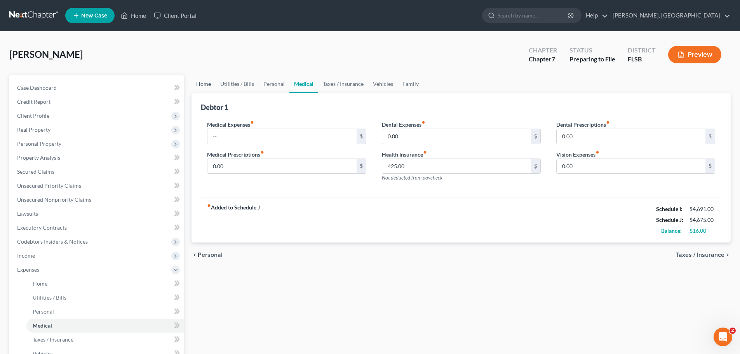
click at [204, 84] on link "Home" at bounding box center [203, 84] width 24 height 19
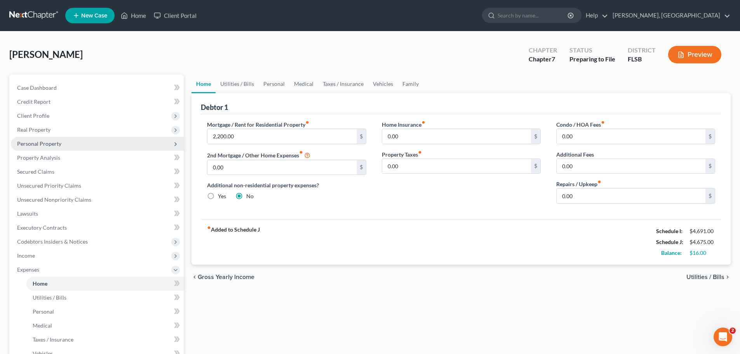
click at [38, 146] on span "Personal Property" at bounding box center [39, 143] width 44 height 7
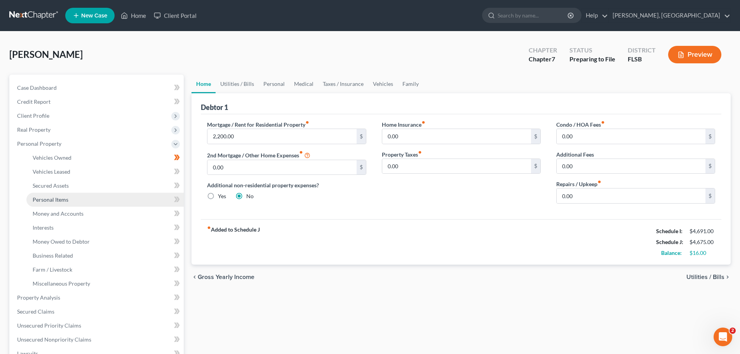
click at [57, 202] on span "Personal Items" at bounding box center [51, 199] width 36 height 7
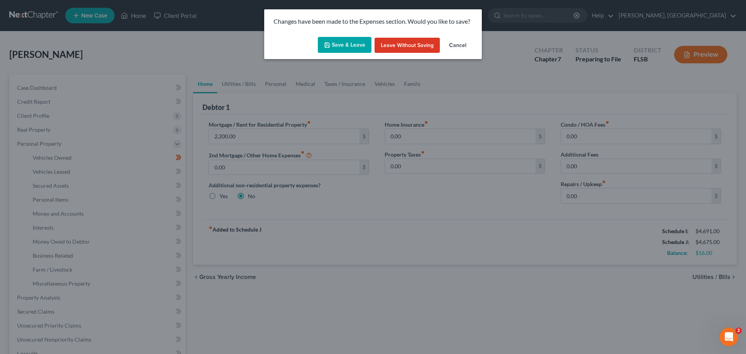
click at [353, 43] on button "Save & Leave" at bounding box center [345, 45] width 54 height 16
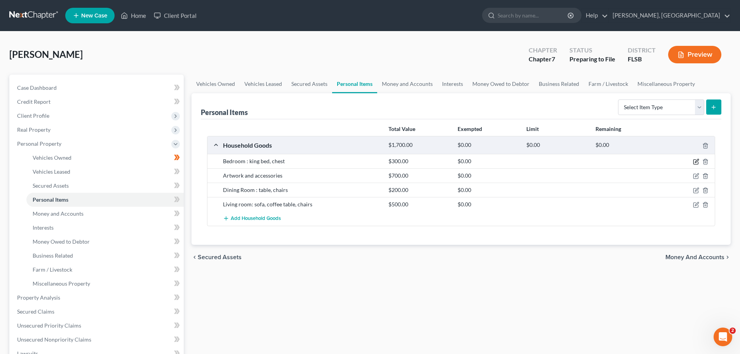
click at [694, 161] on icon "button" at bounding box center [696, 161] width 6 height 6
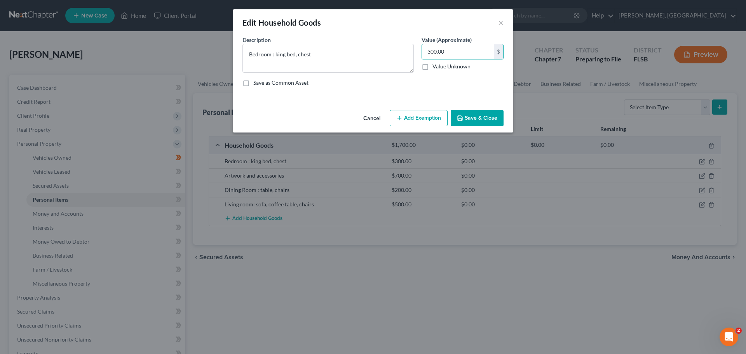
click at [403, 122] on button "Add Exemption" at bounding box center [419, 118] width 58 height 16
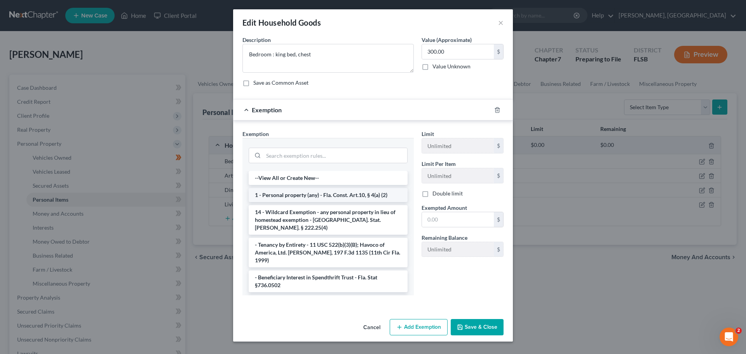
click at [302, 195] on li "1 - Personal property (any) - Fla. Const. Art.10, § 4(a) (2)" at bounding box center [328, 195] width 159 height 14
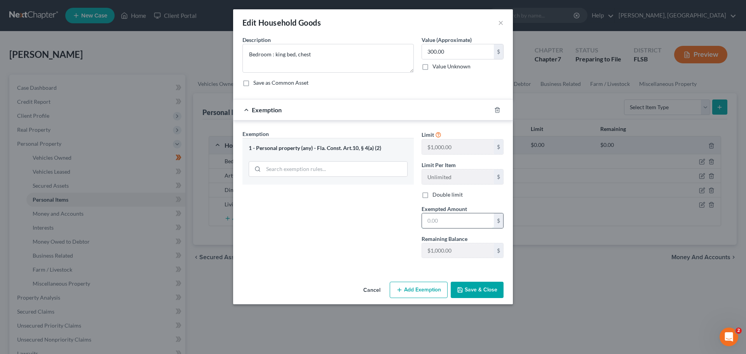
click at [439, 222] on input "text" at bounding box center [458, 220] width 72 height 15
type input "300"
drag, startPoint x: 379, startPoint y: 256, endPoint x: 456, endPoint y: 318, distance: 98.6
click at [379, 256] on div "Exemption Set must be selected for CA. Exemption * 1 - Personal property (any) …" at bounding box center [327, 197] width 179 height 134
click at [473, 292] on button "Save & Close" at bounding box center [477, 290] width 53 height 16
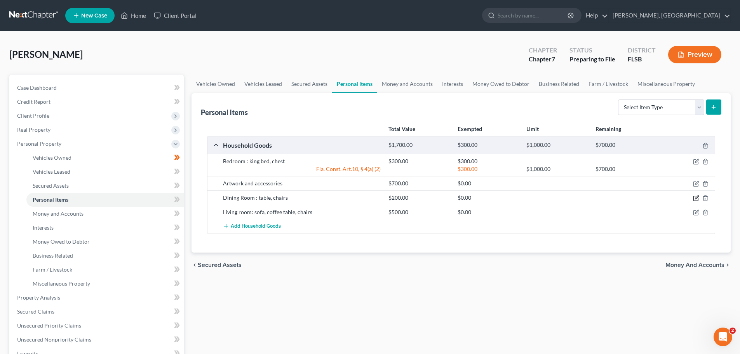
click at [696, 198] on icon "button" at bounding box center [696, 198] width 6 height 6
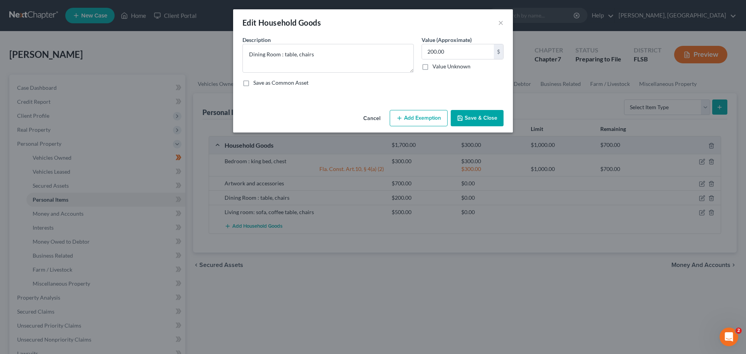
click at [420, 117] on button "Add Exemption" at bounding box center [419, 118] width 58 height 16
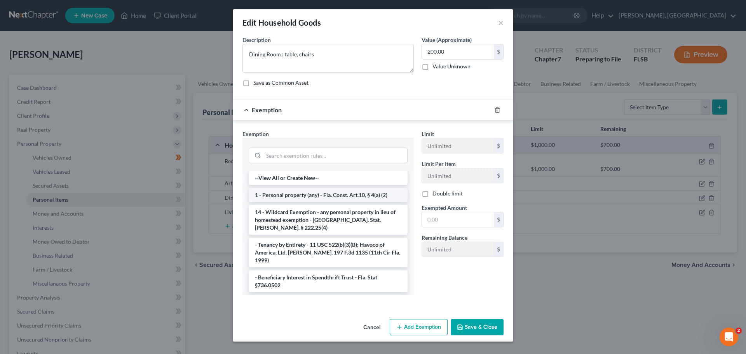
click at [327, 196] on li "1 - Personal property (any) - Fla. Const. Art.10, § 4(a) (2)" at bounding box center [328, 195] width 159 height 14
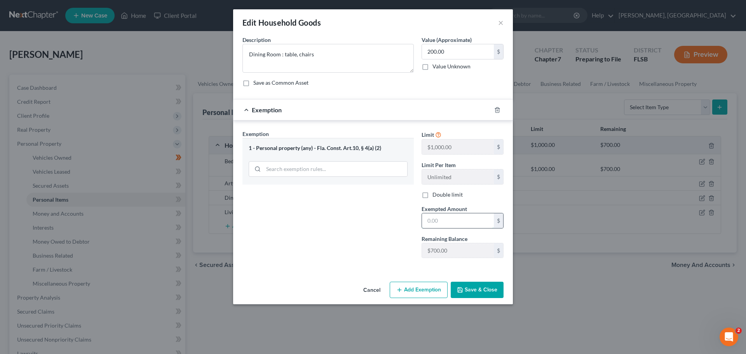
click at [445, 220] on input "text" at bounding box center [458, 220] width 72 height 15
type input "200"
drag, startPoint x: 473, startPoint y: 289, endPoint x: 636, endPoint y: 237, distance: 170.9
click at [473, 289] on button "Save & Close" at bounding box center [477, 290] width 53 height 16
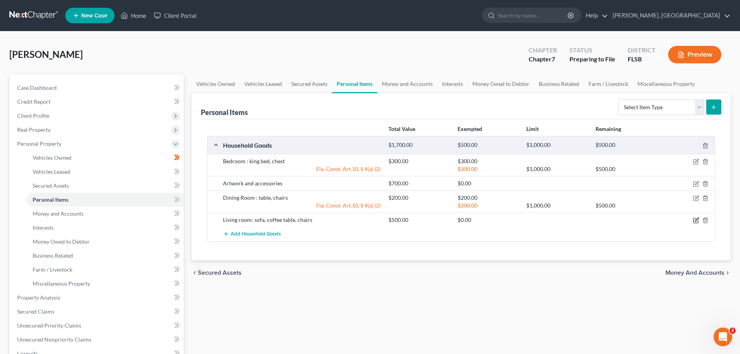
click at [696, 221] on icon "button" at bounding box center [696, 219] width 3 height 3
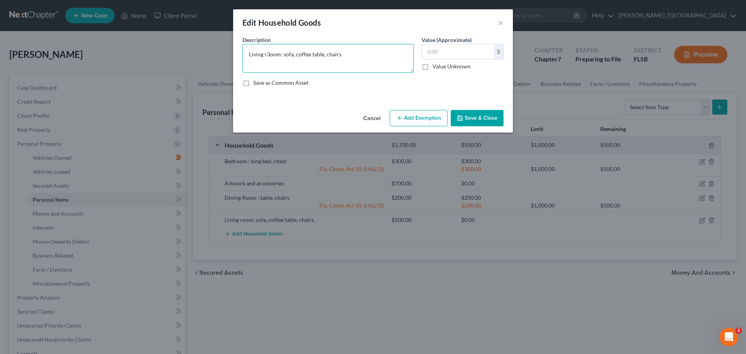
type textarea "Living room: sofa, coffee table, chairs"
click at [447, 56] on input "text" at bounding box center [458, 51] width 72 height 15
type input "350"
click at [419, 115] on button "Add Exemption" at bounding box center [419, 118] width 58 height 16
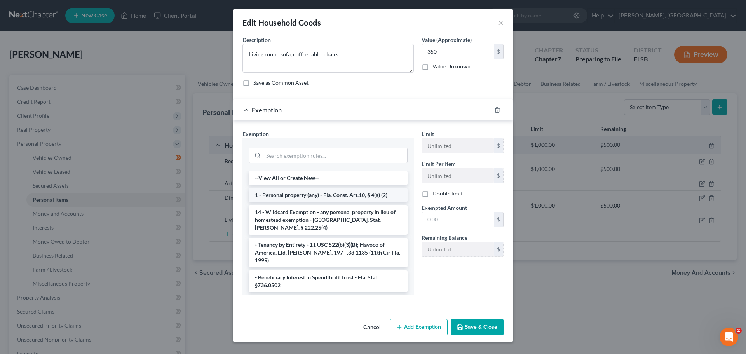
click at [311, 195] on li "1 - Personal property (any) - Fla. Const. Art.10, § 4(a) (2)" at bounding box center [328, 195] width 159 height 14
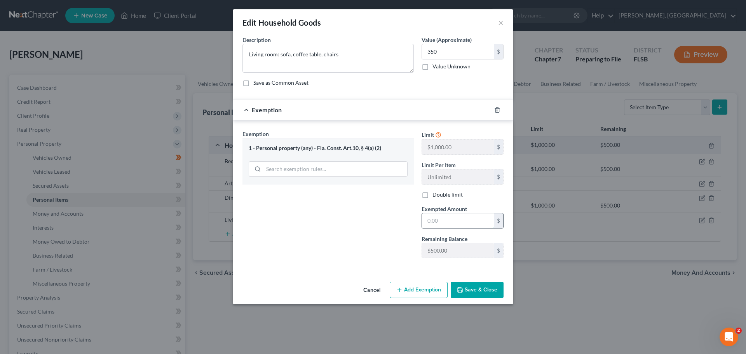
click at [456, 222] on input "text" at bounding box center [458, 220] width 72 height 15
type input "350"
click at [378, 265] on div "Exemption Set must be selected for CA. Exemption * 1 - Personal property (any) …" at bounding box center [373, 195] width 280 height 150
click at [479, 288] on button "Save & Close" at bounding box center [477, 290] width 53 height 16
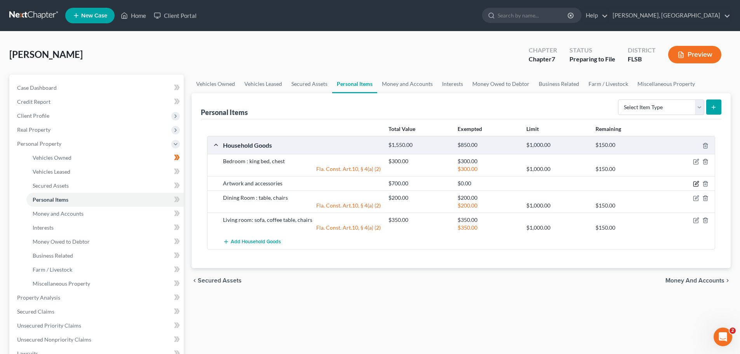
click at [695, 181] on icon "button" at bounding box center [696, 184] width 6 height 6
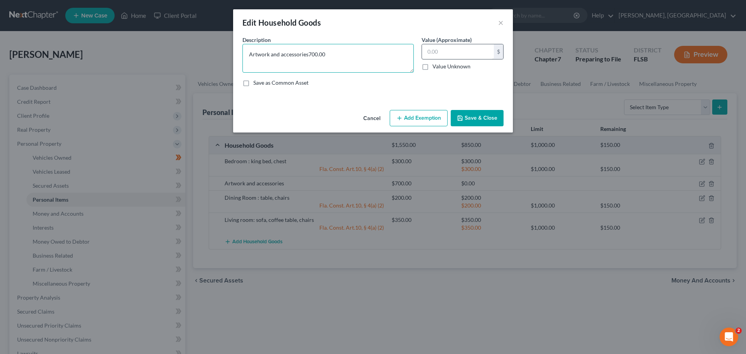
type textarea "Artwork and accessories700.00"
click at [449, 56] on input "text" at bounding box center [458, 51] width 72 height 15
type input "500"
click at [352, 49] on textarea "Artwork and accessories700.00" at bounding box center [327, 58] width 171 height 29
type textarea "Artwork and accessories"
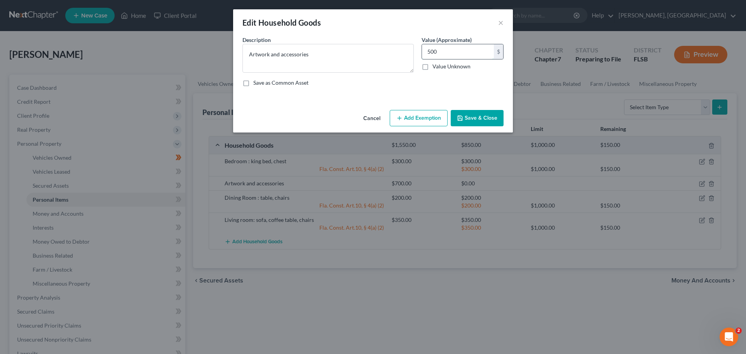
click at [447, 52] on input "500" at bounding box center [458, 51] width 72 height 15
type input "300"
click at [423, 122] on button "Add Exemption" at bounding box center [419, 118] width 58 height 16
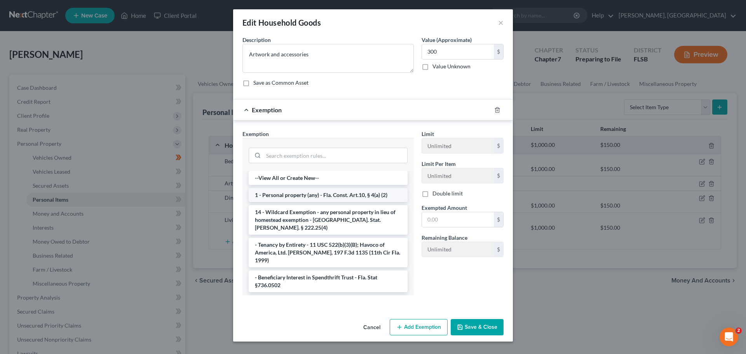
click at [322, 191] on li "1 - Personal property (any) - Fla. Const. Art.10, § 4(a) (2)" at bounding box center [328, 195] width 159 height 14
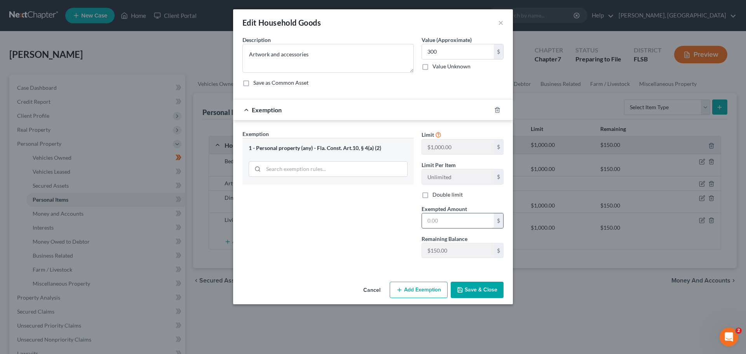
click at [443, 221] on input "text" at bounding box center [458, 220] width 72 height 15
type input "150"
click at [366, 247] on div "Exemption Set must be selected for CA. Exemption * 1 - Personal property (any) …" at bounding box center [327, 197] width 179 height 134
click at [421, 288] on button "Add Exemption" at bounding box center [419, 290] width 58 height 16
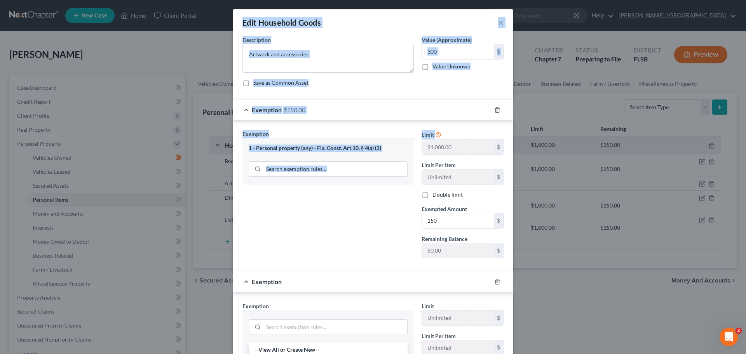
drag, startPoint x: 739, startPoint y: 129, endPoint x: 742, endPoint y: 141, distance: 11.9
click at [745, 239] on html "Home New Case Client Portal [PERSON_NAME], [GEOGRAPHIC_DATA] [PERSON_NAME][EMAI…" at bounding box center [373, 276] width 746 height 553
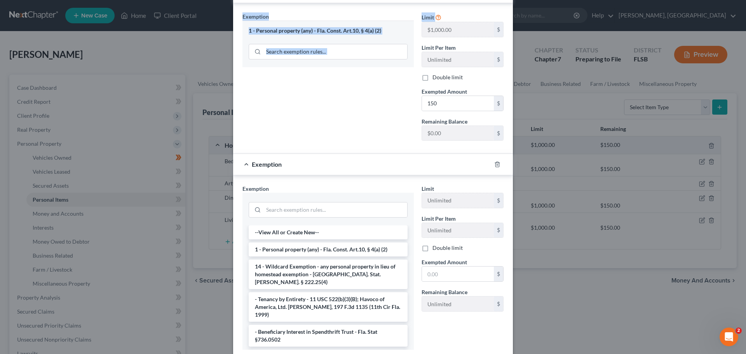
scroll to position [168, 0]
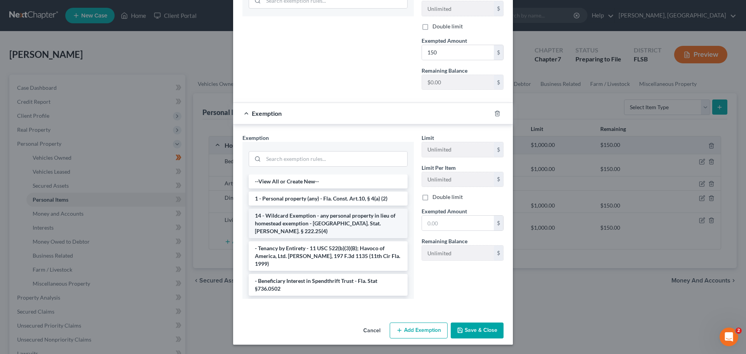
click at [306, 221] on li "14 - Wildcard Exemption - any personal property in lieu of homestead exemption …" at bounding box center [328, 224] width 159 height 30
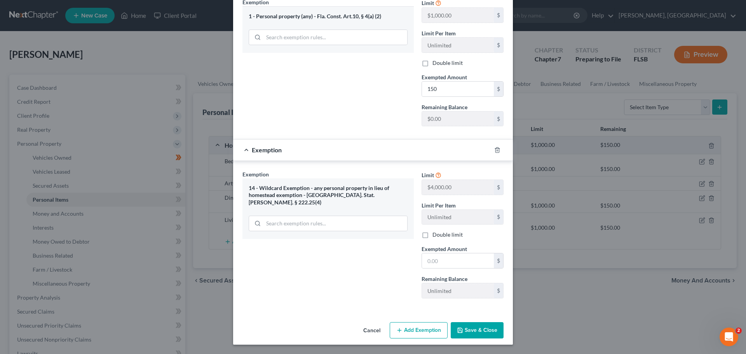
scroll to position [132, 0]
click at [445, 261] on input "text" at bounding box center [458, 260] width 72 height 15
type input "5"
type input "150"
drag, startPoint x: 474, startPoint y: 331, endPoint x: 587, endPoint y: 192, distance: 178.6
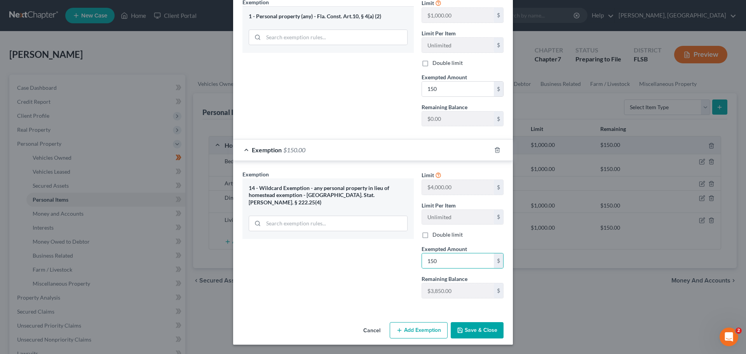
click at [474, 331] on button "Save & Close" at bounding box center [477, 330] width 53 height 16
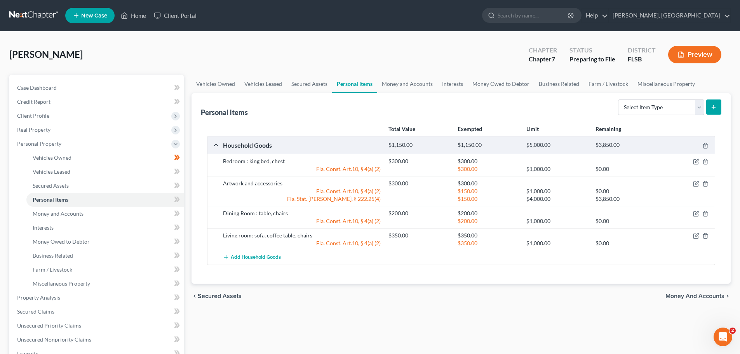
click at [715, 299] on span "Money and Accounts" at bounding box center [694, 296] width 59 height 6
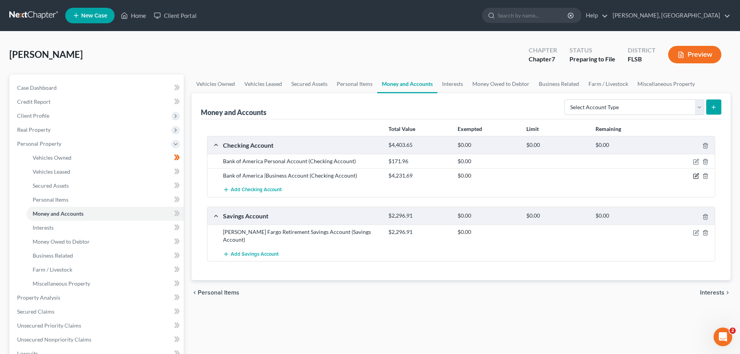
click at [697, 174] on icon "button" at bounding box center [696, 175] width 3 height 3
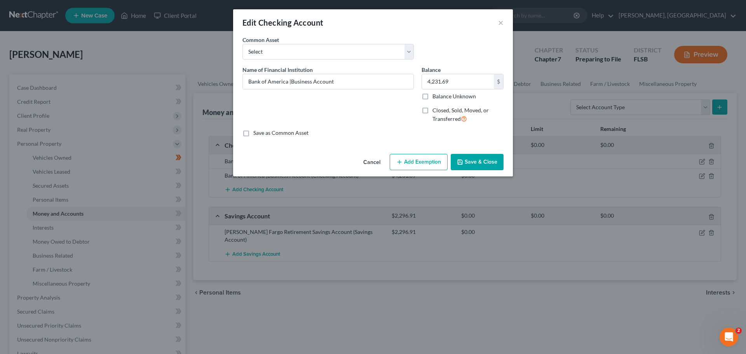
click at [409, 162] on button "Add Exemption" at bounding box center [419, 162] width 58 height 16
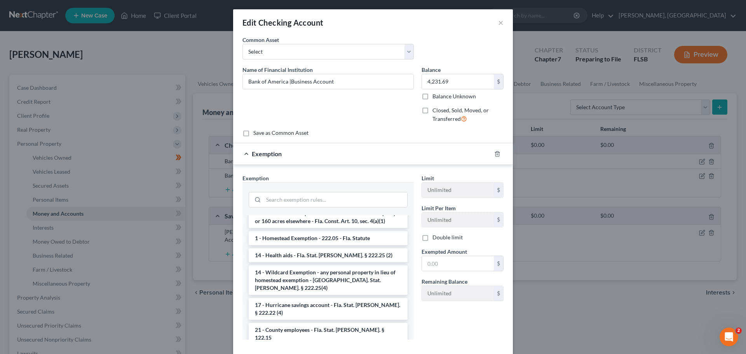
scroll to position [131, 0]
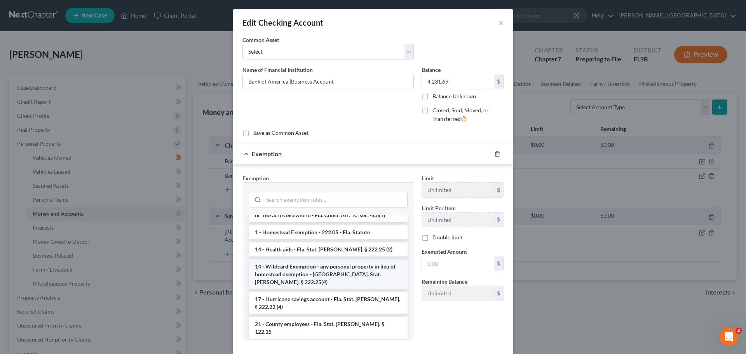
click at [327, 262] on li "14 - Wildcard Exemption - any personal property in lieu of homestead exemption …" at bounding box center [328, 274] width 159 height 30
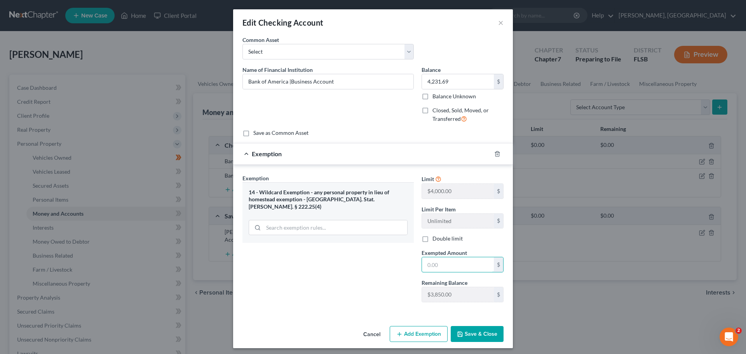
drag, startPoint x: 439, startPoint y: 262, endPoint x: 622, endPoint y: 262, distance: 182.5
click at [439, 262] on input "text" at bounding box center [458, 264] width 72 height 15
type input "4"
type input "3,850"
click at [481, 333] on button "Save & Close" at bounding box center [477, 334] width 53 height 16
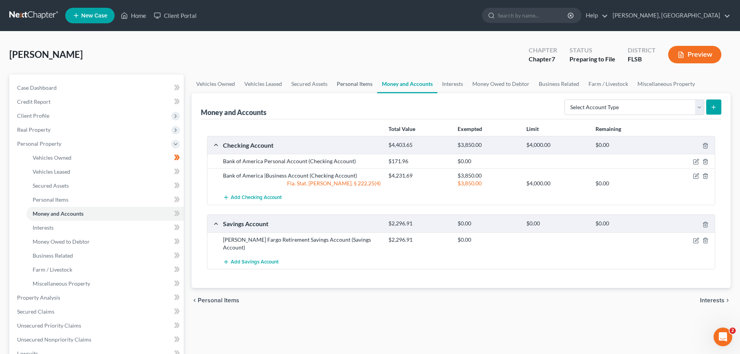
click at [346, 85] on link "Personal Items" at bounding box center [354, 84] width 45 height 19
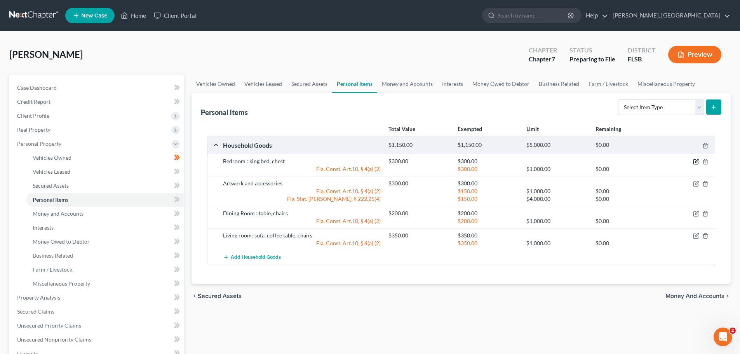
click at [694, 161] on icon "button" at bounding box center [696, 161] width 6 height 6
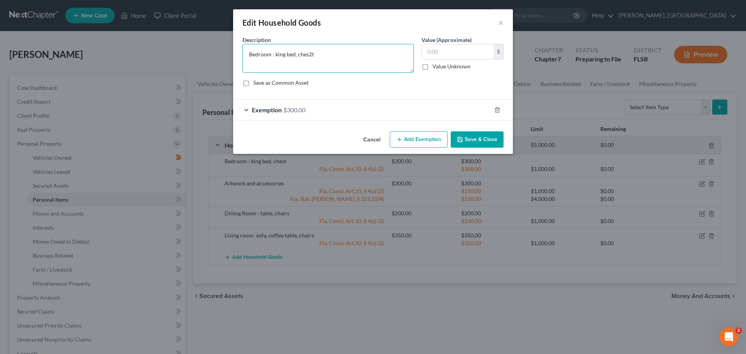
type textarea "Bedroom : king bed, chest"
click at [440, 45] on input "text" at bounding box center [458, 51] width 72 height 15
type input "250"
click at [248, 109] on div "Exemption $300.00" at bounding box center [362, 109] width 258 height 21
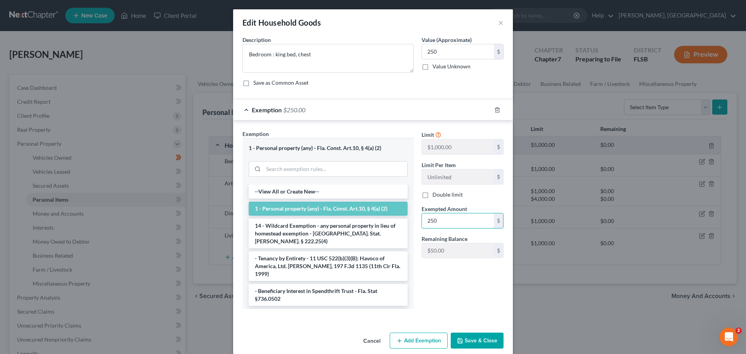
type input "250"
click at [461, 342] on button "Save & Close" at bounding box center [477, 340] width 53 height 16
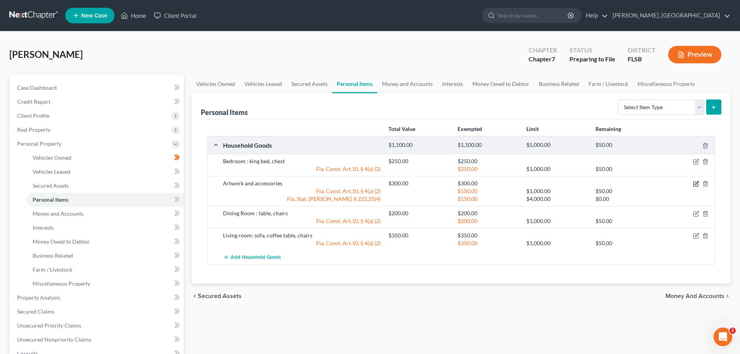
click at [696, 185] on icon "button" at bounding box center [696, 184] width 6 height 6
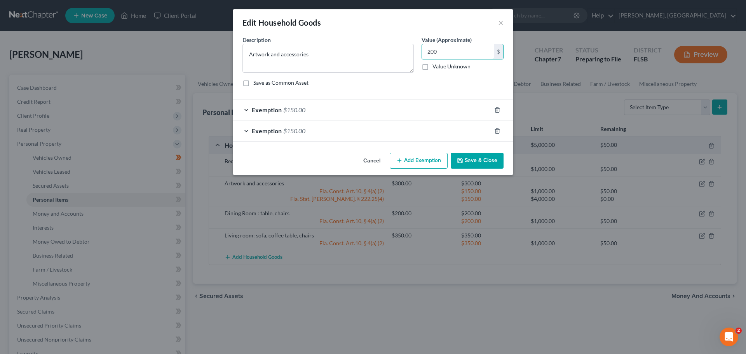
type input "200"
click at [247, 108] on div "Exemption $150.00" at bounding box center [362, 109] width 258 height 21
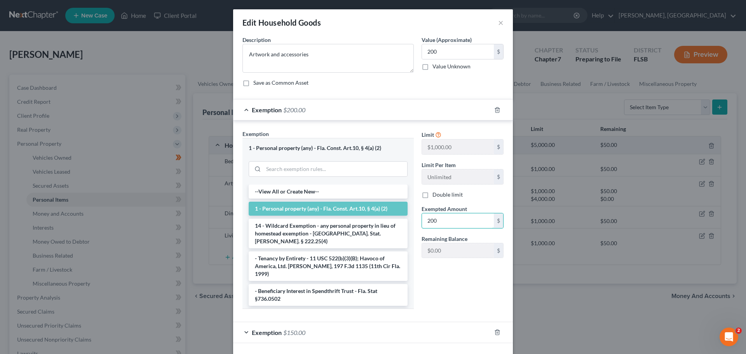
type input "200"
drag, startPoint x: 475, startPoint y: 294, endPoint x: 460, endPoint y: 158, distance: 136.3
click at [475, 294] on div "Limit $1,000.00 $ Limit Per Item Unlimited $ Double limit Exempted Amount * 200…" at bounding box center [463, 222] width 90 height 185
click at [240, 111] on div "Exemption $200.00" at bounding box center [362, 109] width 258 height 21
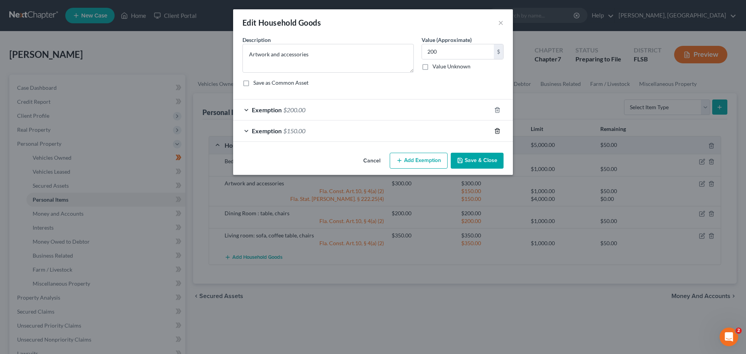
click at [498, 130] on icon "button" at bounding box center [497, 131] width 6 height 6
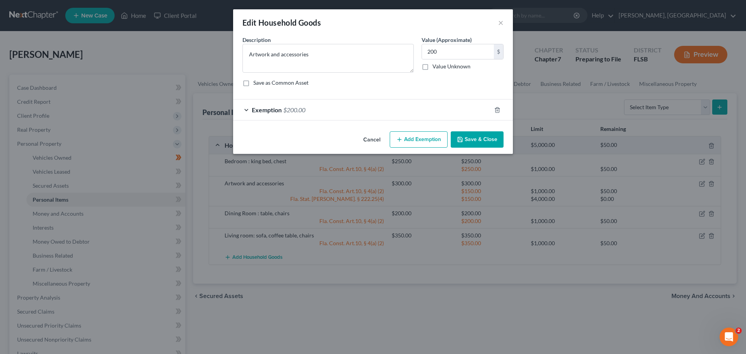
click at [473, 139] on button "Save & Close" at bounding box center [477, 139] width 53 height 16
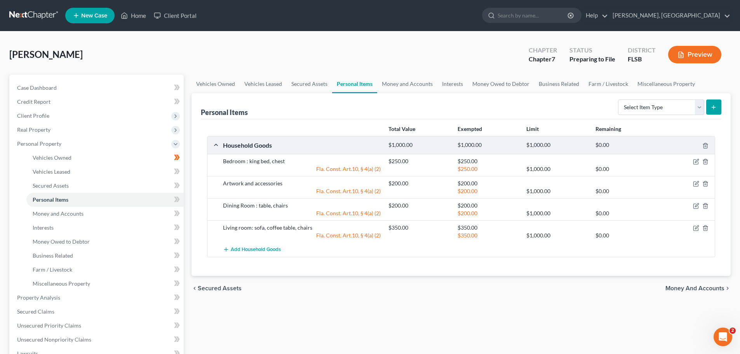
click at [695, 285] on span "Money and Accounts" at bounding box center [694, 288] width 59 height 6
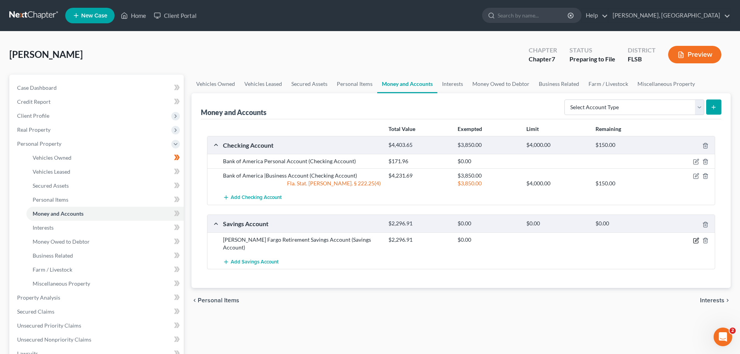
click at [694, 241] on icon "button" at bounding box center [696, 240] width 6 height 6
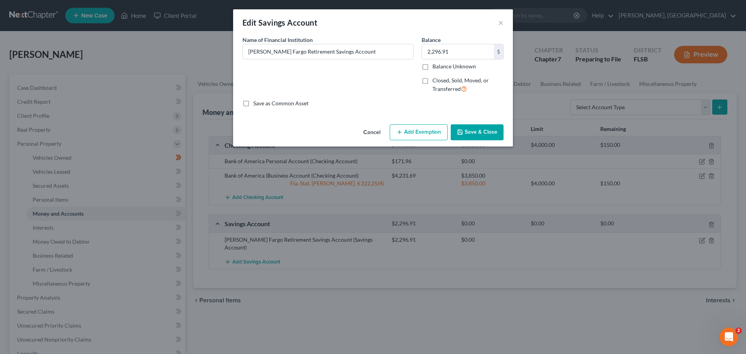
click at [421, 130] on button "Add Exemption" at bounding box center [419, 132] width 58 height 16
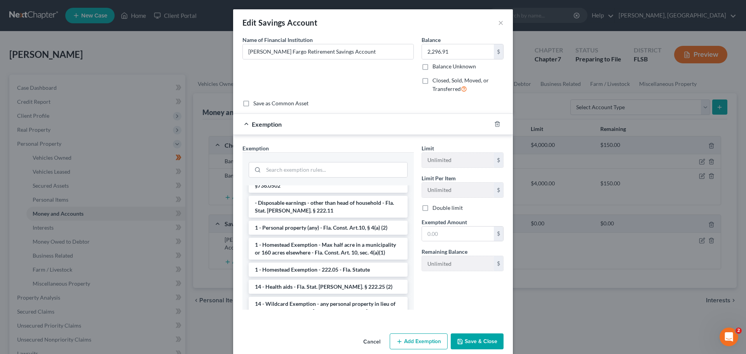
scroll to position [108, 0]
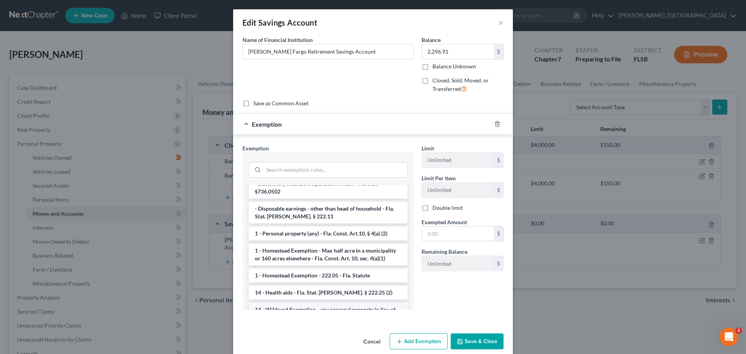
click at [328, 303] on li "14 - Wildcard Exemption - any personal property in lieu of homestead exemption …" at bounding box center [328, 318] width 159 height 30
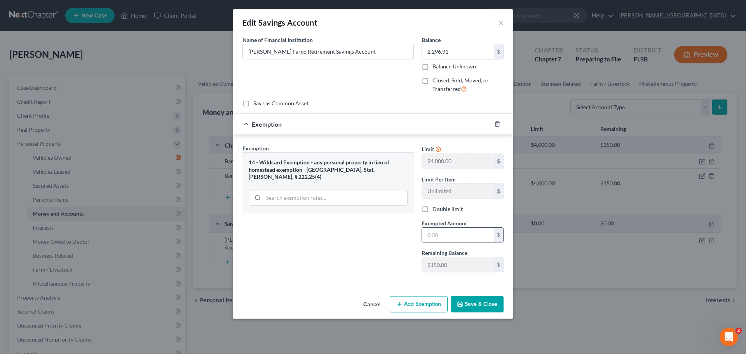
click at [462, 233] on input "text" at bounding box center [458, 235] width 72 height 15
type input "150"
drag, startPoint x: 379, startPoint y: 248, endPoint x: 420, endPoint y: 322, distance: 84.7
click at [379, 248] on div "Exemption Set must be selected for CA. Exemption * 14 - Wildcard Exemption - an…" at bounding box center [327, 211] width 179 height 134
click at [430, 302] on button "Add Exemption" at bounding box center [419, 304] width 58 height 16
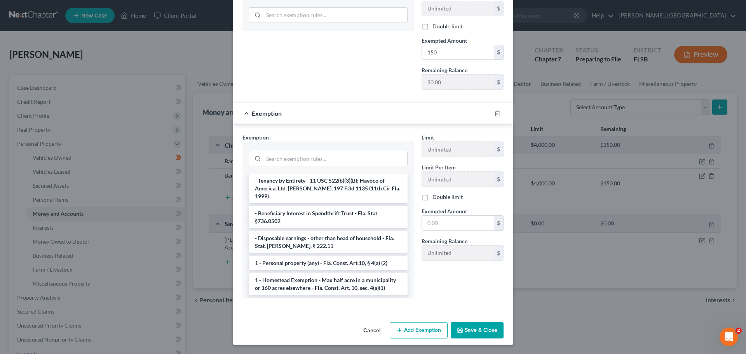
scroll to position [82, 0]
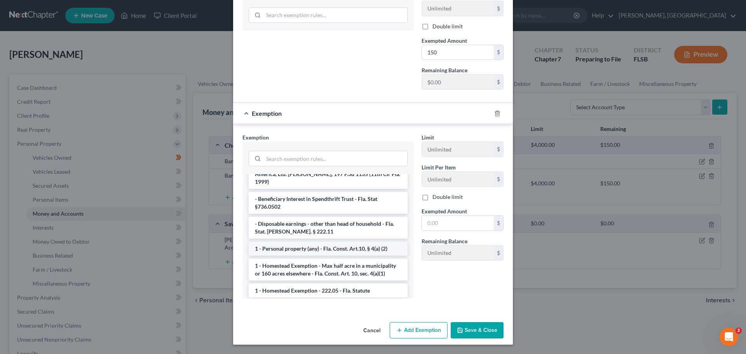
click at [344, 242] on li "1 - Personal property (any) - Fla. Const. Art.10, § 4(a) (2)" at bounding box center [328, 249] width 159 height 14
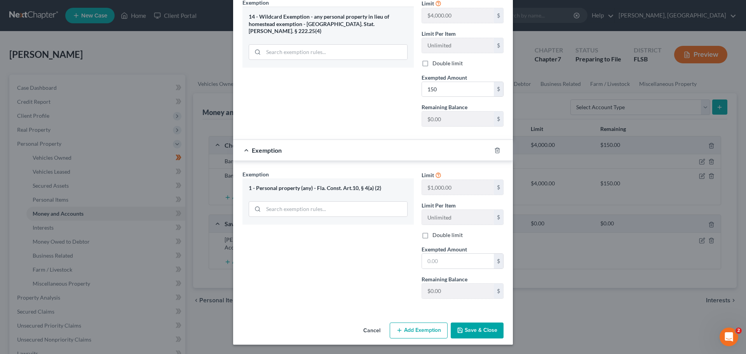
scroll to position [146, 0]
click at [494, 150] on icon "button" at bounding box center [497, 150] width 6 height 6
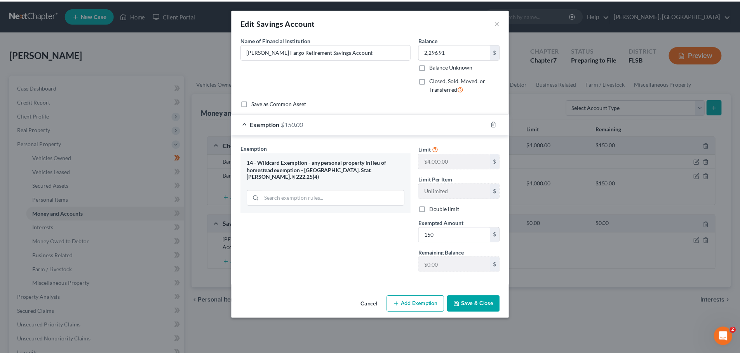
scroll to position [0, 0]
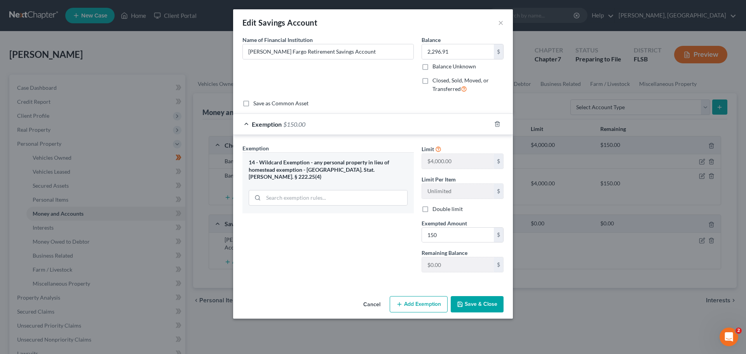
click at [477, 303] on button "Save & Close" at bounding box center [477, 304] width 53 height 16
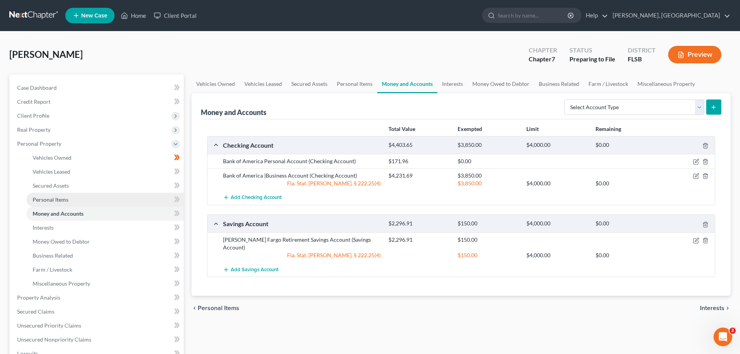
click at [48, 199] on span "Personal Items" at bounding box center [51, 199] width 36 height 7
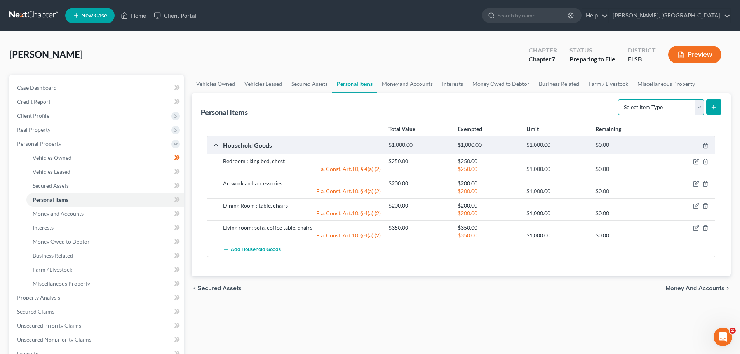
drag, startPoint x: 697, startPoint y: 104, endPoint x: 669, endPoint y: 115, distance: 30.2
click at [697, 104] on select "Select Item Type Clothing Collectibles Of Value Electronics Firearms Household …" at bounding box center [661, 107] width 86 height 16
select select "clothing"
click at [619, 99] on select "Select Item Type Clothing Collectibles Of Value Electronics Firearms Household …" at bounding box center [661, 107] width 86 height 16
click at [714, 105] on icon "submit" at bounding box center [713, 107] width 6 height 6
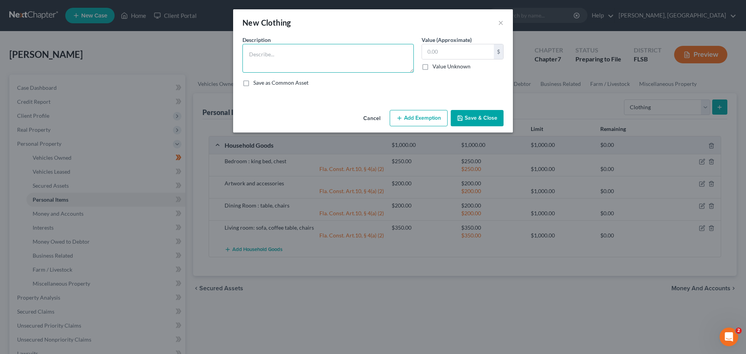
click at [333, 56] on textarea at bounding box center [327, 58] width 171 height 29
type textarea "clothing"
click at [428, 52] on input "text" at bounding box center [458, 51] width 72 height 15
type input "250"
click at [475, 112] on button "Save & Close" at bounding box center [477, 118] width 53 height 16
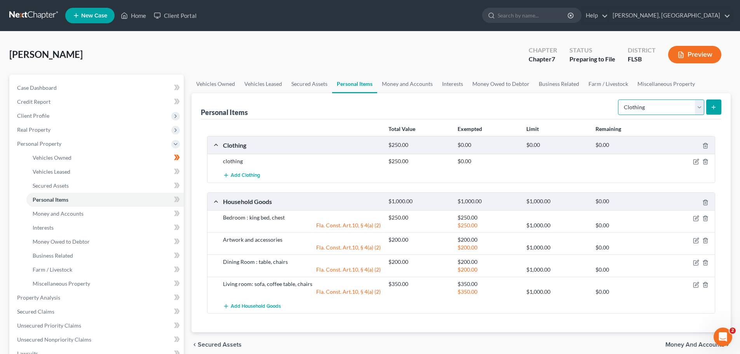
drag, startPoint x: 700, startPoint y: 105, endPoint x: 692, endPoint y: 114, distance: 12.1
click at [700, 105] on select "Select Item Type Clothing Collectibles Of Value Electronics Firearms Household …" at bounding box center [661, 107] width 86 height 16
select select "electronics"
click at [619, 99] on select "Select Item Type Clothing Collectibles Of Value Electronics Firearms Household …" at bounding box center [661, 107] width 86 height 16
click at [715, 107] on line "submit" at bounding box center [713, 107] width 3 height 0
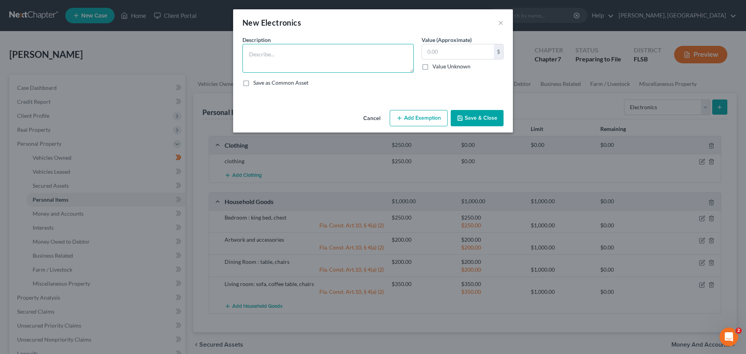
click at [349, 49] on textarea at bounding box center [327, 58] width 171 height 29
type textarea "TV"
click at [441, 51] on input "text" at bounding box center [458, 51] width 72 height 15
type input "200"
click at [479, 116] on button "Save & Close" at bounding box center [477, 118] width 53 height 16
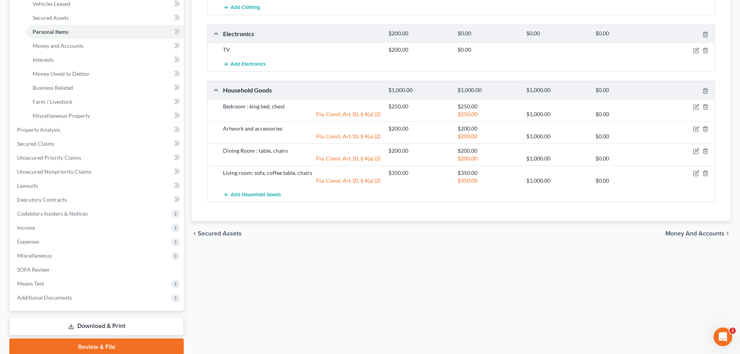
scroll to position [162, 0]
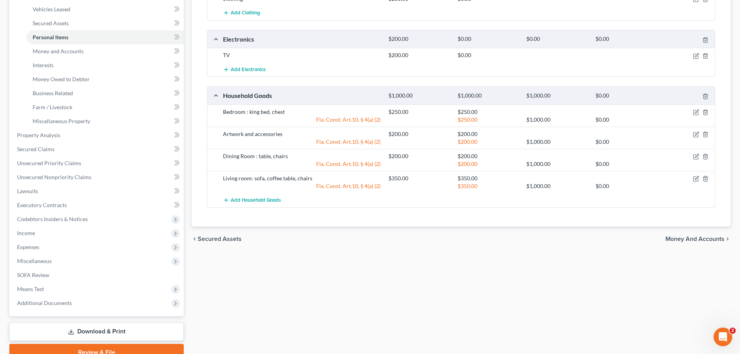
click at [698, 238] on span "Money and Accounts" at bounding box center [694, 239] width 59 height 6
